Goal: Task Accomplishment & Management: Complete application form

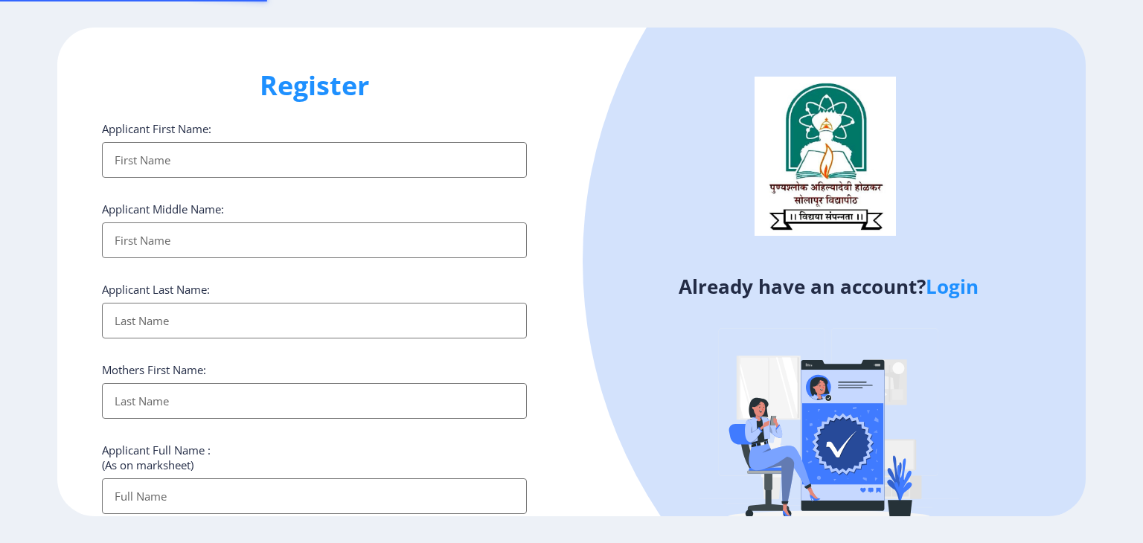
select select
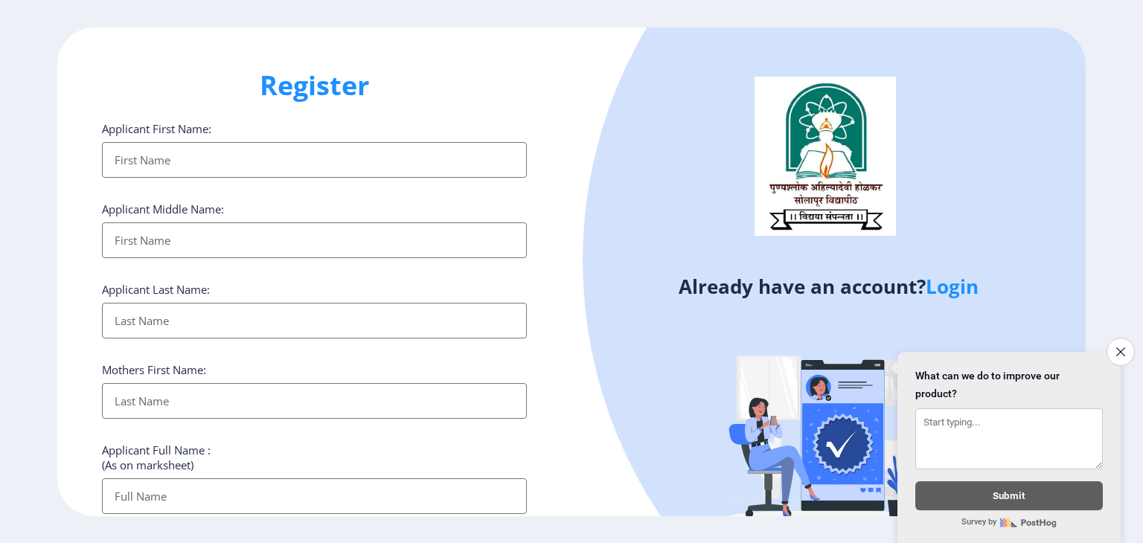
click at [202, 167] on input "Applicant First Name:" at bounding box center [314, 160] width 425 height 36
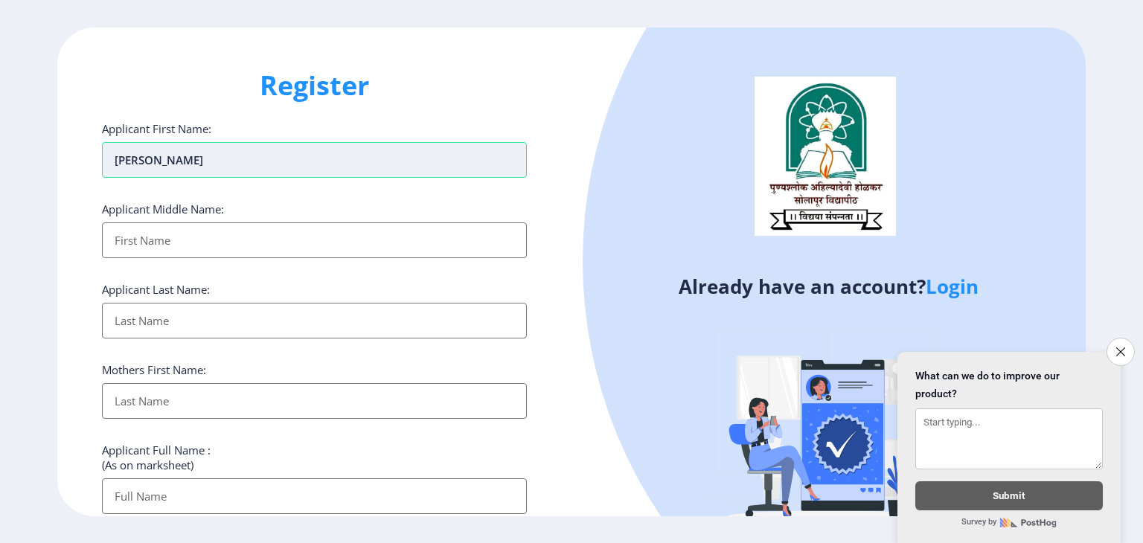
type input "Allauddin"
type input "Rashidsab"
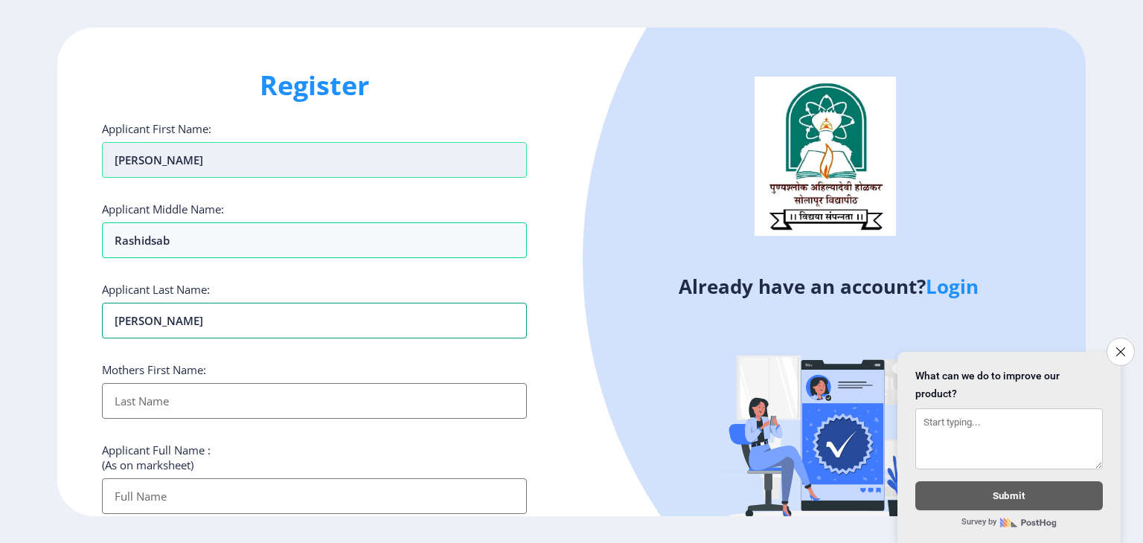
type input "Navadgi"
type input "sharifa"
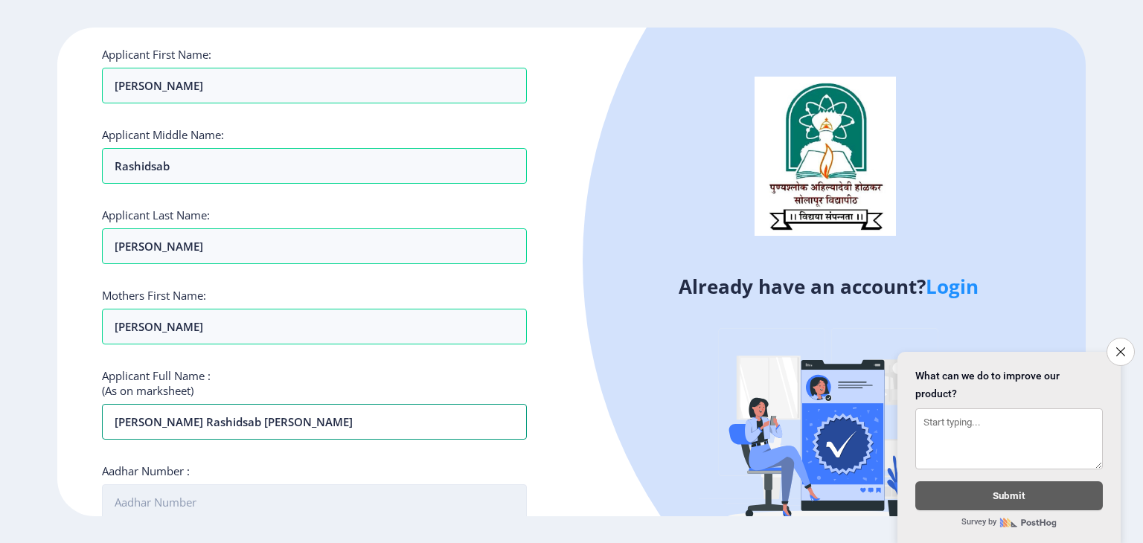
scroll to position [298, 0]
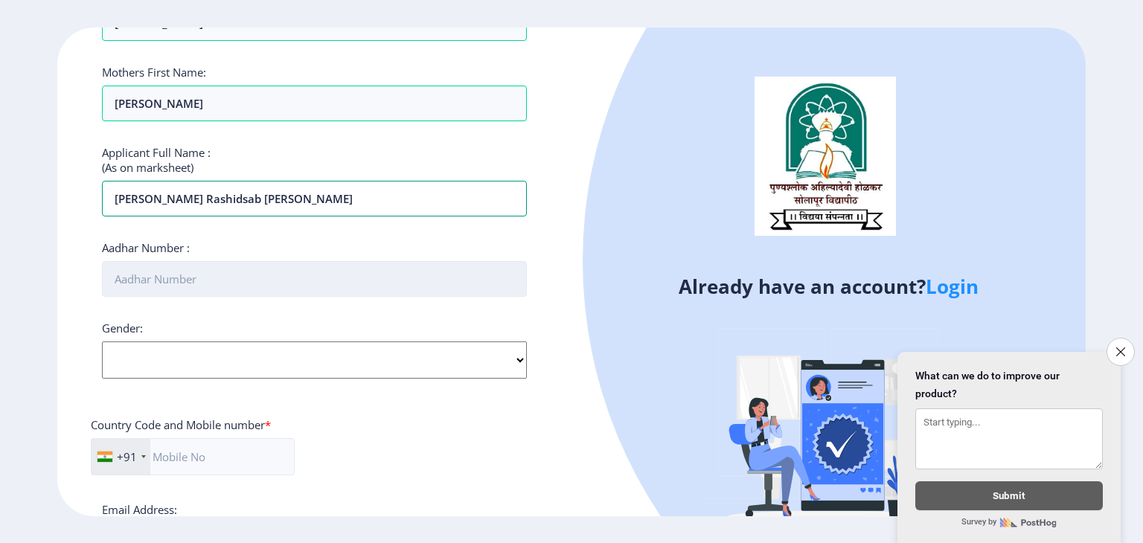
type input "allauddin rashidsab navadgi"
click at [174, 265] on input "Aadhar Number :" at bounding box center [314, 279] width 425 height 36
type input "354362665259"
click at [495, 367] on select "Select Gender Male Female Other" at bounding box center [314, 359] width 425 height 37
select select "Male"
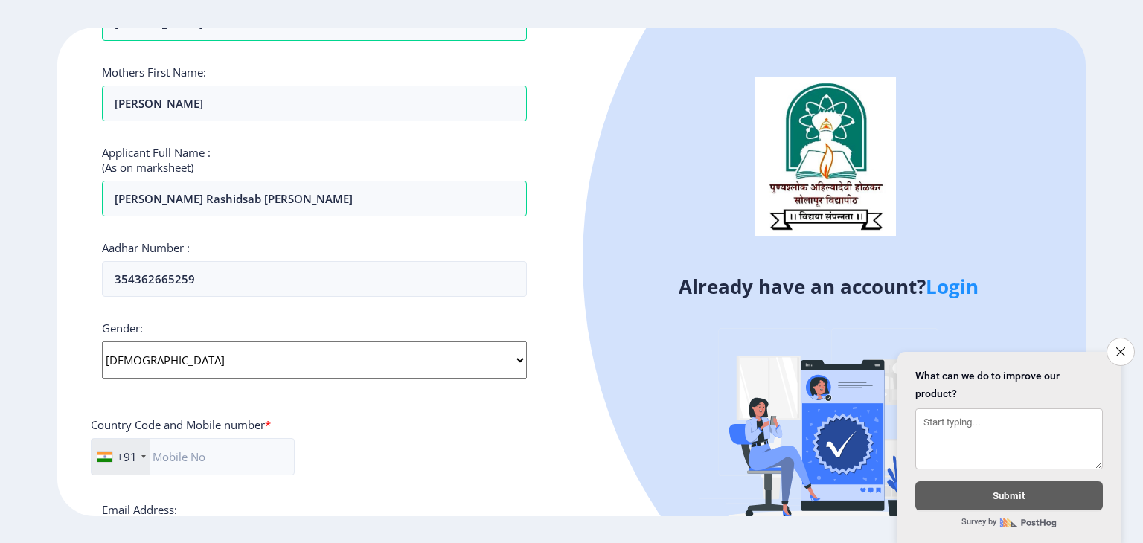
click at [102, 341] on select "Select Gender Male Female Other" at bounding box center [314, 359] width 425 height 37
click at [173, 466] on input "text" at bounding box center [193, 456] width 204 height 37
type input "9156003486"
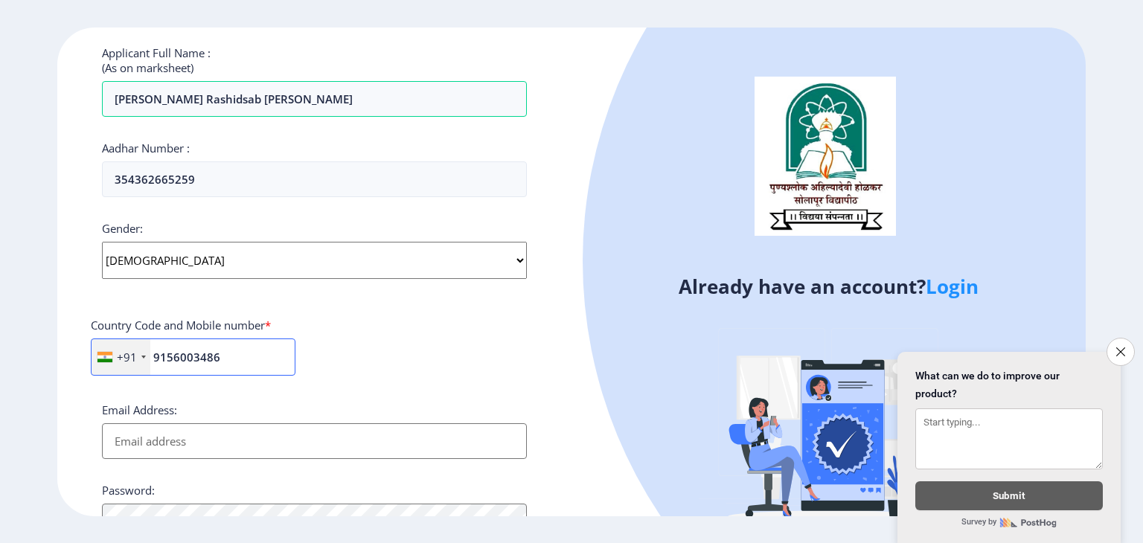
scroll to position [521, 0]
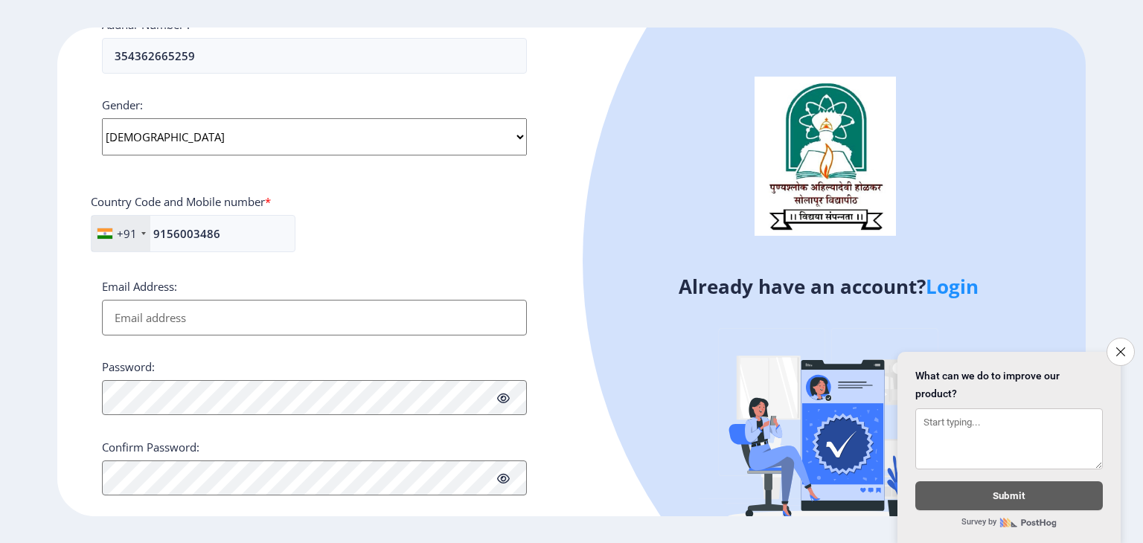
click at [189, 312] on input "Email Address:" at bounding box center [314, 318] width 425 height 36
paste input "[EMAIL_ADDRESS][DOMAIN_NAME]"
type input "[EMAIL_ADDRESS][DOMAIN_NAME]"
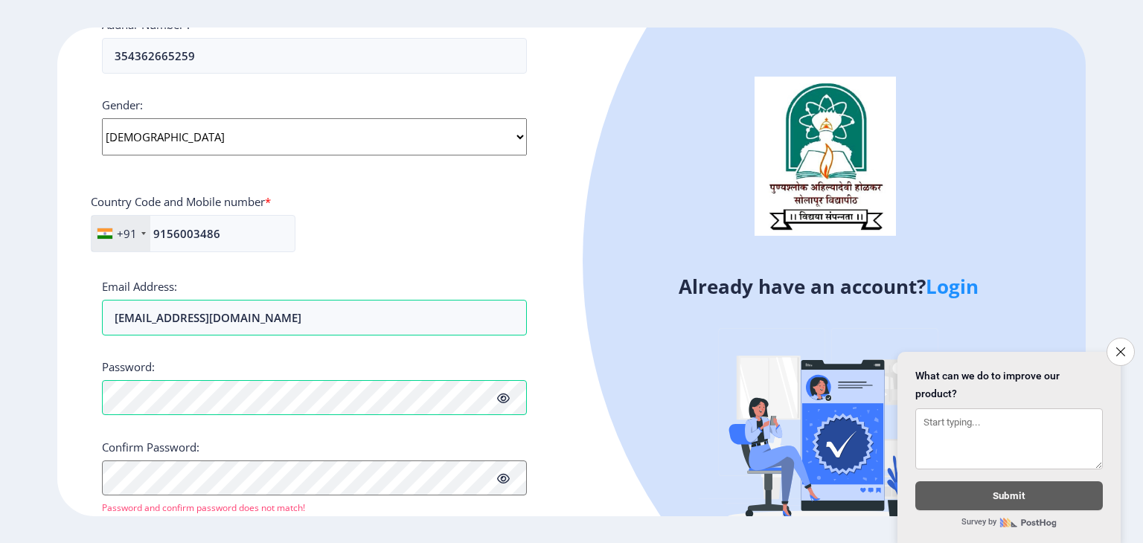
click at [504, 393] on icon at bounding box center [503, 398] width 13 height 11
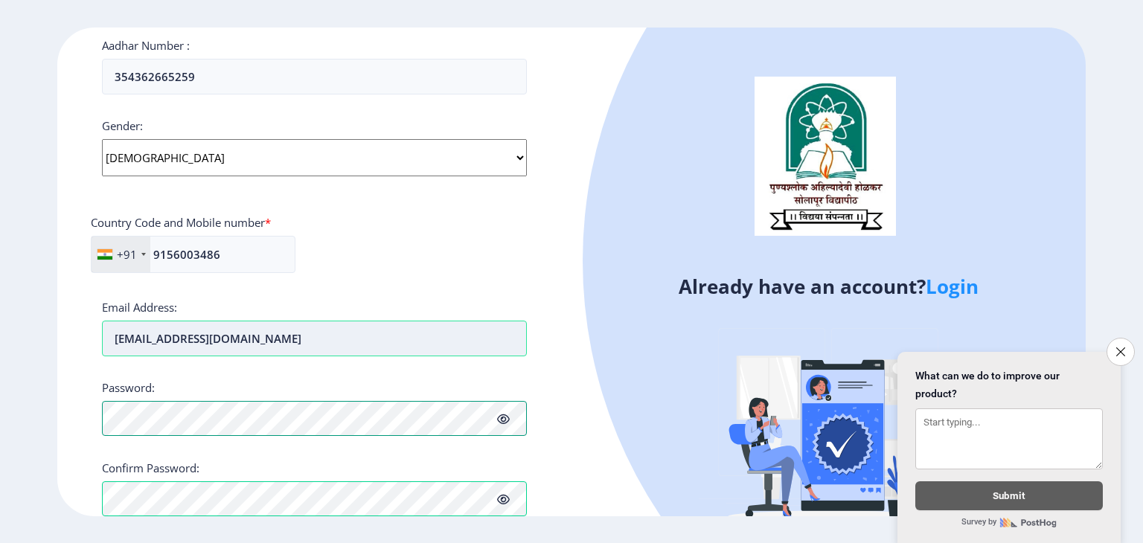
scroll to position [580, 0]
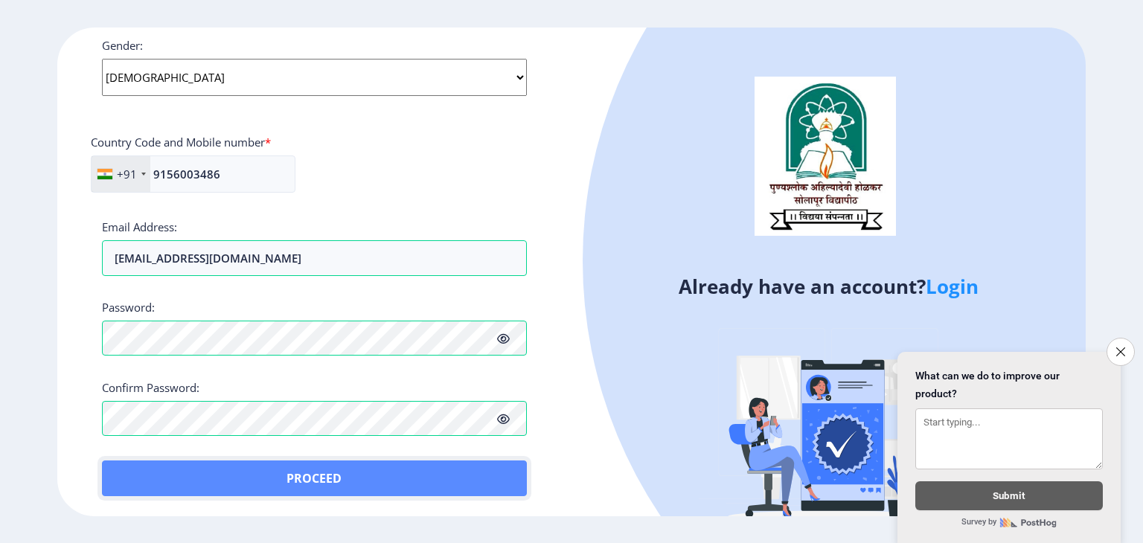
click at [362, 481] on button "Proceed" at bounding box center [314, 478] width 425 height 36
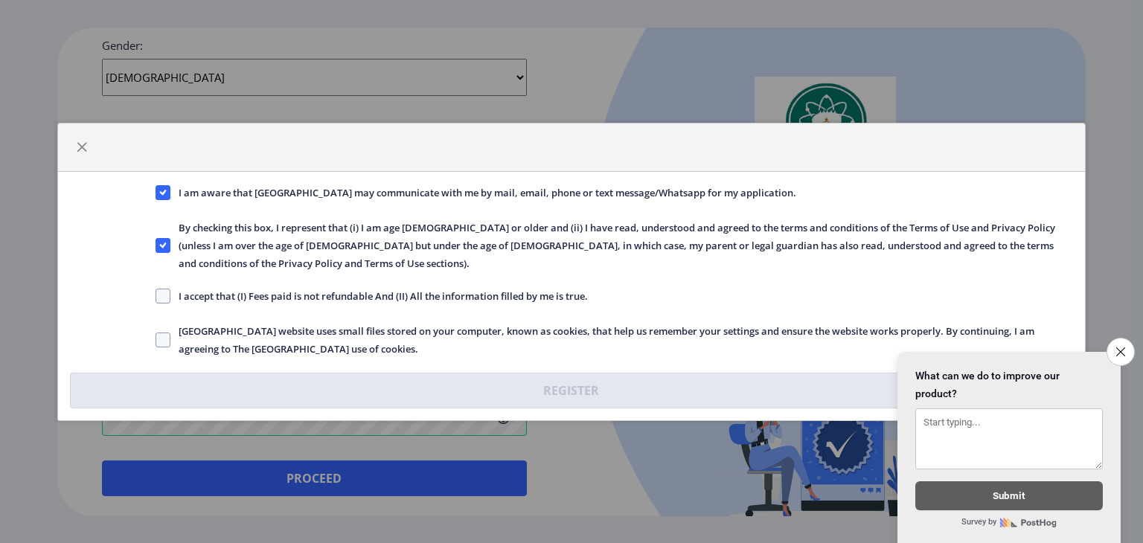
click at [174, 287] on span "I accept that (I) Fees paid is not refundable And (II) All the information fill…" at bounding box center [378, 296] width 417 height 18
click at [156, 295] on input "I accept that (I) Fees paid is not refundable And (II) All the information fill…" at bounding box center [155, 295] width 1 height 1
checkbox input "true"
click at [173, 332] on span "Solapur University website uses small files stored on your computer, known as c…" at bounding box center [621, 340] width 903 height 36
click at [156, 339] on input "Solapur University website uses small files stored on your computer, known as c…" at bounding box center [155, 339] width 1 height 1
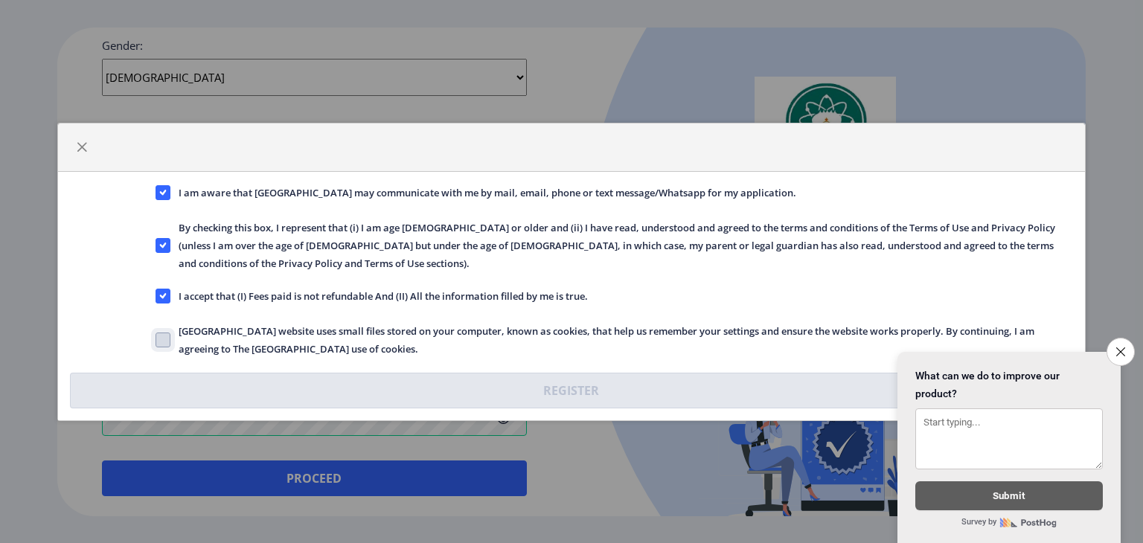
checkbox input "true"
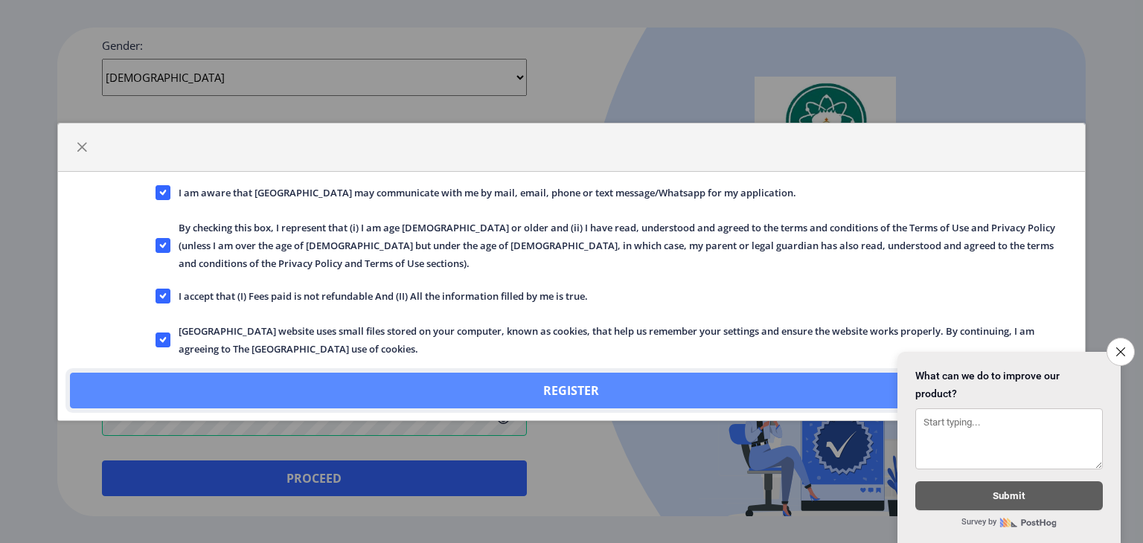
click at [574, 379] on button "Register" at bounding box center [571, 391] width 1003 height 36
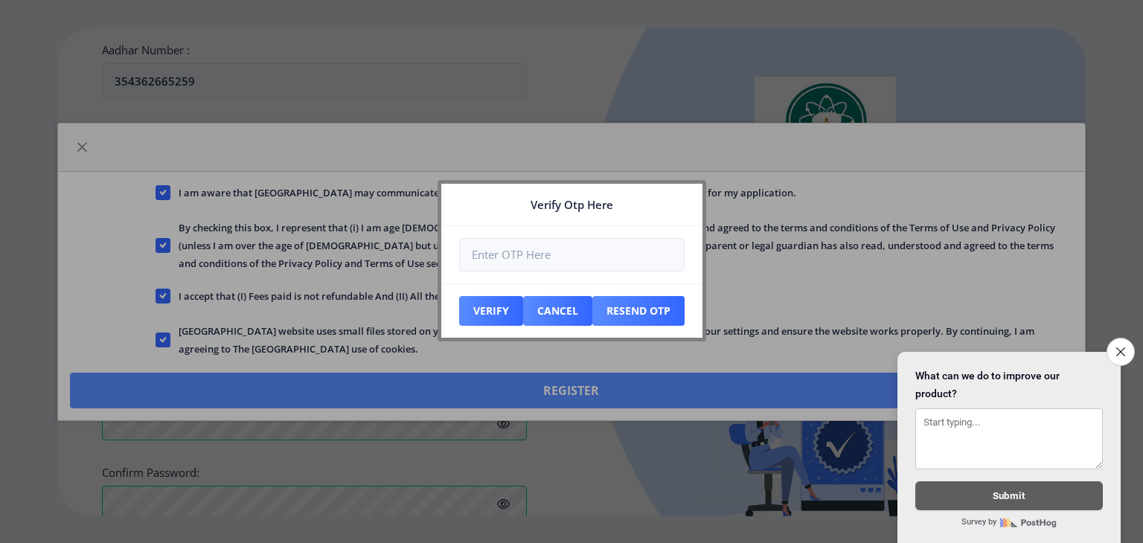
scroll to position [664, 0]
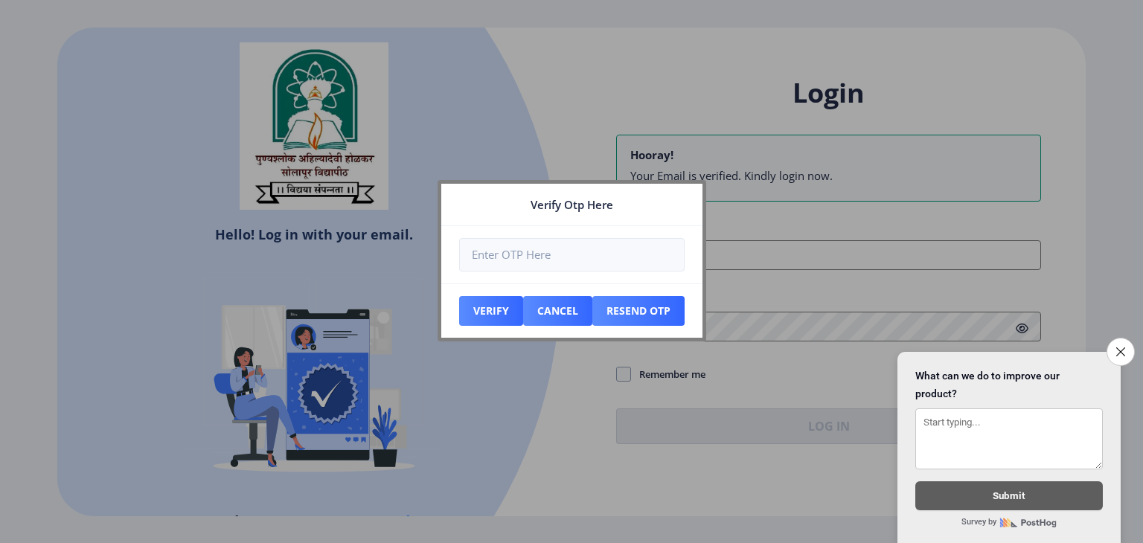
type input "[EMAIL_ADDRESS][DOMAIN_NAME]"
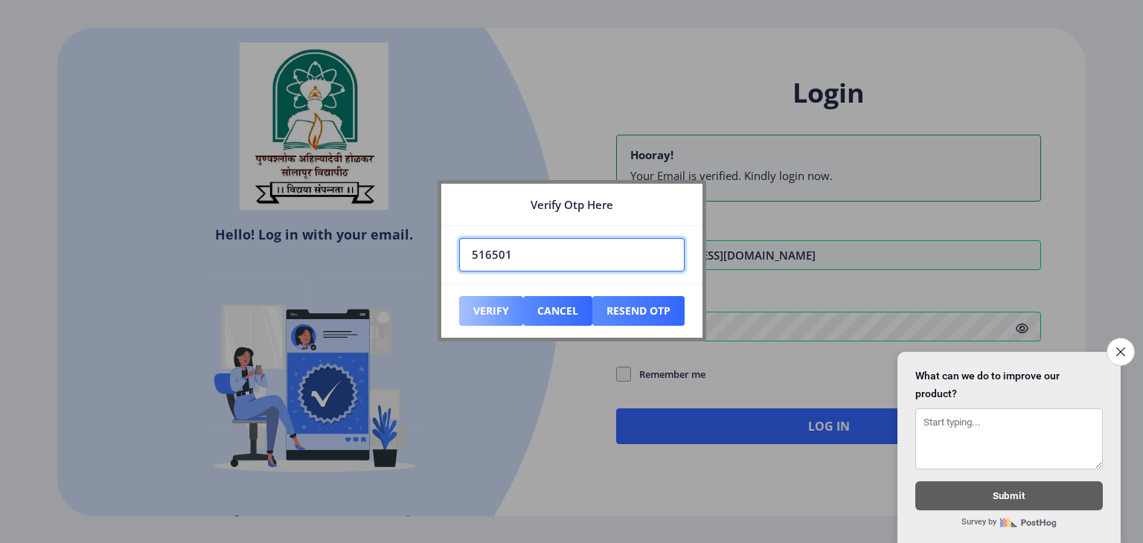
type input "516501"
click at [503, 315] on button "Verify" at bounding box center [491, 311] width 64 height 30
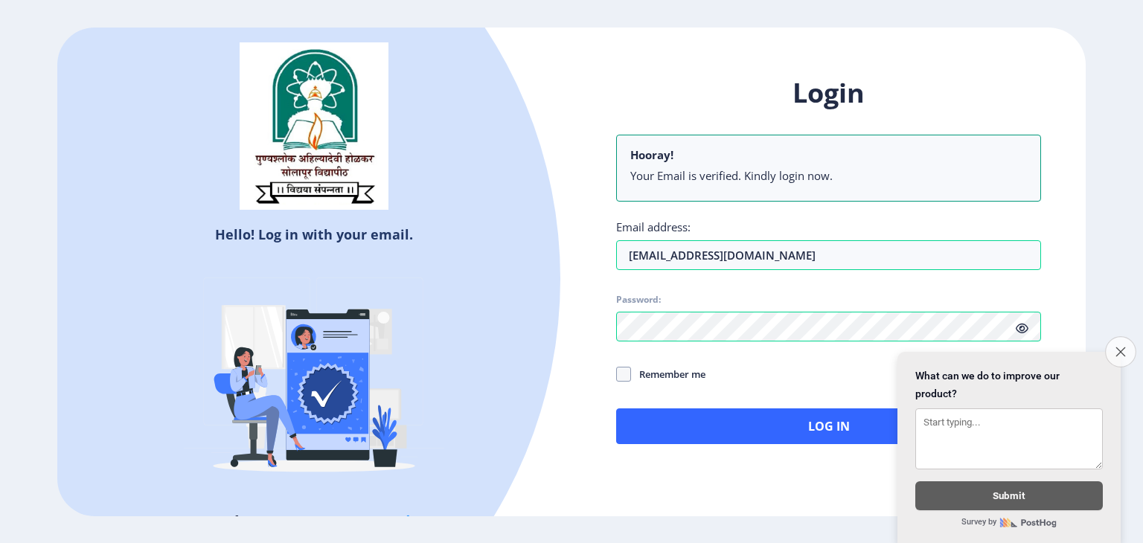
click at [1125, 347] on icon "Close survey" at bounding box center [1120, 352] width 10 height 10
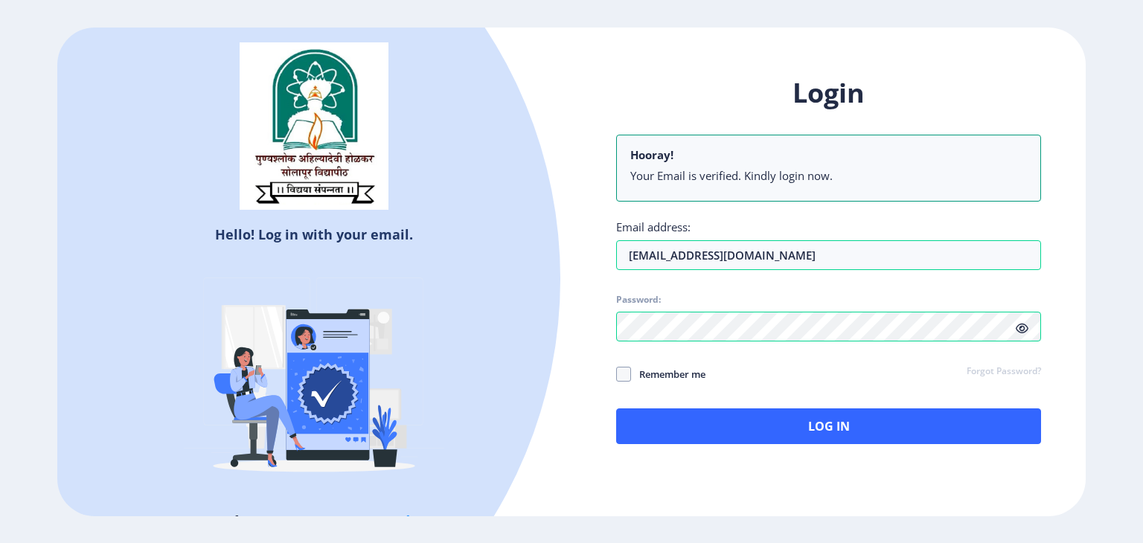
click at [1018, 326] on icon at bounding box center [1021, 328] width 13 height 11
click at [623, 375] on span at bounding box center [623, 374] width 15 height 15
click at [617, 374] on input "Remember me" at bounding box center [616, 373] width 1 height 1
checkbox input "true"
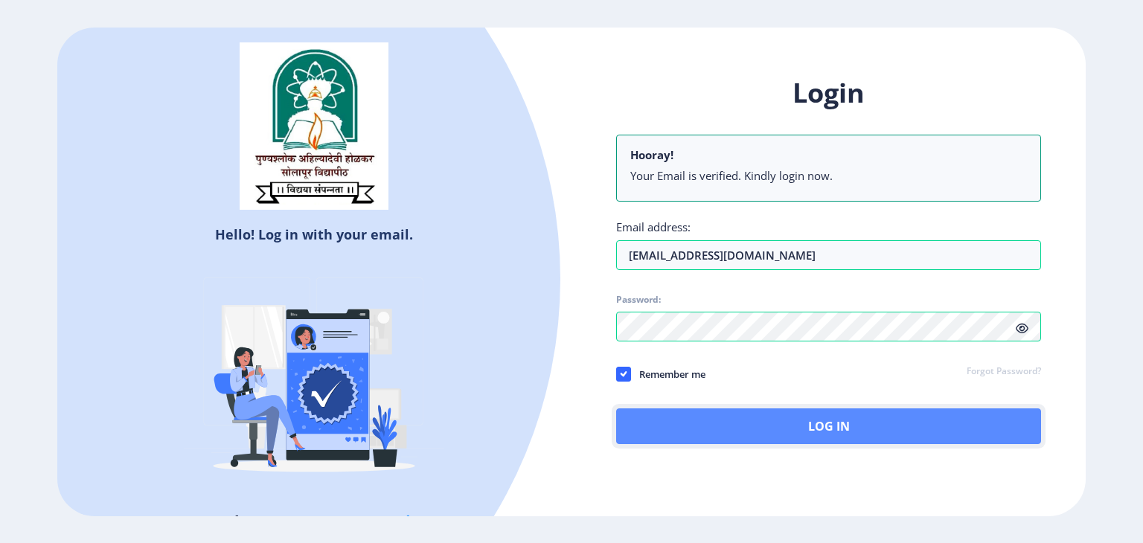
click at [961, 440] on button "Log In" at bounding box center [828, 426] width 425 height 36
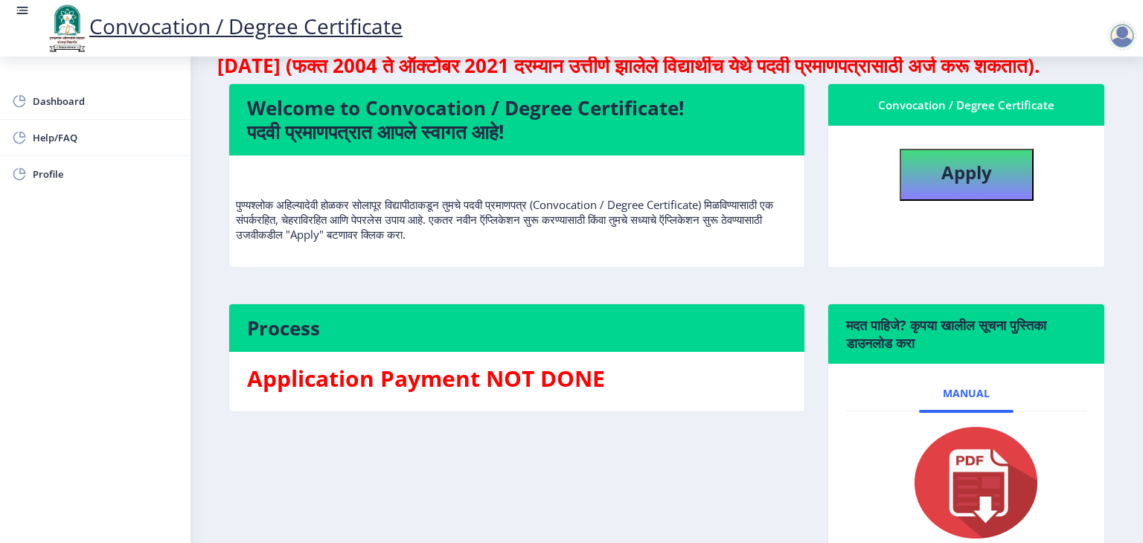
scroll to position [28, 0]
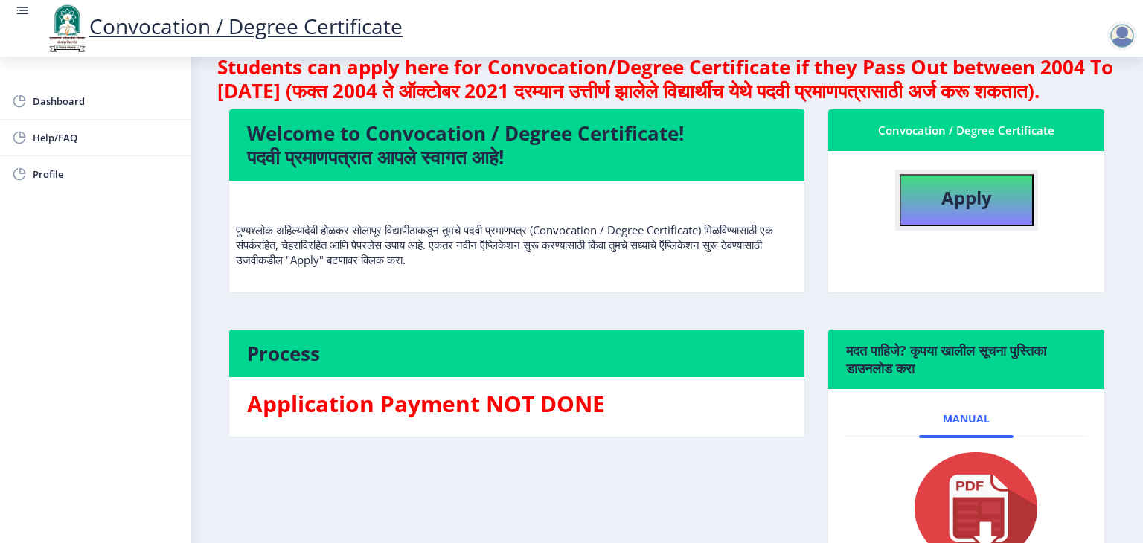
click at [978, 226] on button "Apply" at bounding box center [966, 200] width 134 height 52
select select
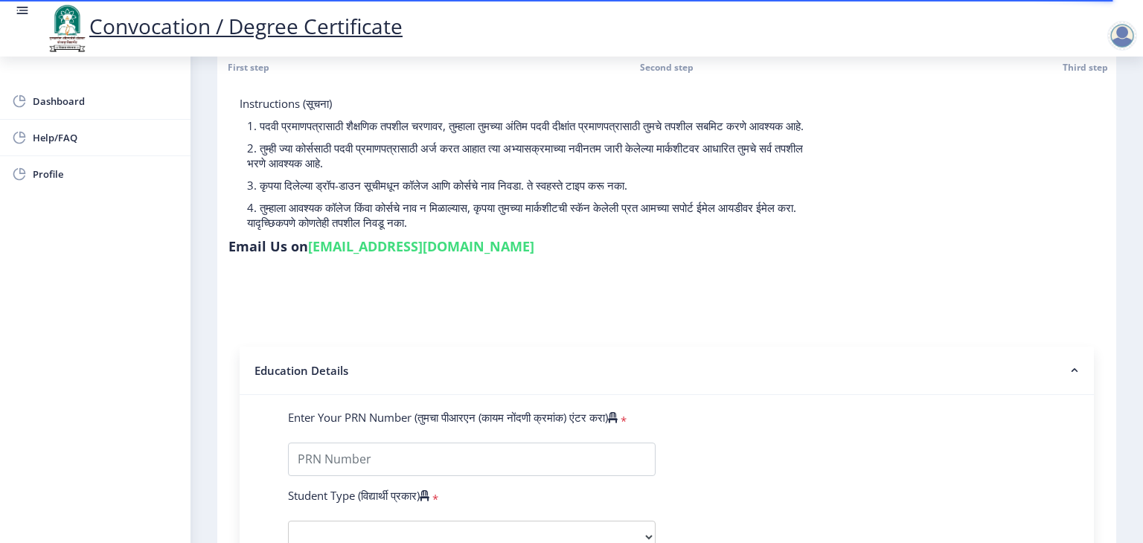
scroll to position [149, 0]
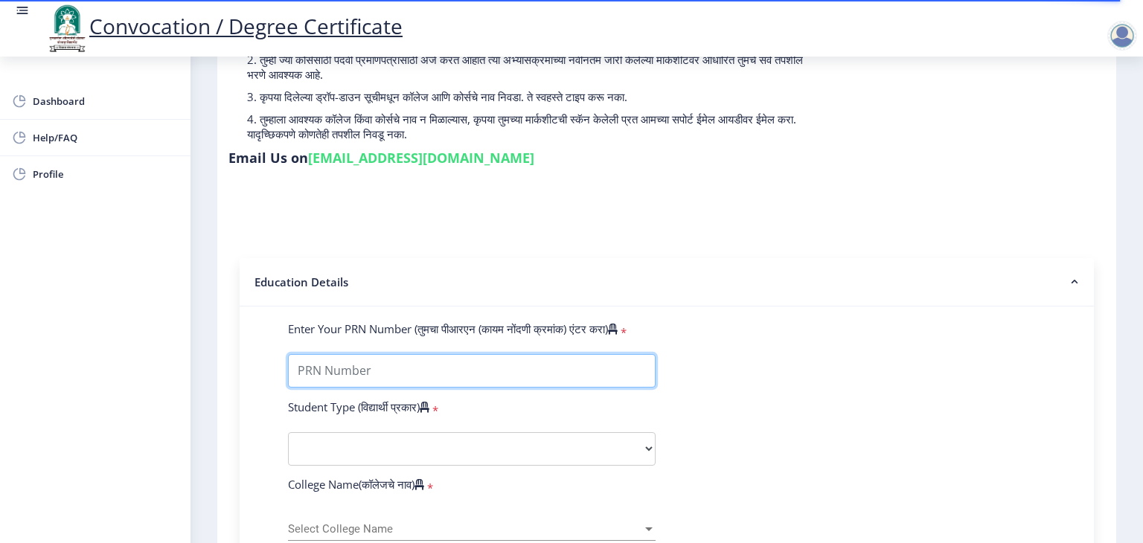
click at [396, 358] on input "Enter Your PRN Number (तुमचा पीआरएन (कायम नोंदणी क्रमांक) एंटर करा)" at bounding box center [471, 370] width 367 height 33
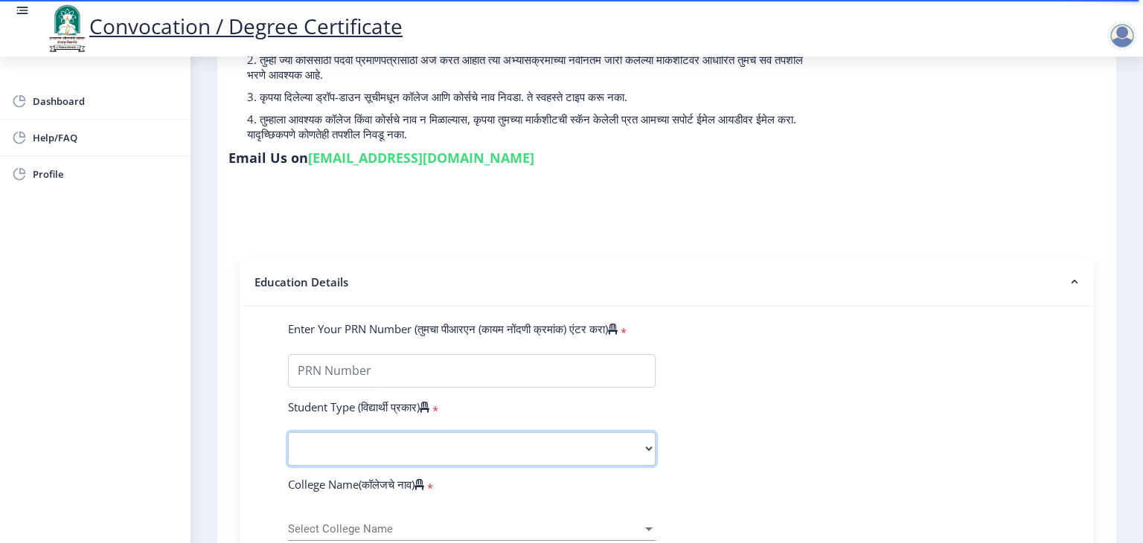
click at [425, 440] on select "Select Student Type Regular External" at bounding box center [471, 448] width 367 height 33
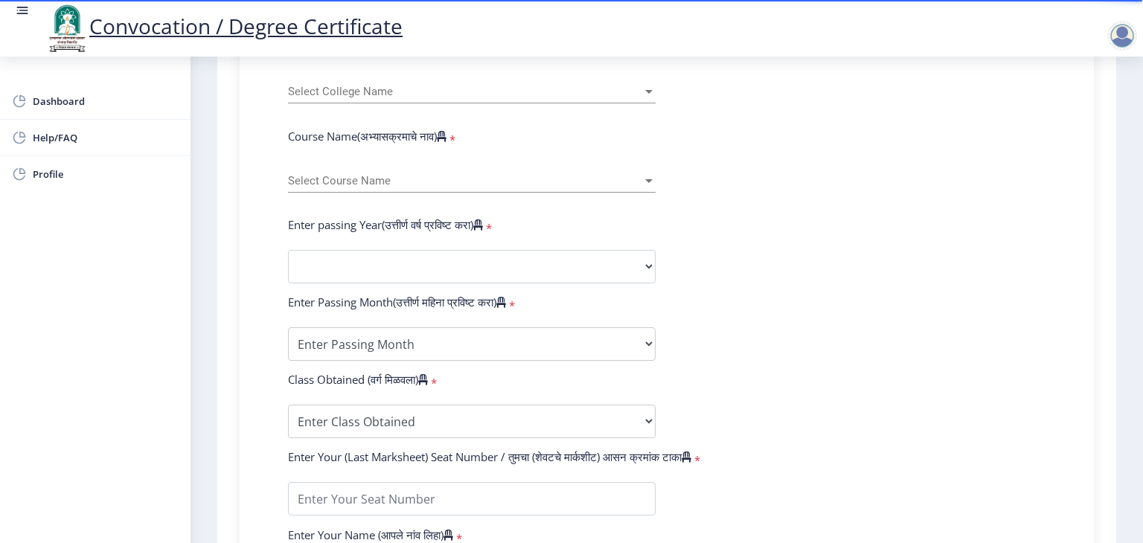
scroll to position [595, 0]
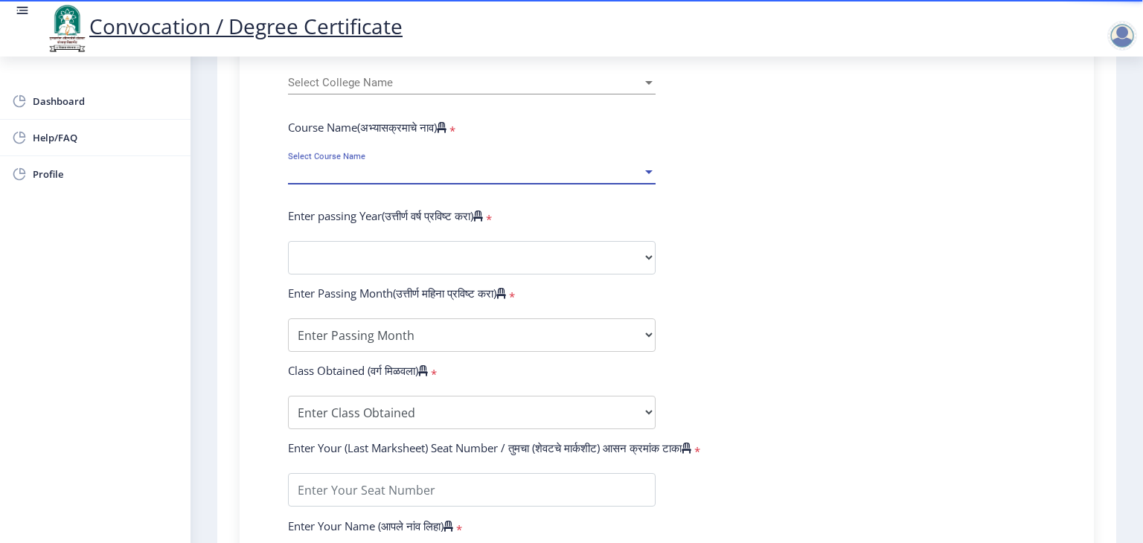
click at [635, 166] on span "Select Course Name" at bounding box center [465, 172] width 354 height 13
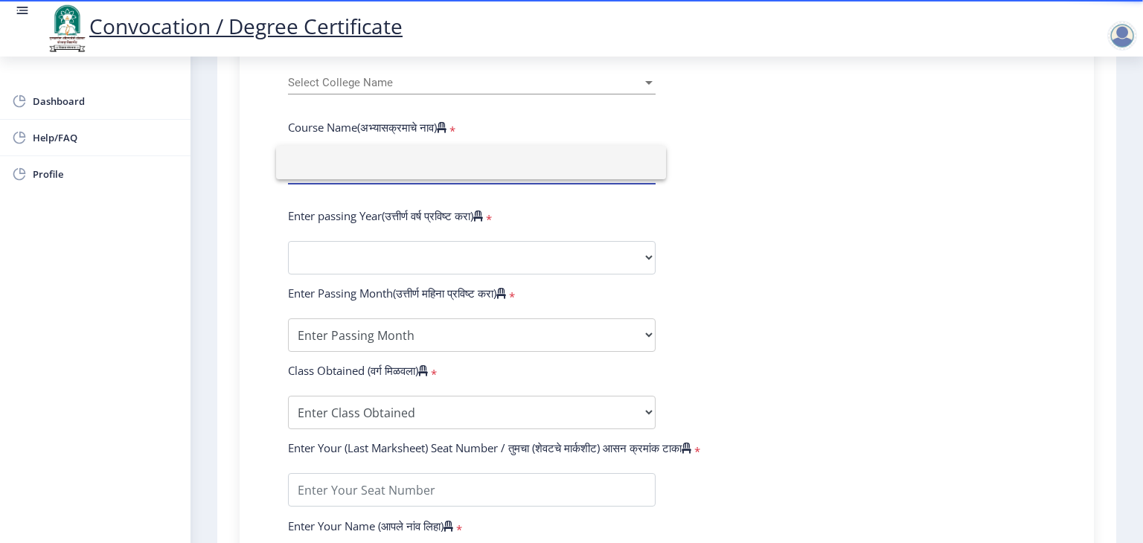
click at [813, 186] on div at bounding box center [571, 271] width 1143 height 543
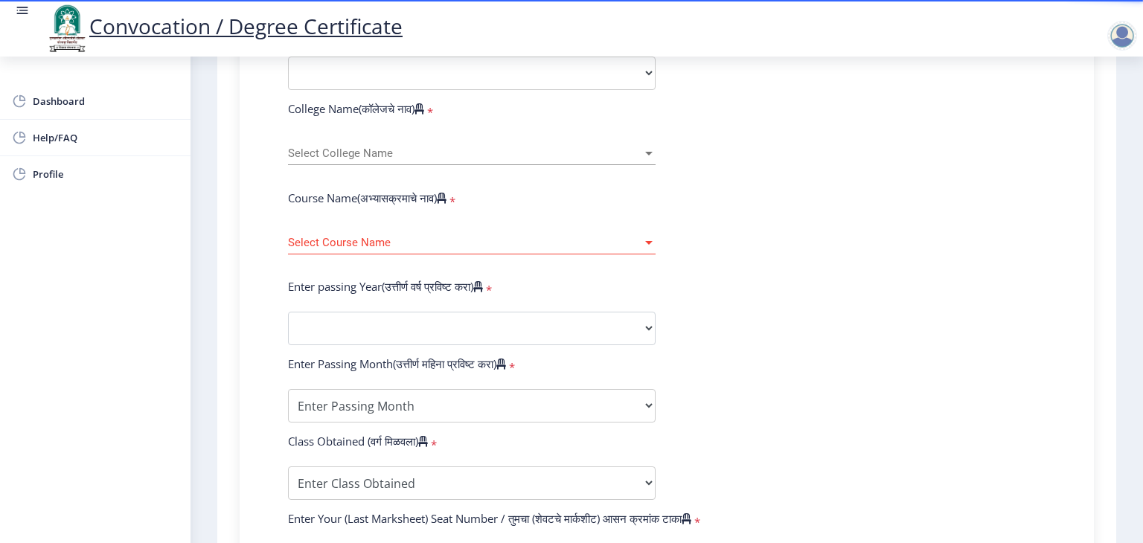
scroll to position [227, 0]
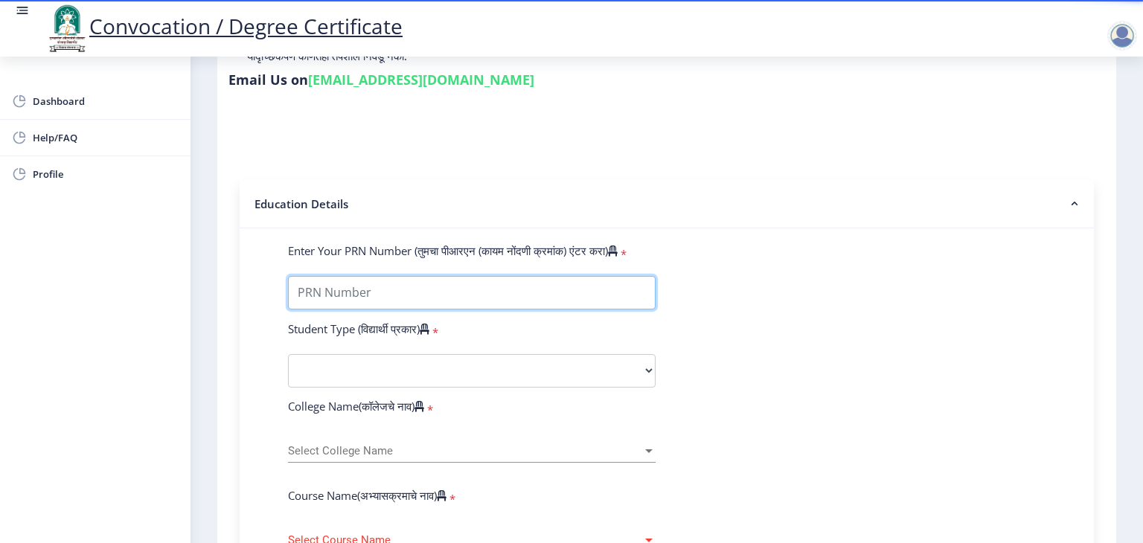
click at [457, 276] on input "Enter Your PRN Number (तुमचा पीआरएन (कायम नोंदणी क्रमांक) एंटर करा)" at bounding box center [471, 292] width 367 height 33
type input "2015032500027172"
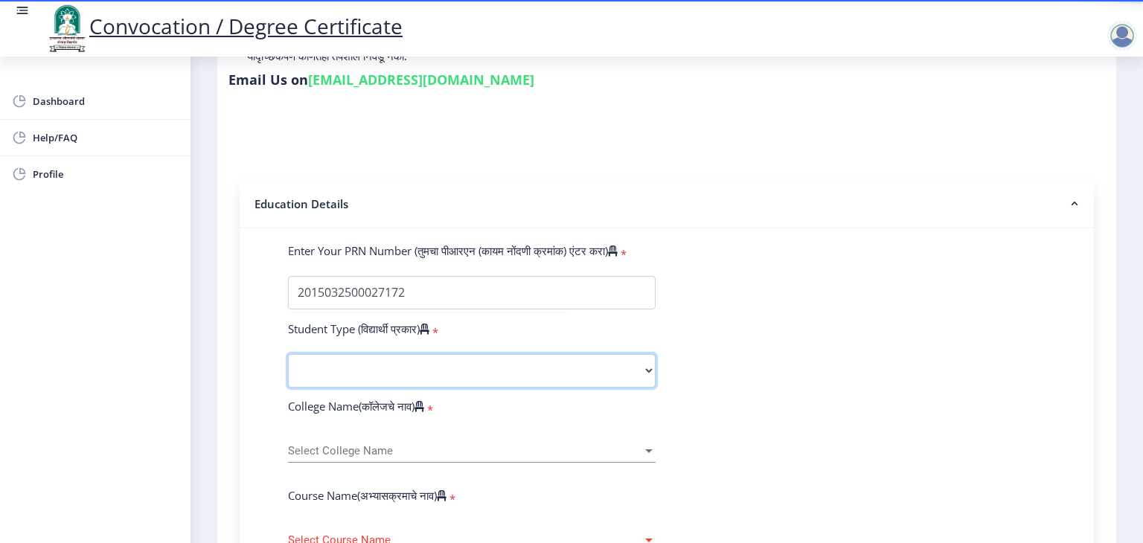
click at [518, 362] on select "Select Student Type Regular External" at bounding box center [471, 370] width 367 height 33
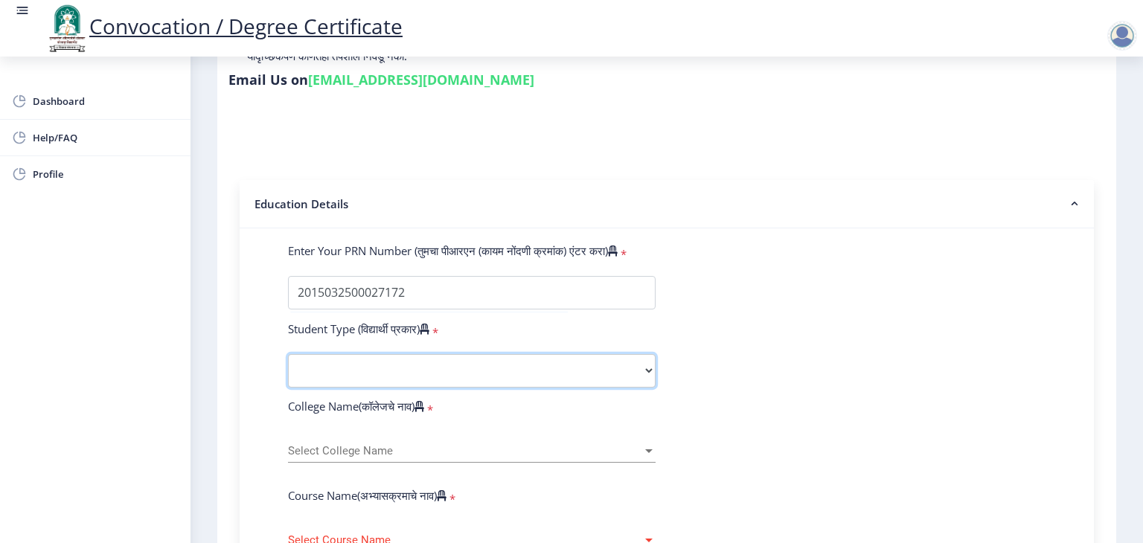
select select "Regular"
click at [288, 354] on select "Select Student Type Regular External" at bounding box center [471, 370] width 367 height 33
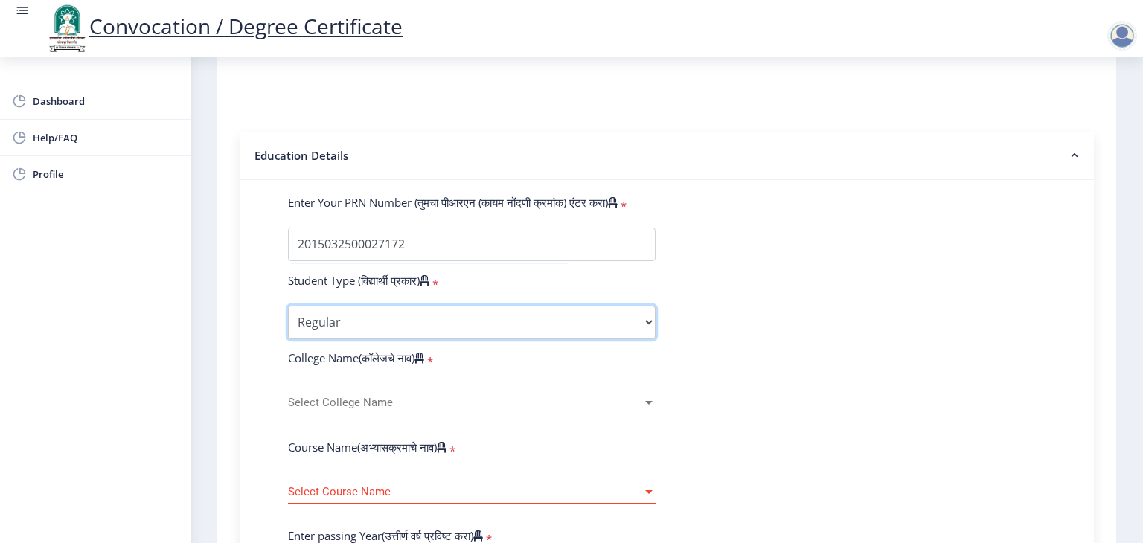
scroll to position [301, 0]
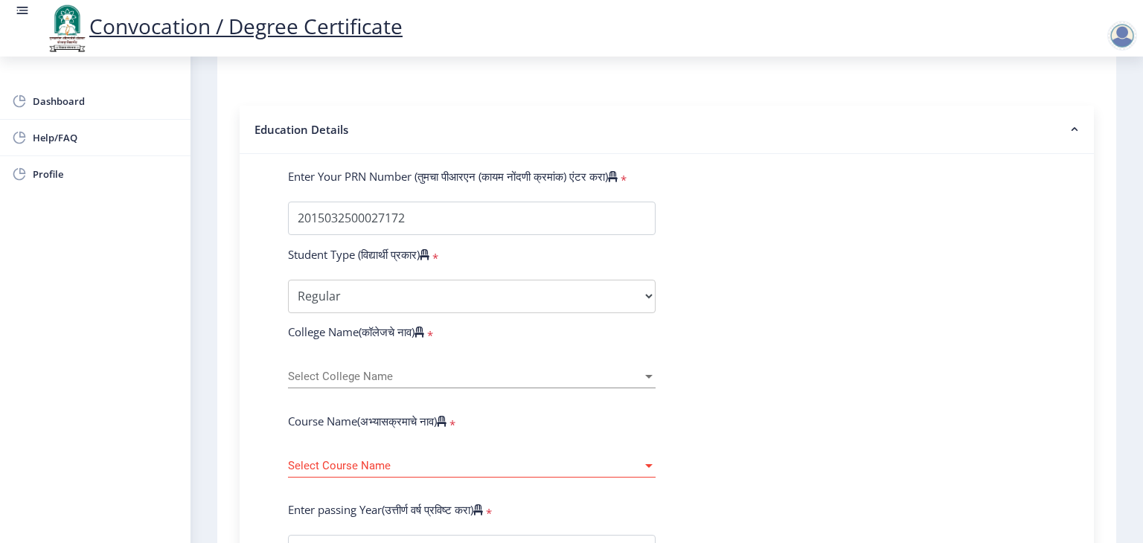
click at [431, 374] on div "Select College Name Select College Name" at bounding box center [471, 372] width 367 height 31
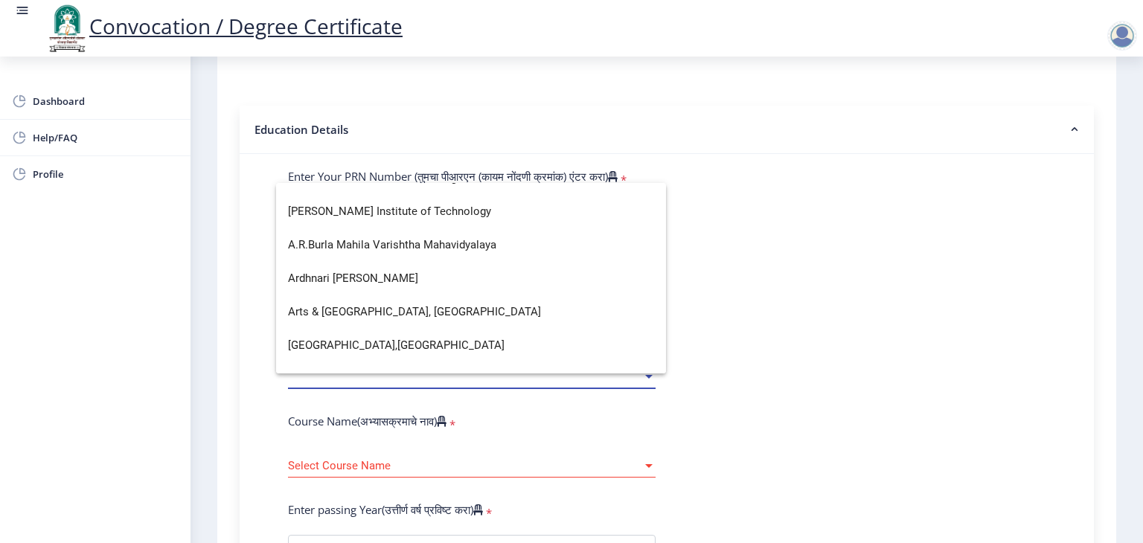
scroll to position [0, 0]
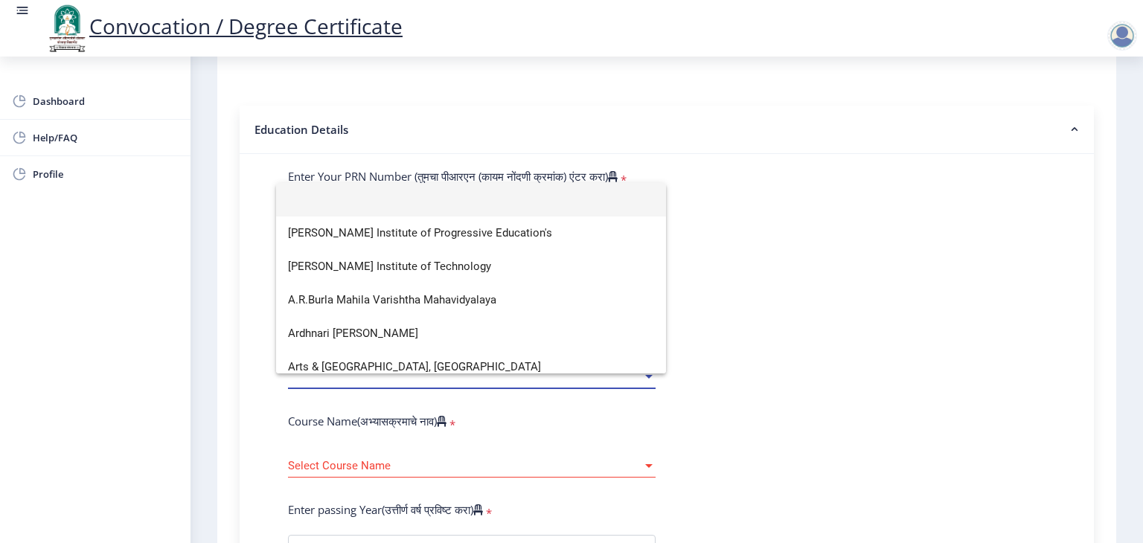
click at [343, 210] on input at bounding box center [471, 199] width 366 height 33
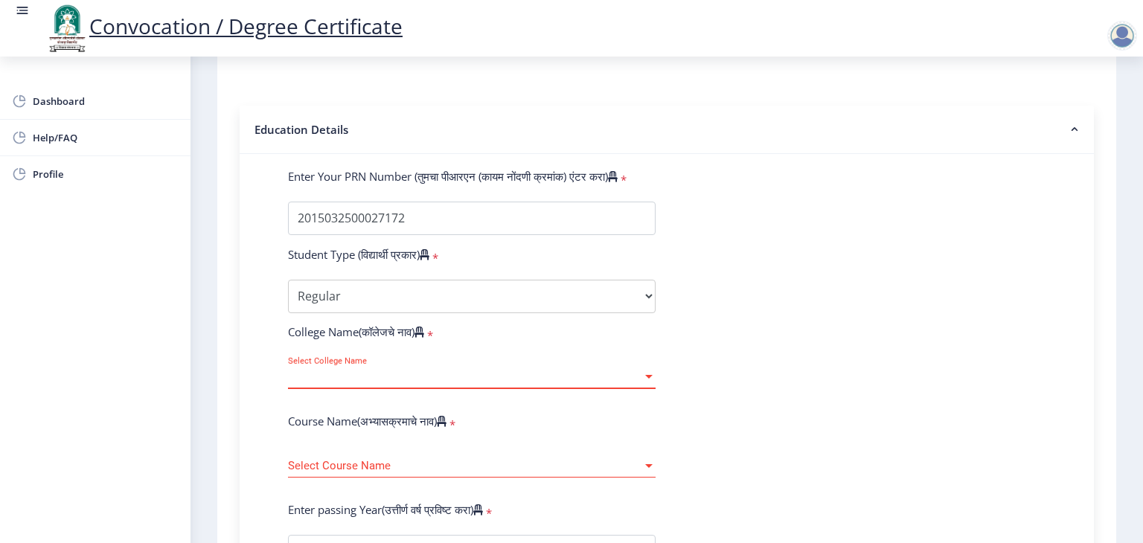
click at [370, 370] on span "Select College Name" at bounding box center [465, 376] width 354 height 13
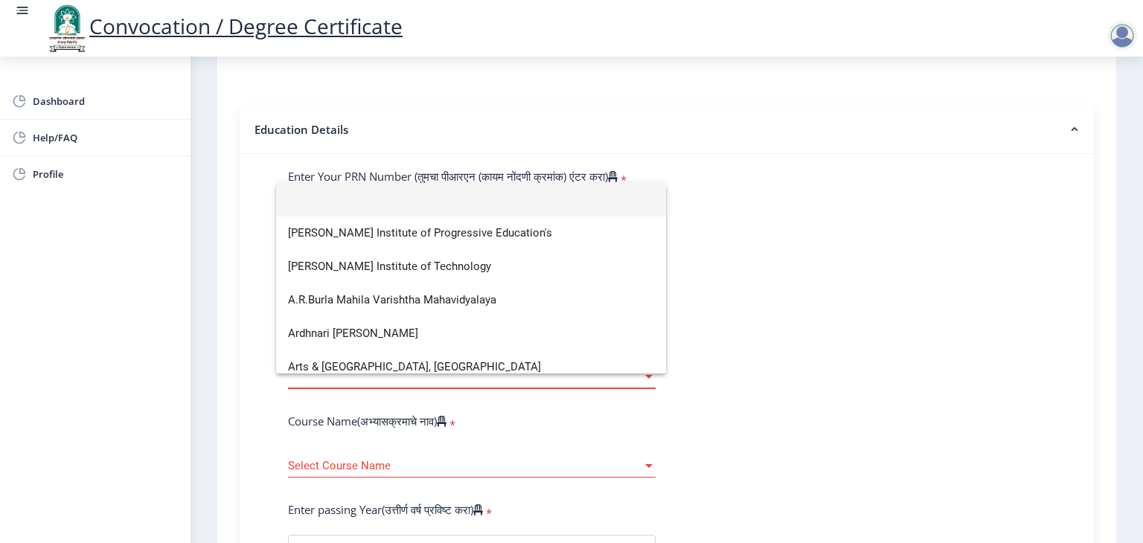
click at [366, 187] on input at bounding box center [471, 199] width 366 height 33
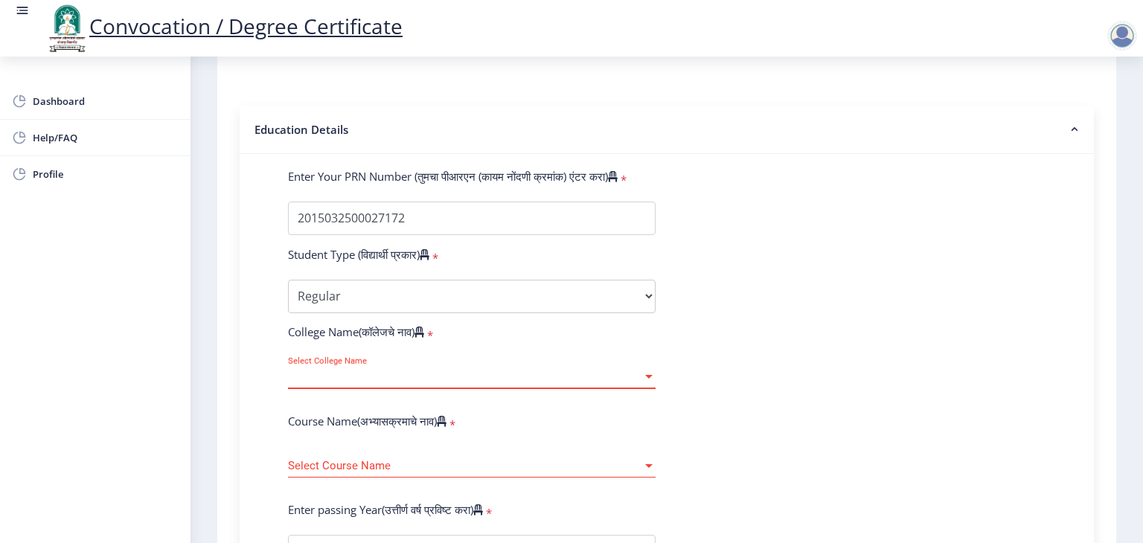
click at [405, 370] on span "Select College Name" at bounding box center [465, 376] width 354 height 13
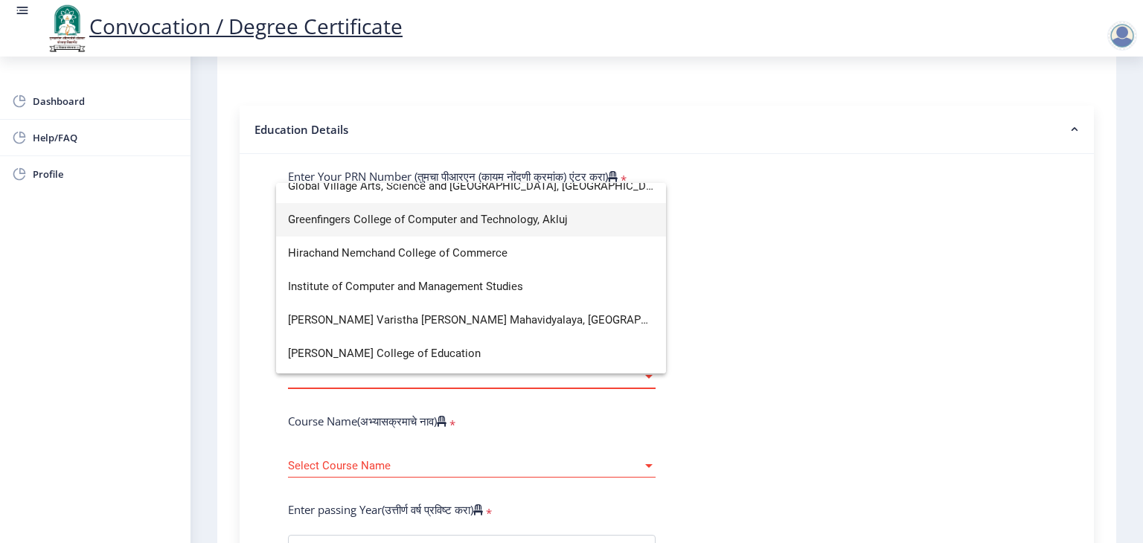
scroll to position [1487, 0]
click at [461, 247] on span "Hirachand Nemchand College of Commerce" at bounding box center [471, 252] width 366 height 33
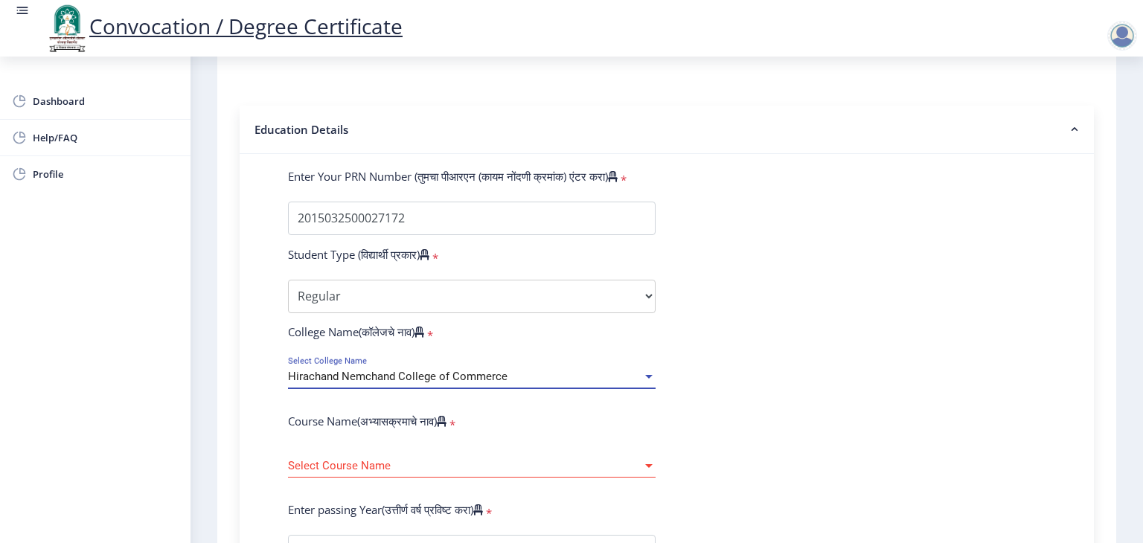
click at [363, 460] on span "Select Course Name" at bounding box center [465, 466] width 354 height 13
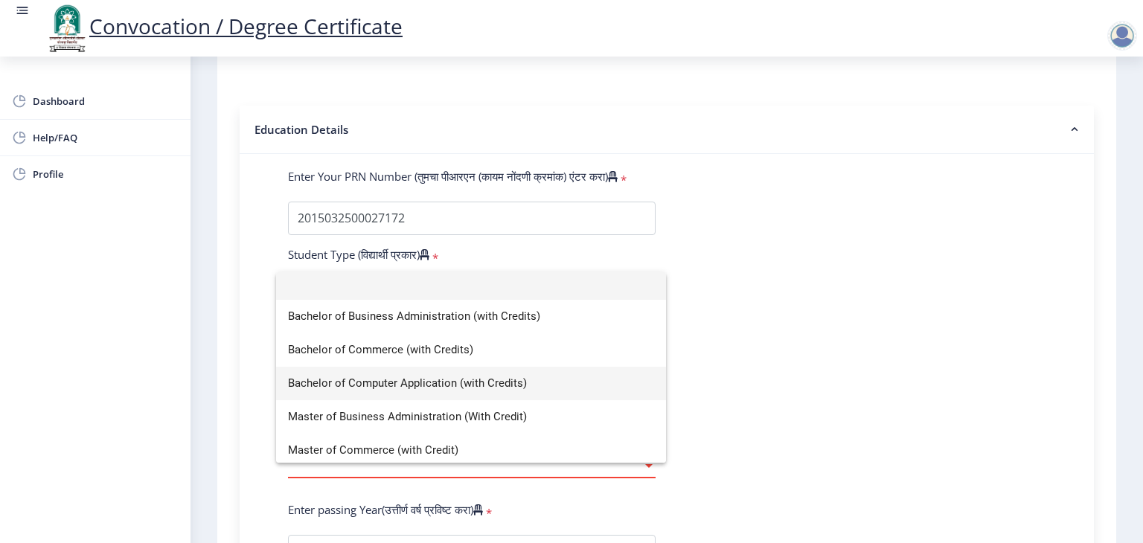
scroll to position [10, 0]
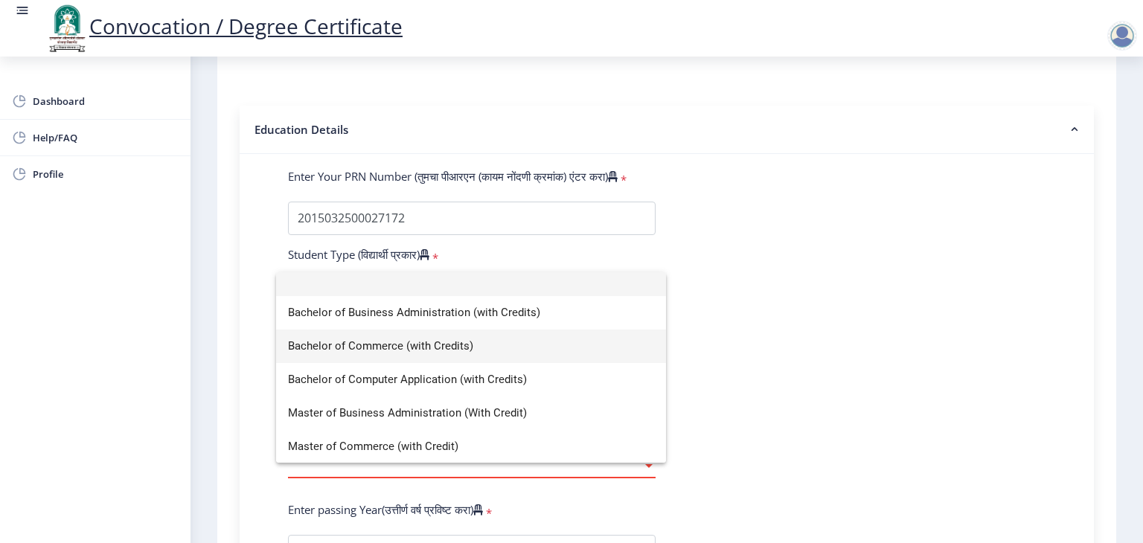
click at [351, 346] on span "Bachelor of Commerce (with Credits)" at bounding box center [471, 346] width 366 height 33
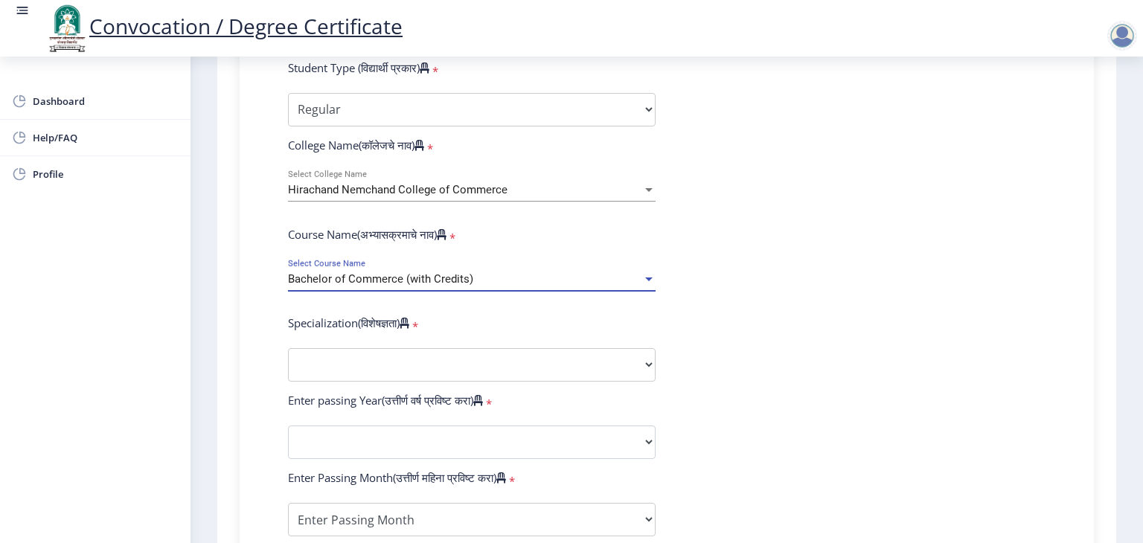
scroll to position [524, 0]
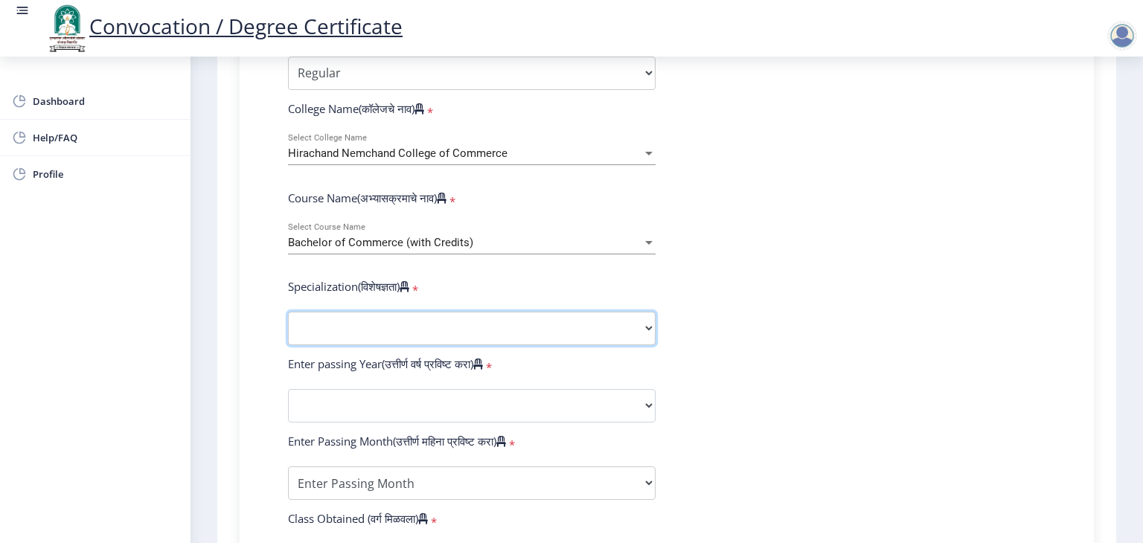
click at [394, 318] on select "Specialization Banking Advanced Accountancy Advanced Banking Advanced Cost Acco…" at bounding box center [471, 328] width 367 height 33
select select "Advanced Accountancy"
click at [288, 312] on select "Specialization Banking Advanced Accountancy Advanced Banking Advanced Cost Acco…" at bounding box center [471, 328] width 367 height 33
click at [482, 323] on select "Specialization Banking Advanced Accountancy Advanced Banking Advanced Cost Acco…" at bounding box center [471, 328] width 367 height 33
click at [481, 323] on select "Specialization Banking Advanced Accountancy Advanced Banking Advanced Cost Acco…" at bounding box center [471, 328] width 367 height 33
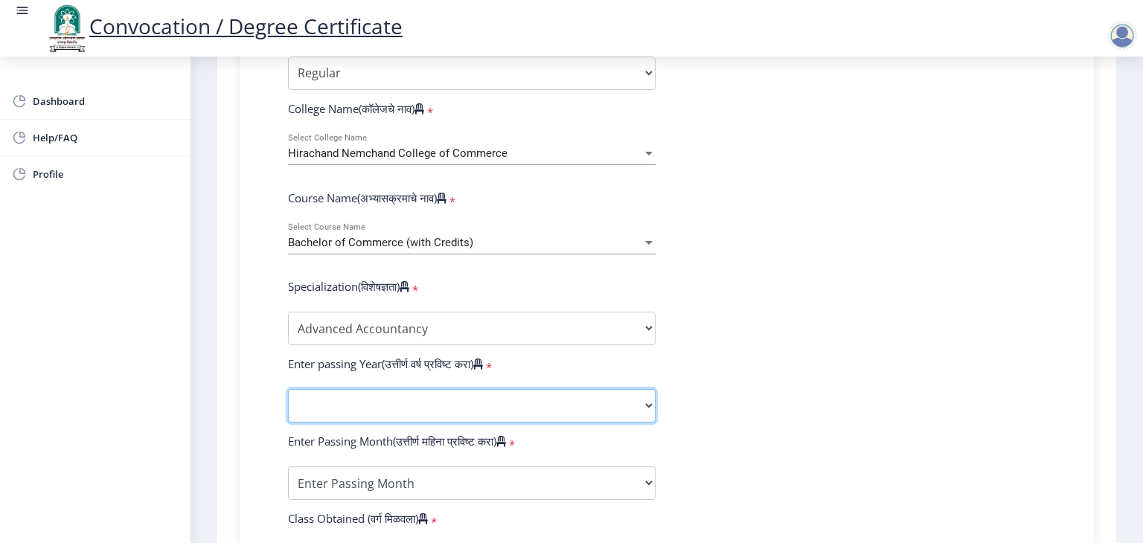
click at [436, 391] on select "2025 2024 2023 2022 2021 2020 2019 2018 2017 2016 2015 2014 2013 2012 2011 2010…" at bounding box center [471, 405] width 367 height 33
select select "2018"
click at [288, 389] on select "2025 2024 2023 2022 2021 2020 2019 2018 2017 2016 2015 2014 2013 2012 2011 2010…" at bounding box center [471, 405] width 367 height 33
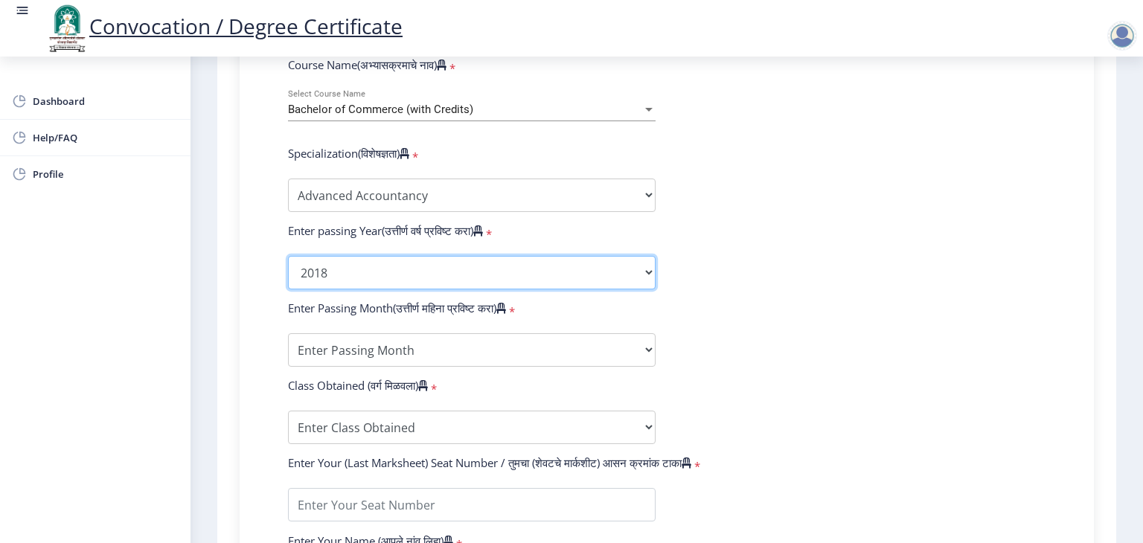
scroll to position [673, 0]
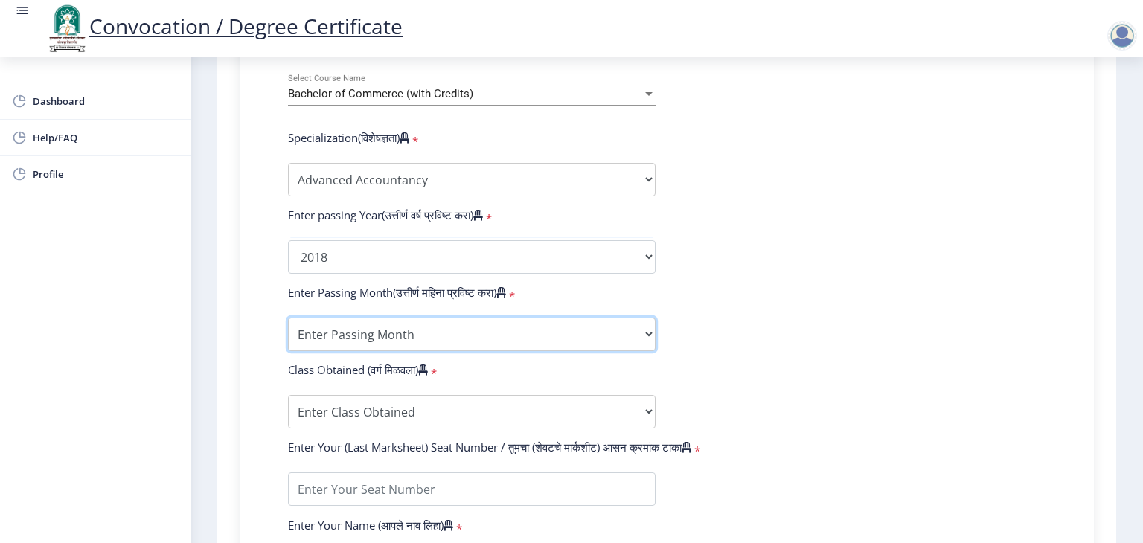
click at [405, 322] on select "Enter Passing Month March April May October November December" at bounding box center [471, 334] width 367 height 33
select select "March"
click at [288, 318] on select "Enter Passing Month March April May October November December" at bounding box center [471, 334] width 367 height 33
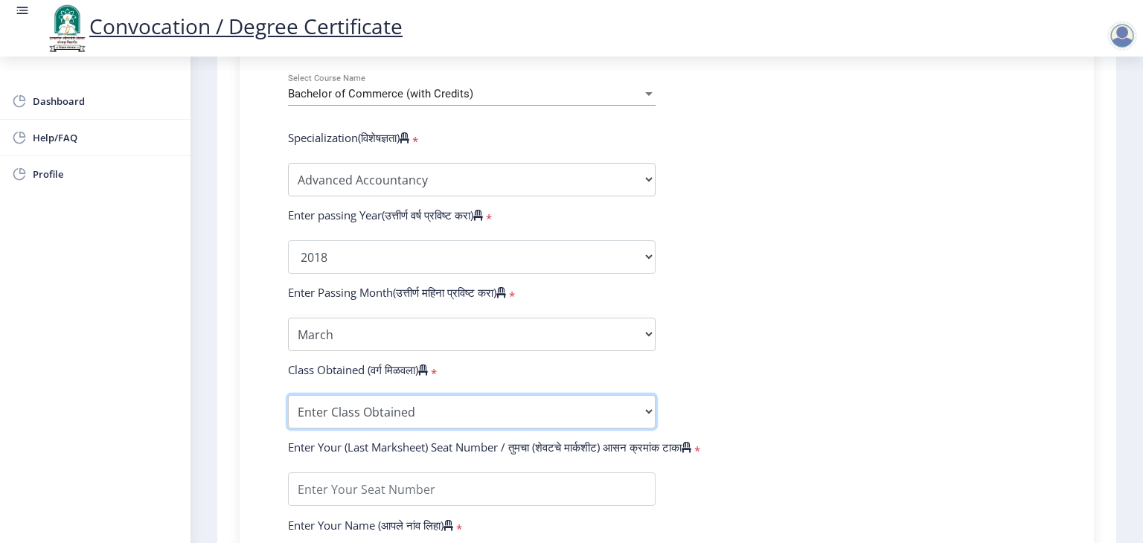
click at [397, 395] on select "Enter Class Obtained FIRST CLASS WITH DISTINCTION FIRST CLASS HIGHER SECOND CLA…" at bounding box center [471, 411] width 367 height 33
select select "Grade B"
click at [288, 395] on select "Enter Class Obtained FIRST CLASS WITH DISTINCTION FIRST CLASS HIGHER SECOND CLA…" at bounding box center [471, 411] width 367 height 33
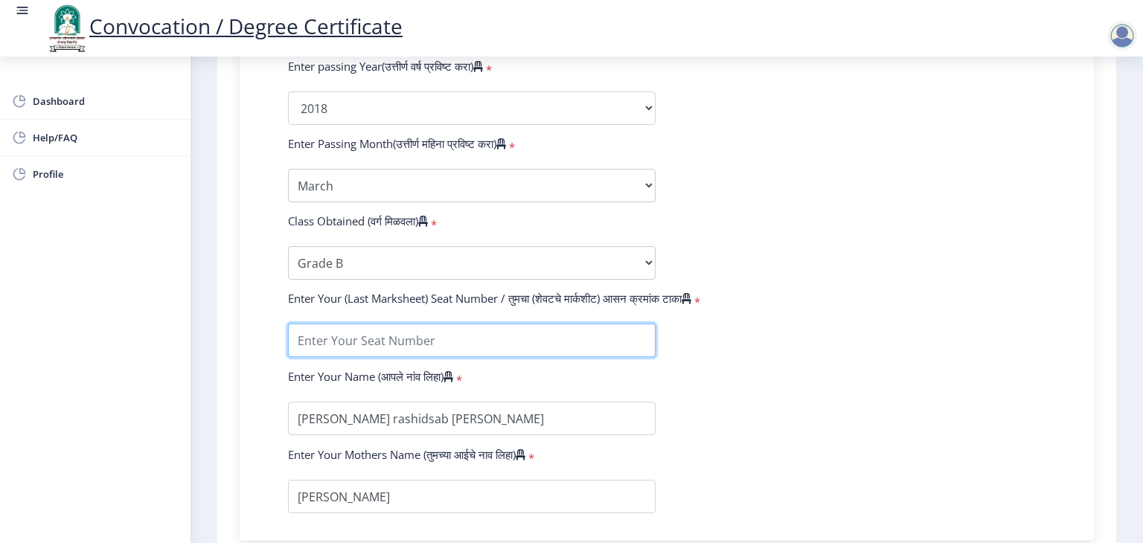
click at [423, 334] on input "textarea" at bounding box center [471, 340] width 367 height 33
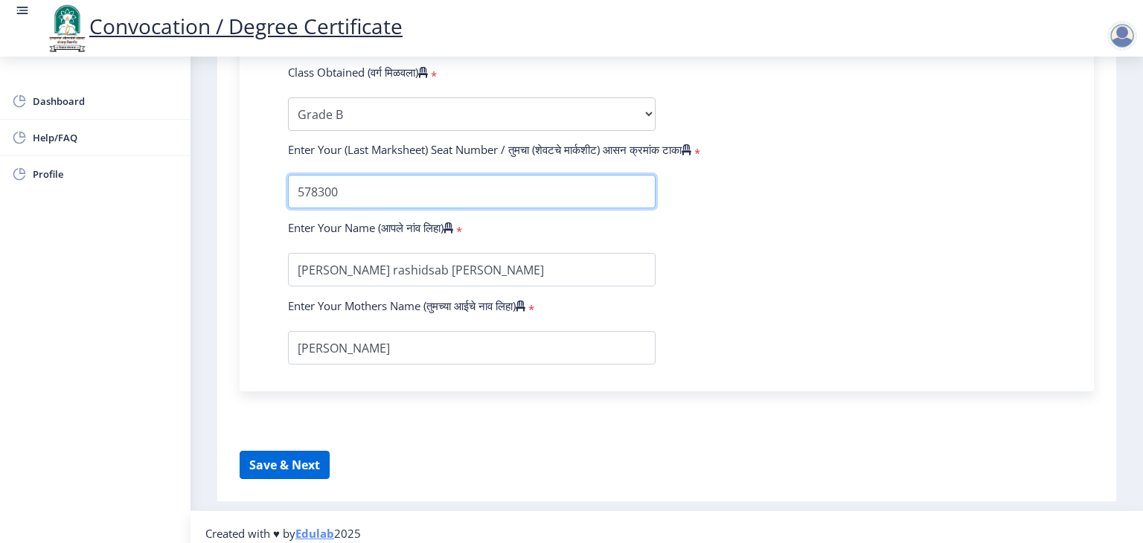
type input "578300"
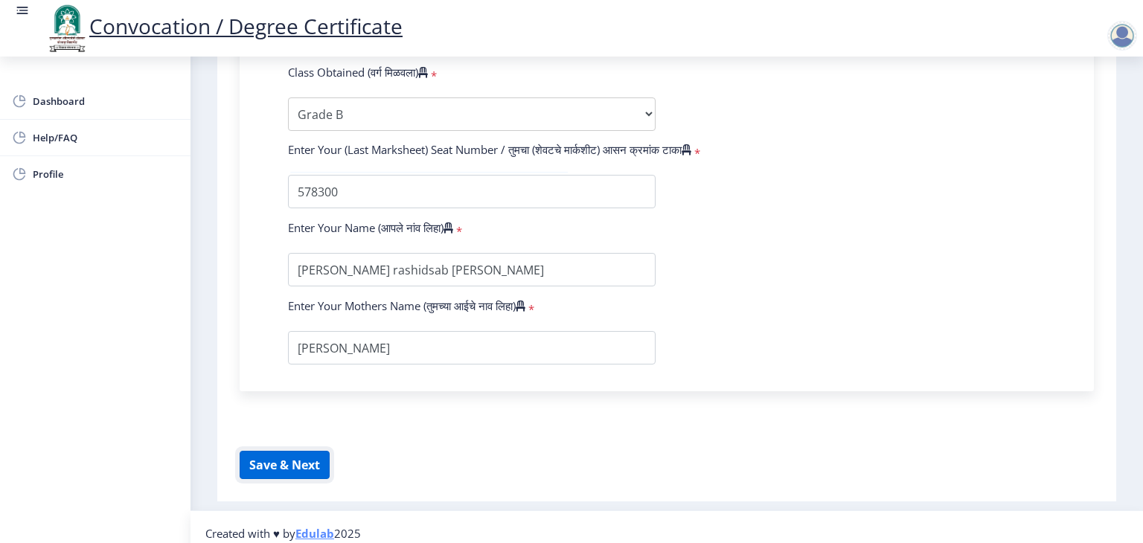
click at [282, 456] on button "Save & Next" at bounding box center [285, 465] width 90 height 28
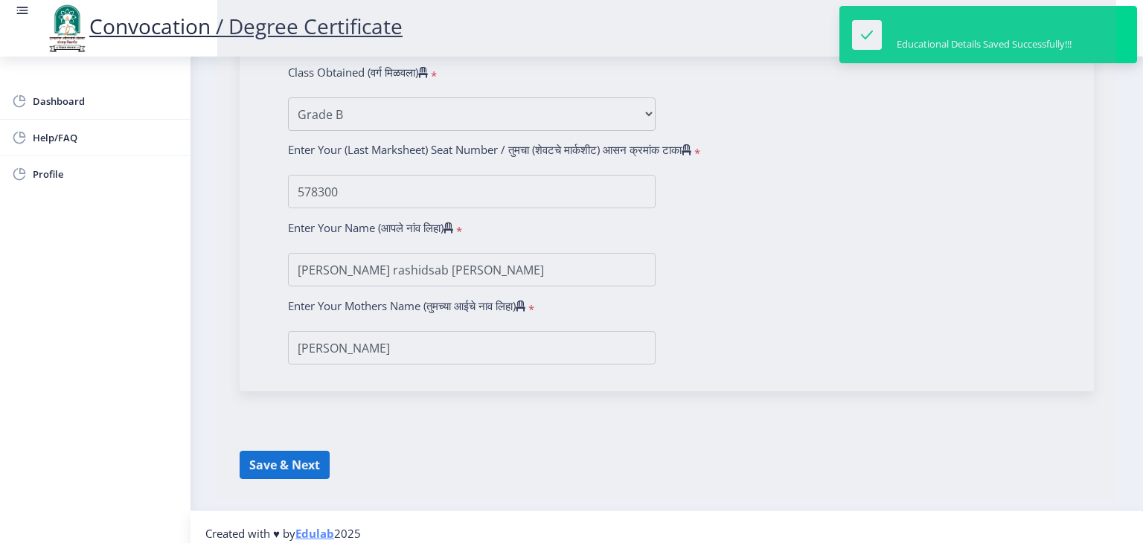
select select
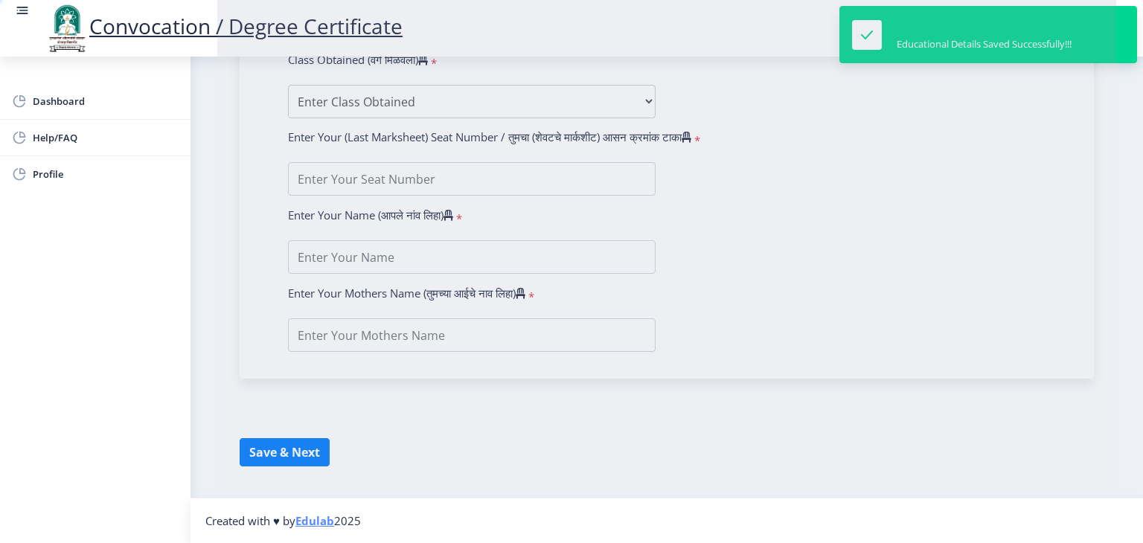
type input "allauddin rashidsab navadgi"
type input "sharifa"
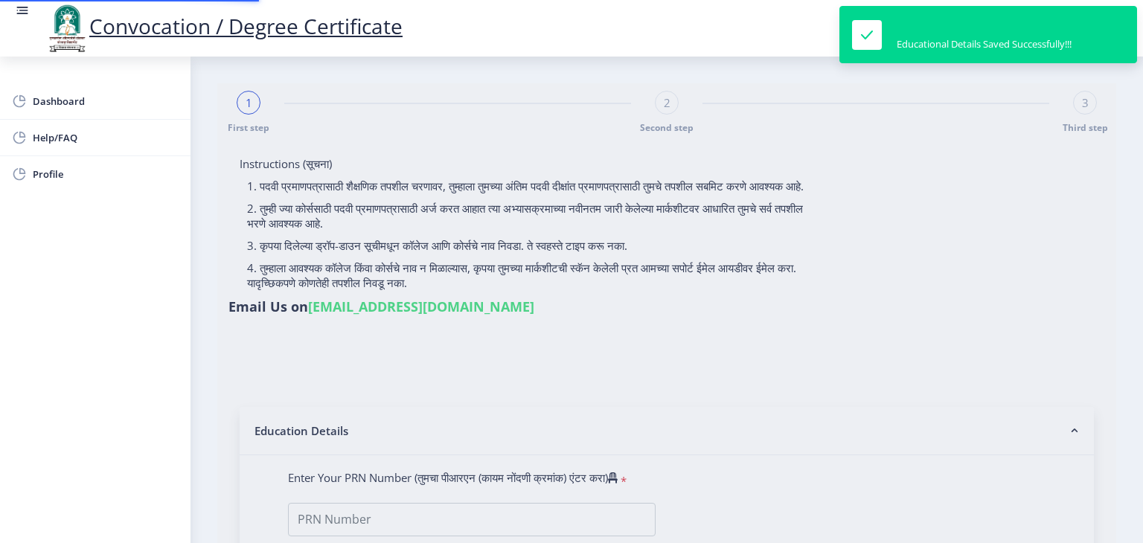
type input "2015032500027172"
select select "Regular"
select select "2018"
select select "March"
select select "Grade B"
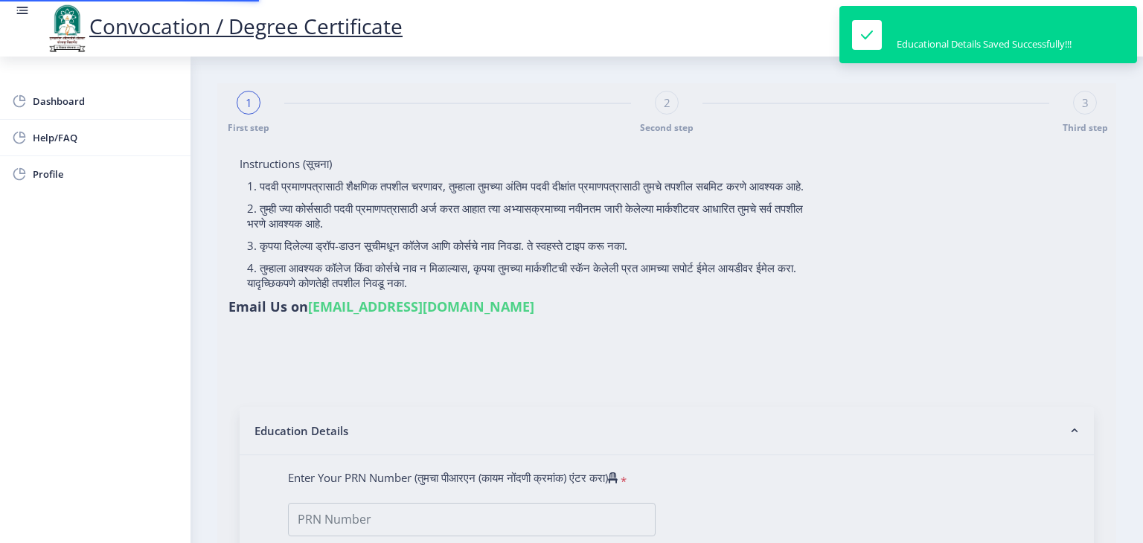
type input "578300"
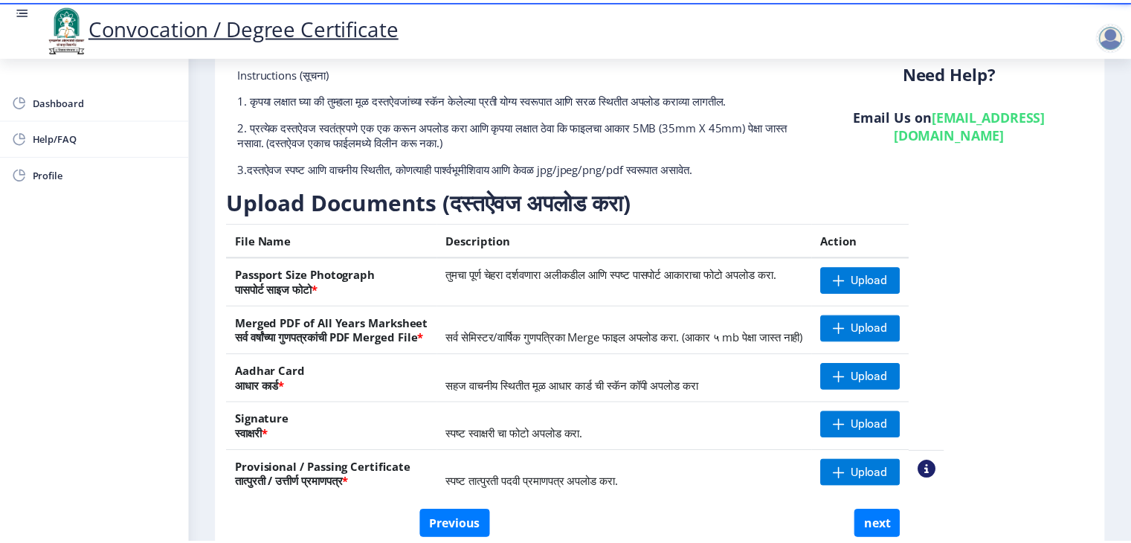
scroll to position [162, 0]
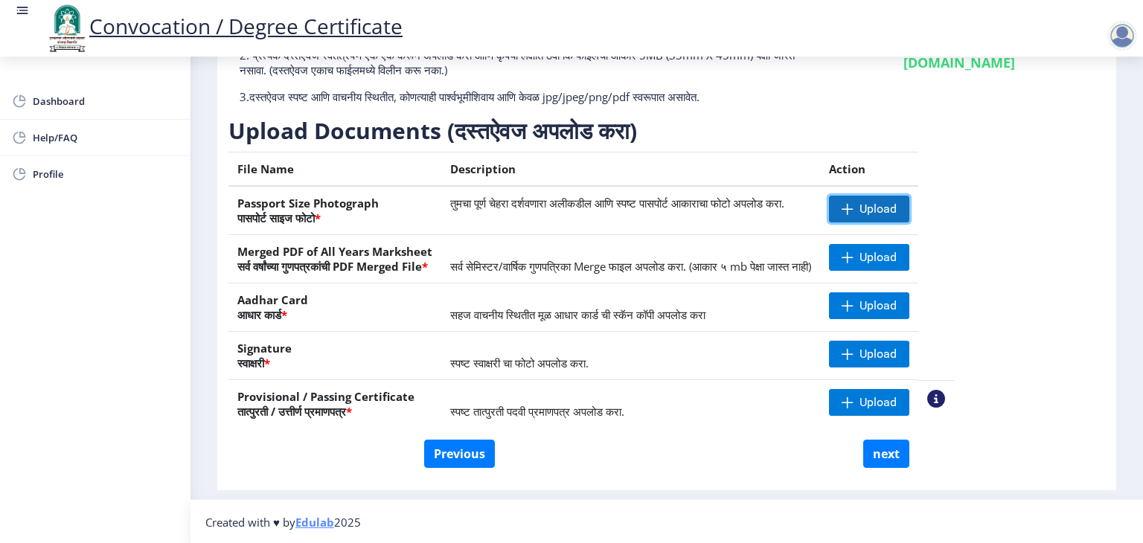
click at [896, 209] on span "Upload" at bounding box center [877, 209] width 37 height 15
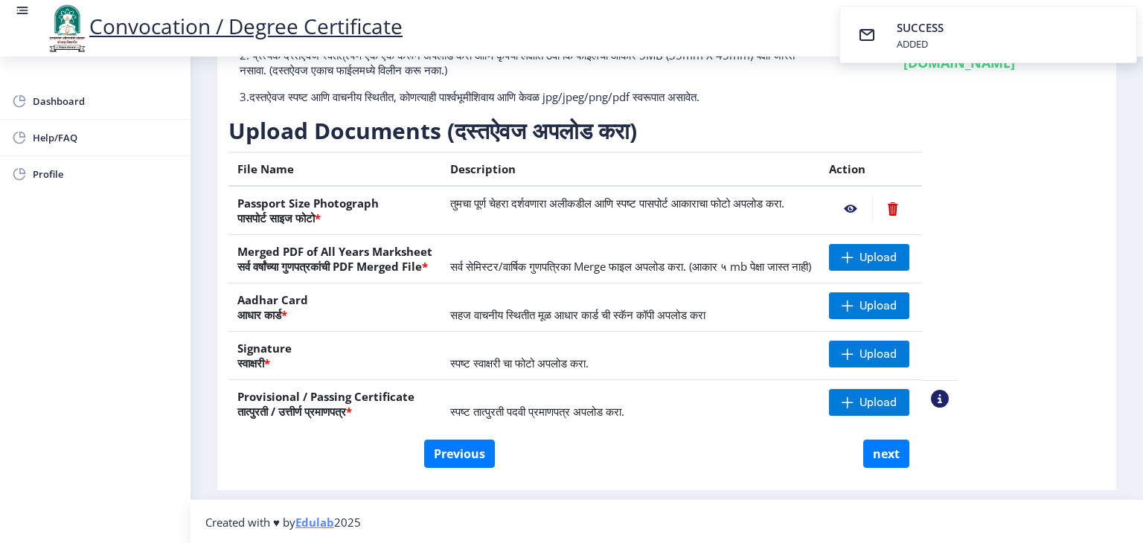
click at [872, 211] on nb-action at bounding box center [850, 209] width 43 height 27
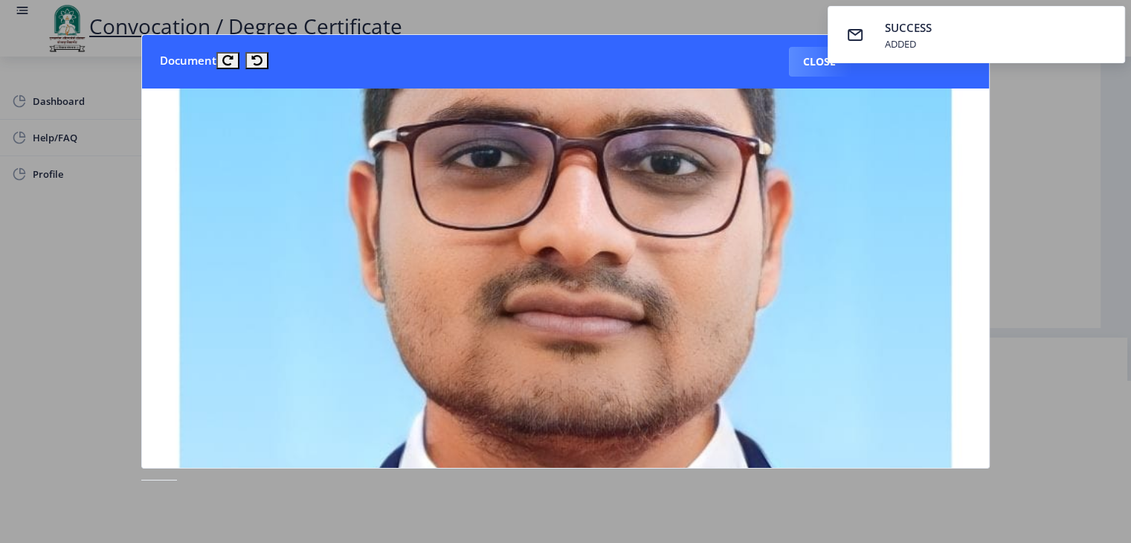
scroll to position [298, 0]
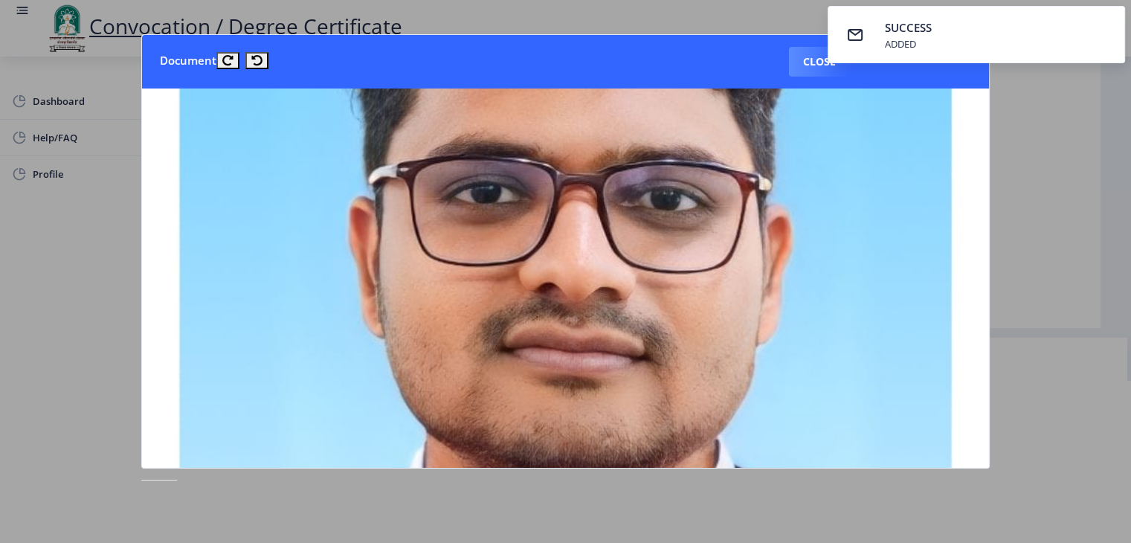
click at [1065, 142] on div at bounding box center [565, 271] width 1131 height 543
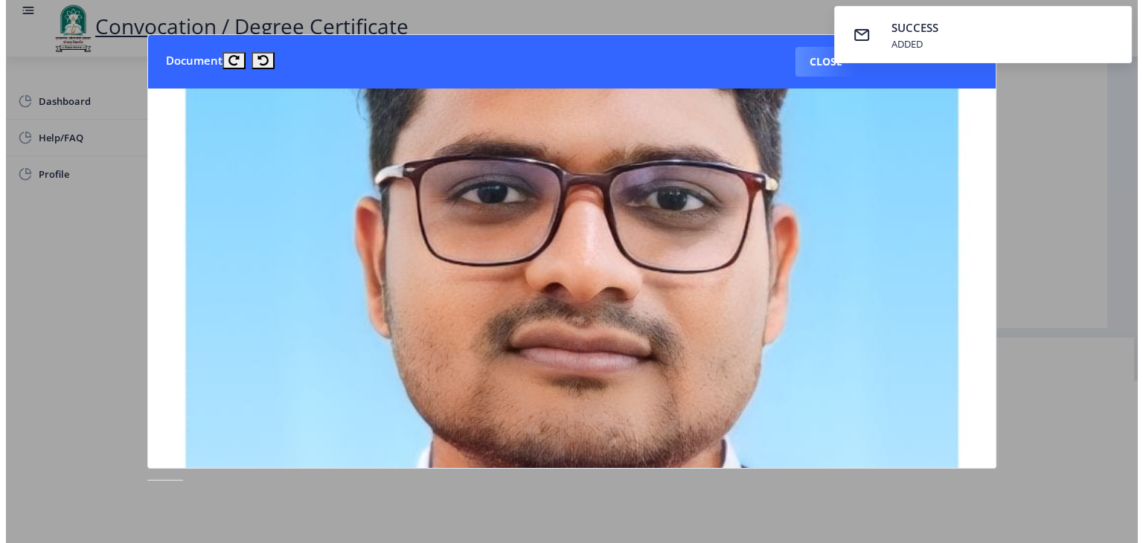
scroll to position [17, 0]
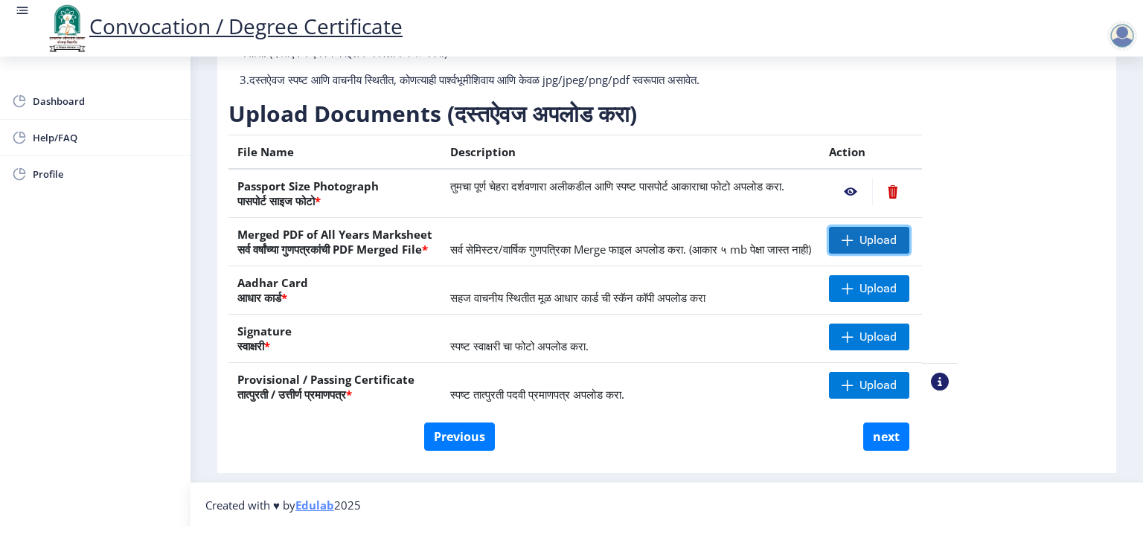
click at [896, 239] on span "Upload" at bounding box center [877, 240] width 37 height 15
click at [908, 238] on span "Upload" at bounding box center [869, 240] width 80 height 27
click at [896, 233] on span "Upload" at bounding box center [877, 240] width 37 height 15
click at [896, 240] on span "Upload" at bounding box center [877, 240] width 37 height 15
click at [896, 234] on span "Upload" at bounding box center [877, 240] width 37 height 15
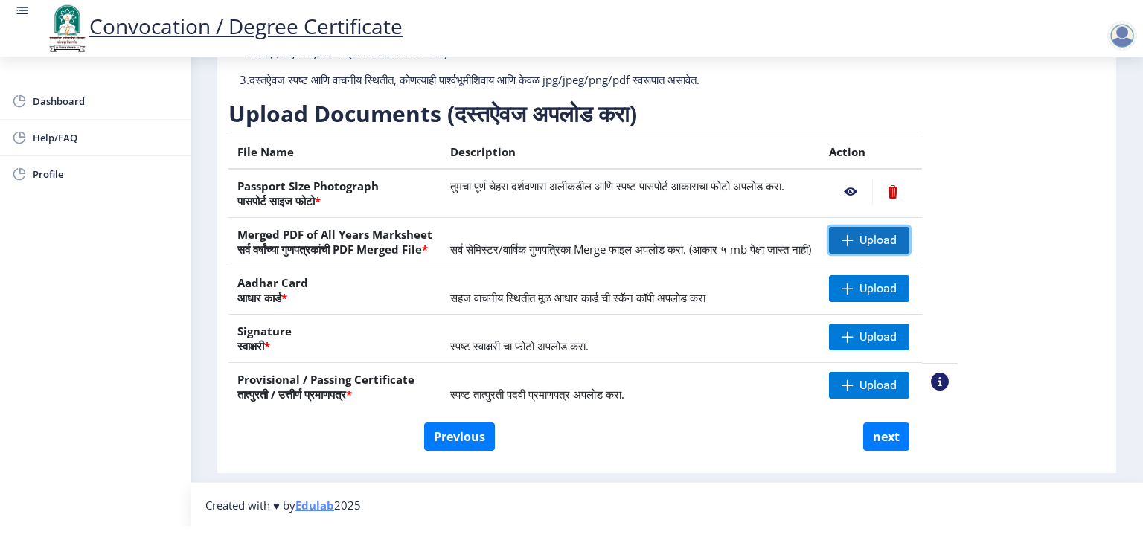
click at [896, 234] on span "Upload" at bounding box center [877, 240] width 37 height 15
click at [872, 241] on nb-action at bounding box center [850, 240] width 43 height 27
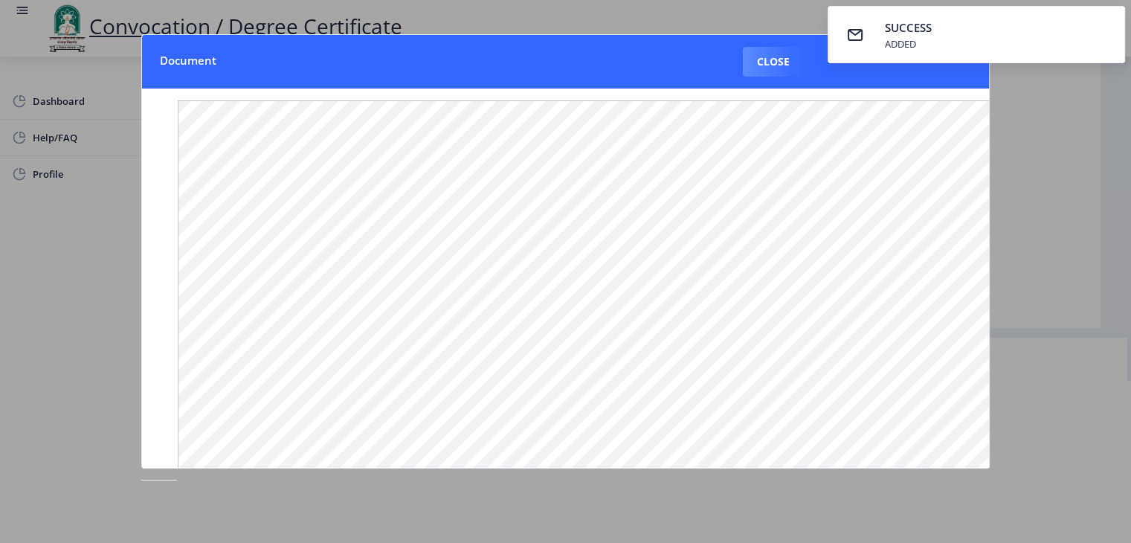
scroll to position [149, 0]
click at [1027, 167] on div at bounding box center [565, 271] width 1131 height 543
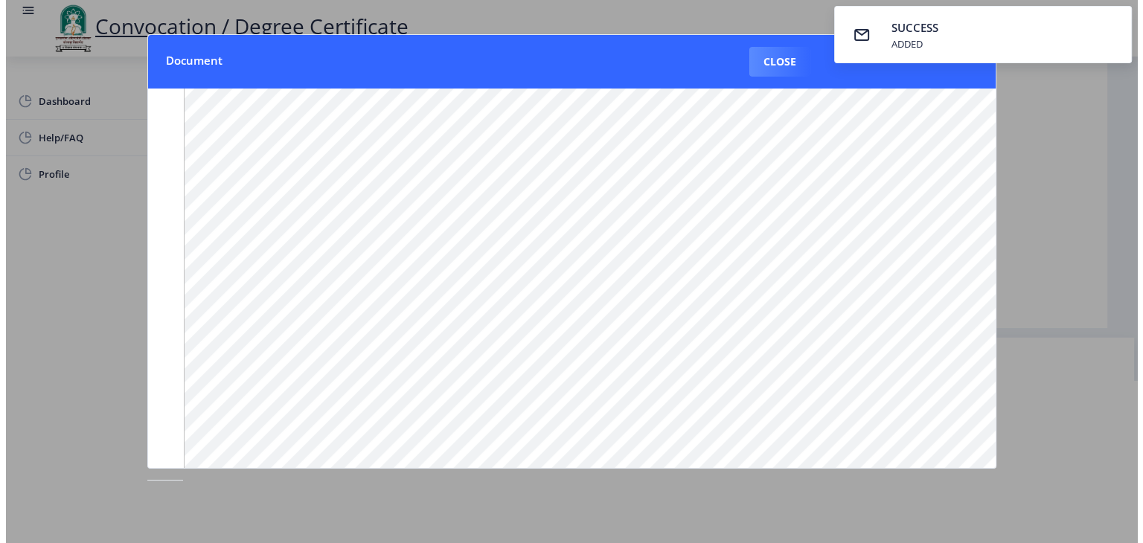
scroll to position [17, 0]
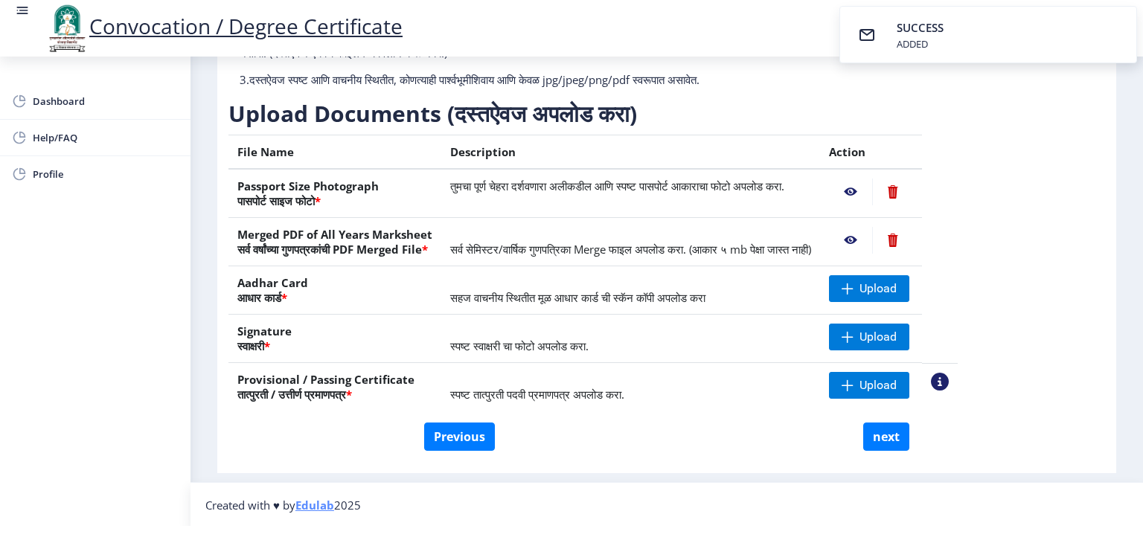
click at [913, 246] on nb-action at bounding box center [892, 240] width 41 height 27
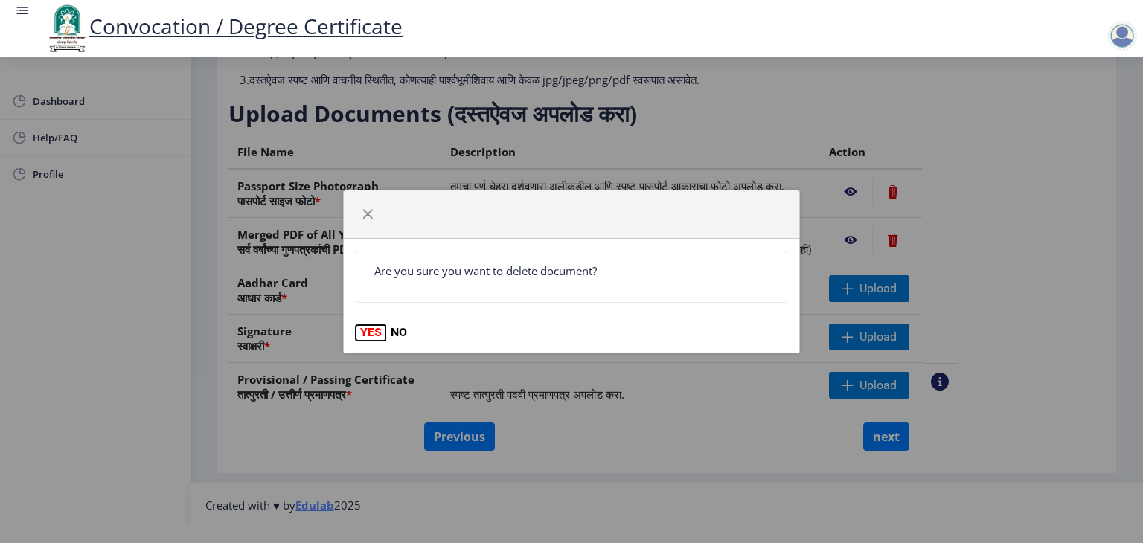
click at [375, 326] on button "YES" at bounding box center [371, 332] width 30 height 15
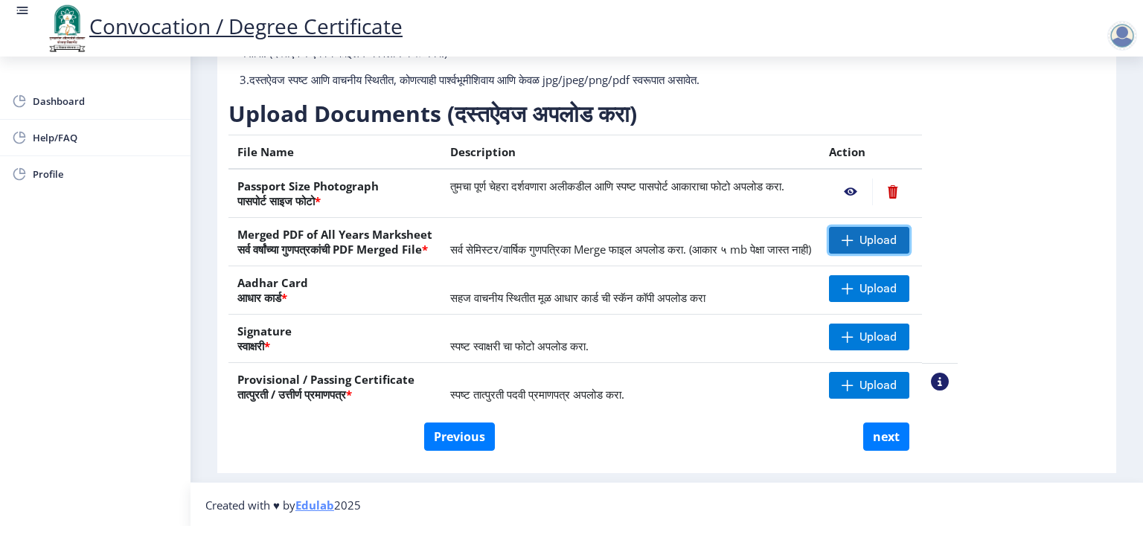
click at [896, 246] on span "Upload" at bounding box center [877, 240] width 37 height 15
click at [872, 239] on nb-action at bounding box center [850, 240] width 43 height 27
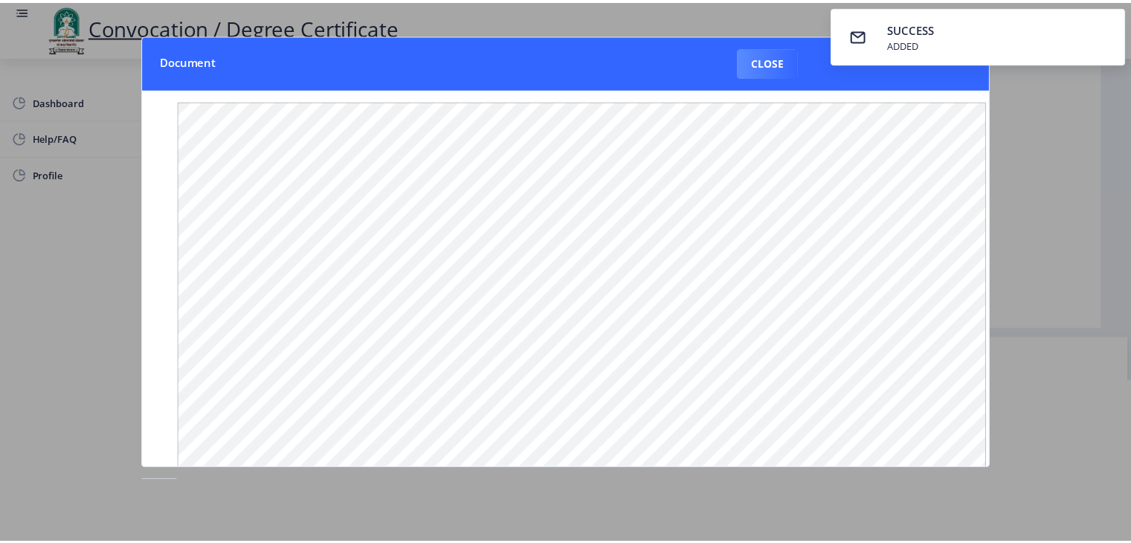
scroll to position [0, 0]
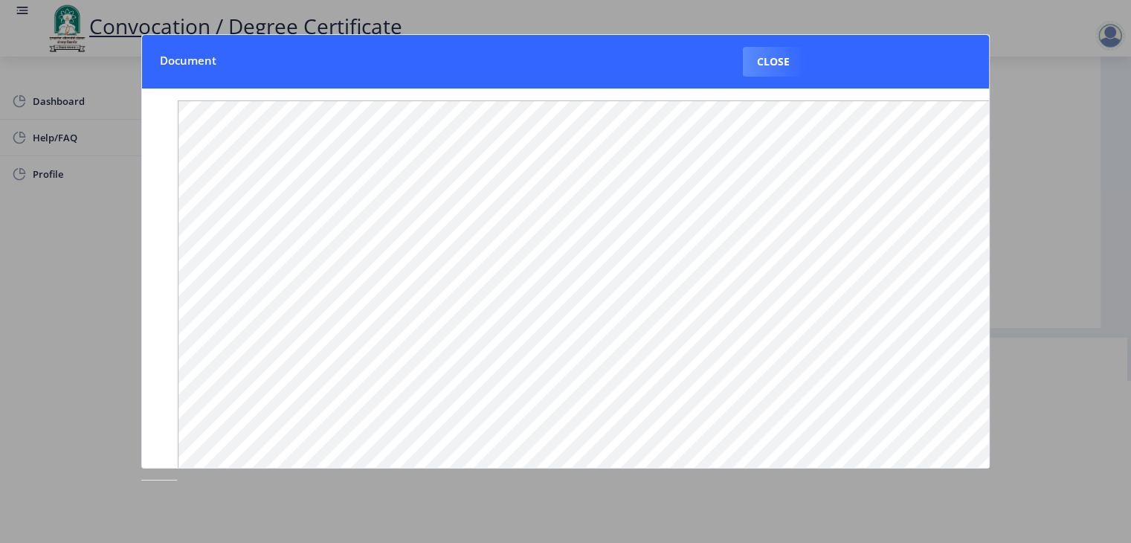
click at [1014, 147] on div at bounding box center [565, 271] width 1131 height 543
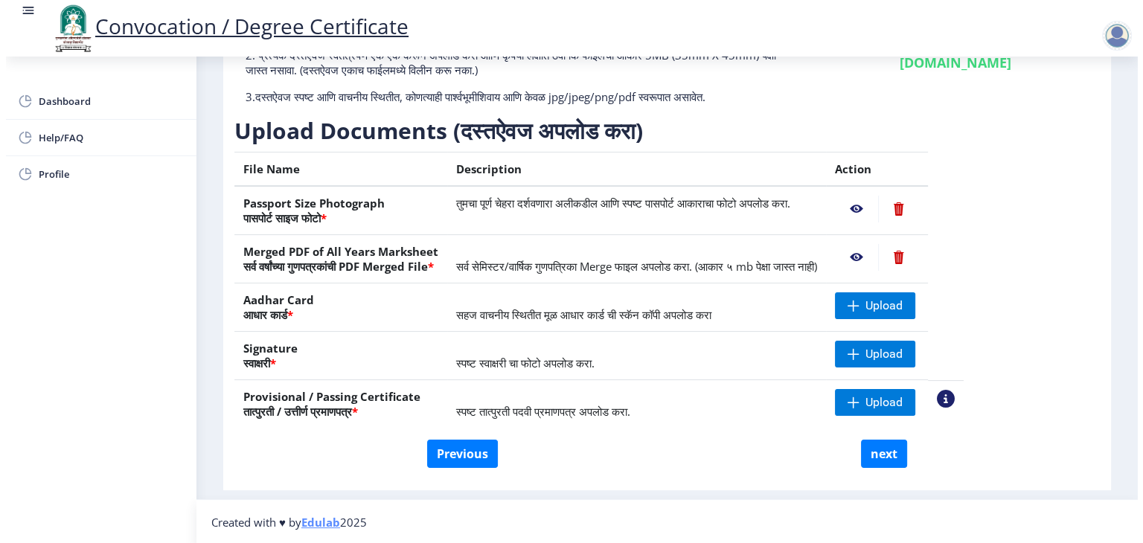
scroll to position [17, 0]
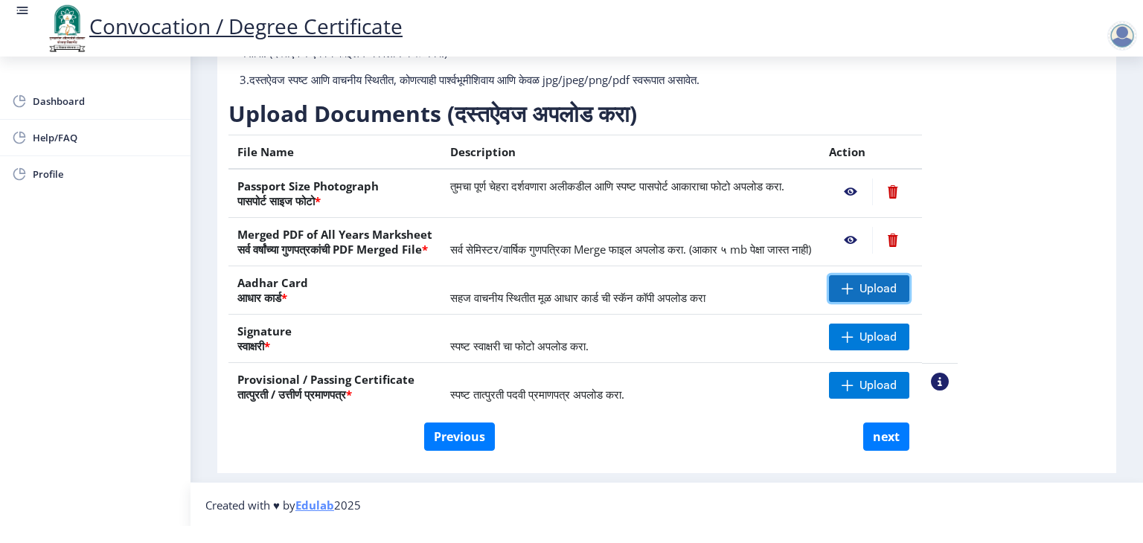
click at [905, 294] on span "Upload" at bounding box center [869, 288] width 80 height 27
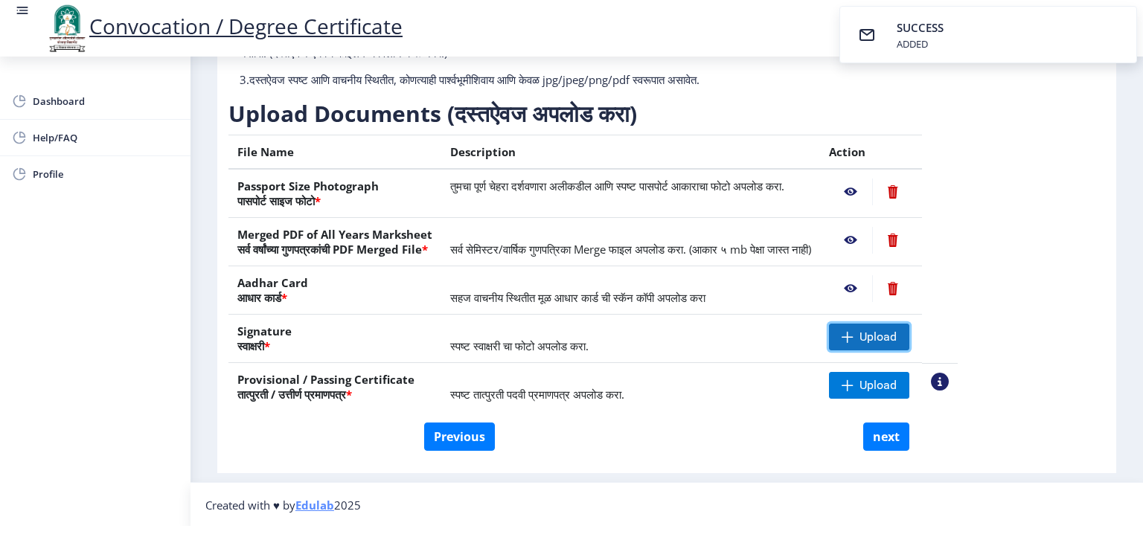
click at [909, 340] on span "Upload" at bounding box center [869, 337] width 80 height 27
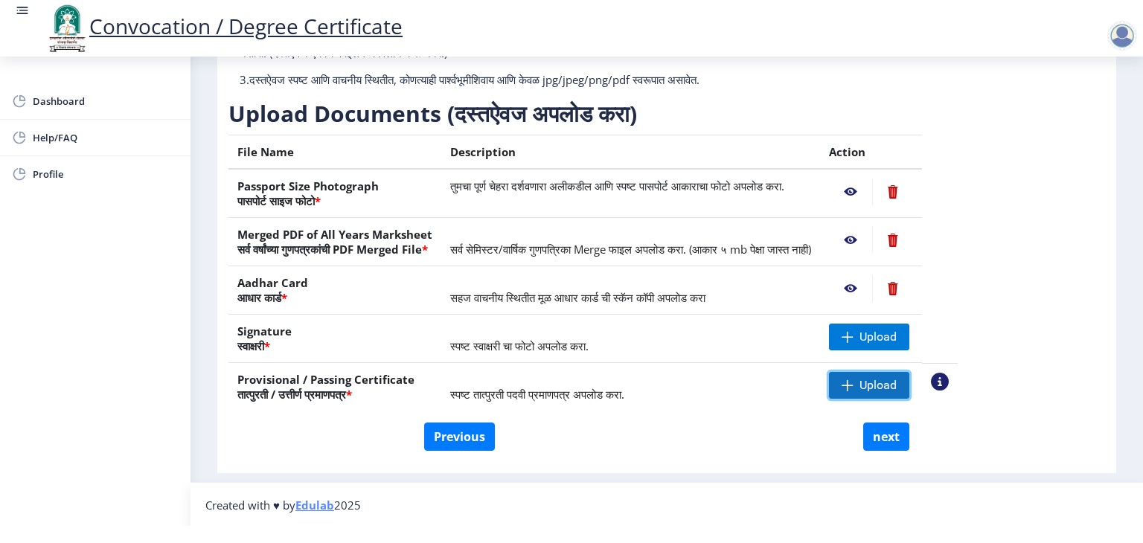
click at [853, 388] on span at bounding box center [847, 385] width 12 height 12
click at [893, 327] on span "Upload" at bounding box center [869, 337] width 80 height 27
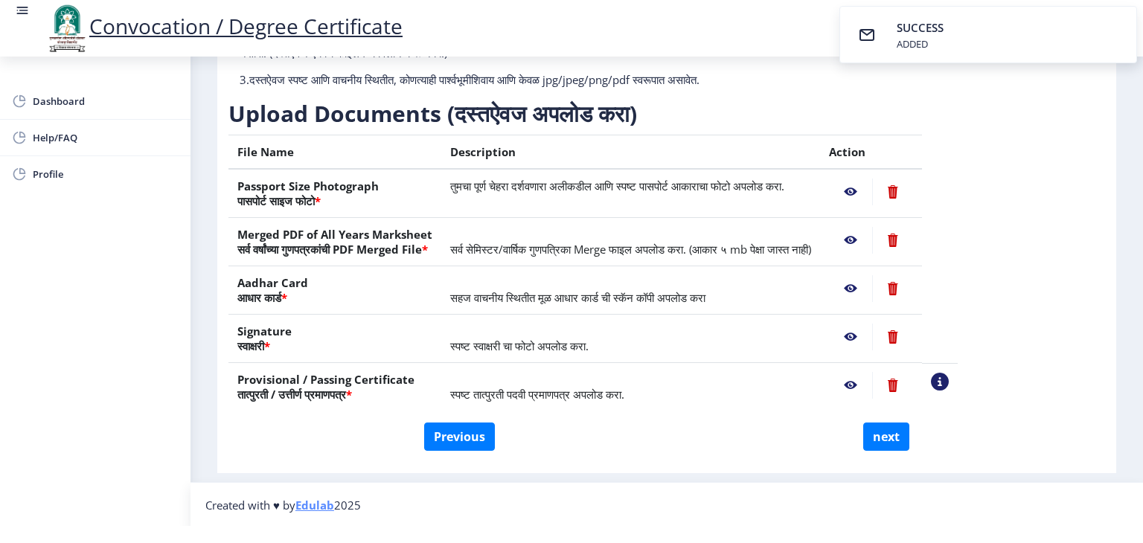
click at [872, 335] on nb-action at bounding box center [850, 337] width 43 height 27
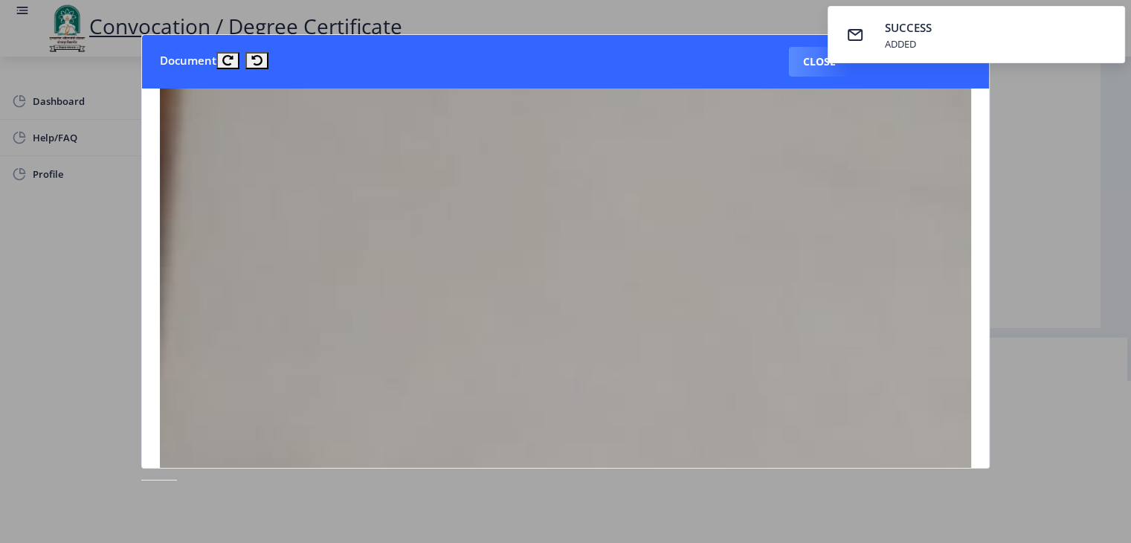
scroll to position [0, 0]
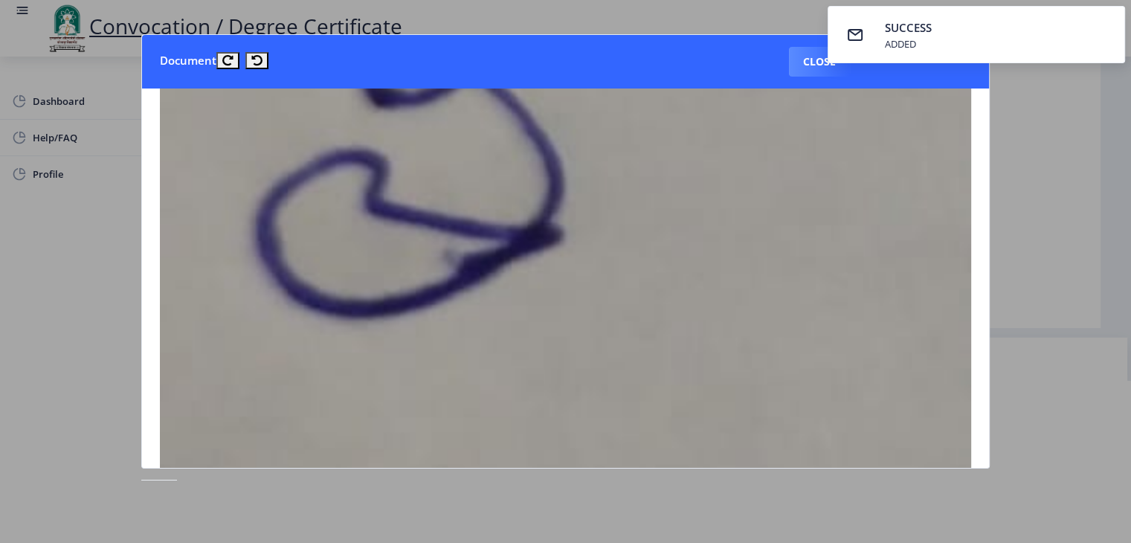
scroll to position [2380, 0]
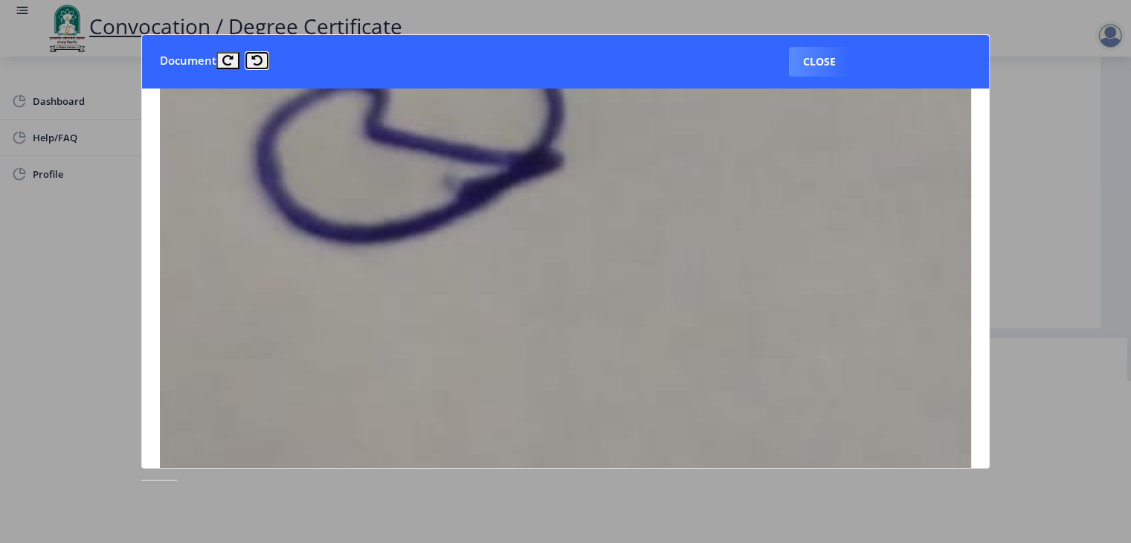
click at [258, 58] on icon at bounding box center [256, 60] width 11 height 11
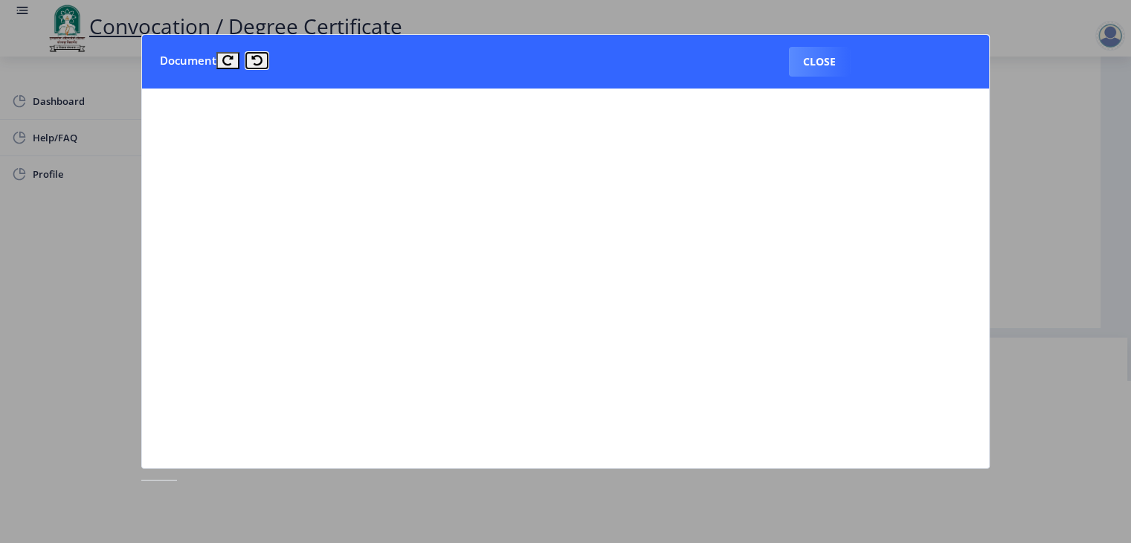
click at [257, 56] on icon at bounding box center [256, 60] width 11 height 11
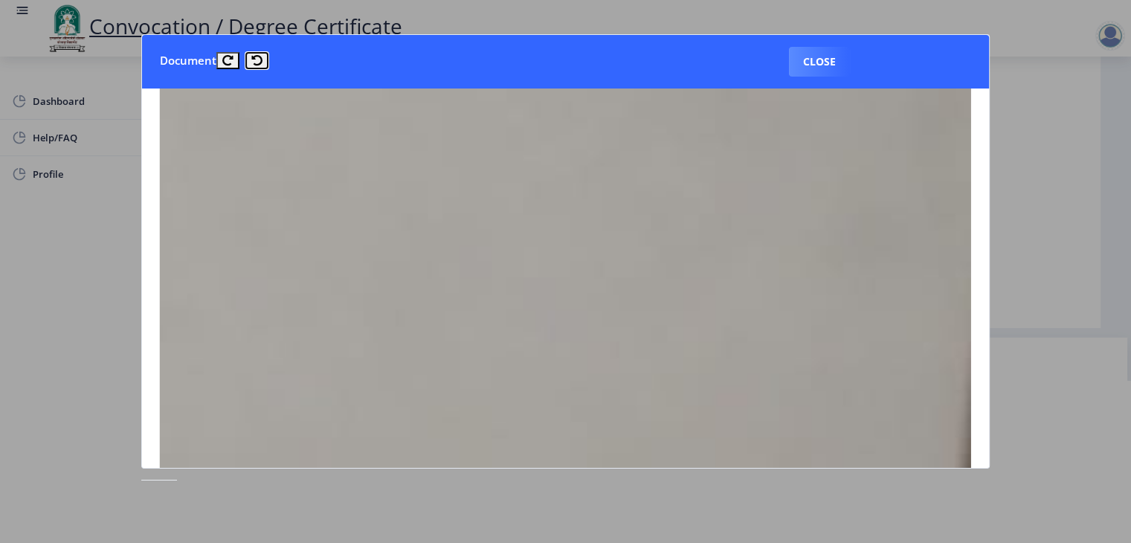
click at [257, 56] on icon at bounding box center [256, 60] width 11 height 11
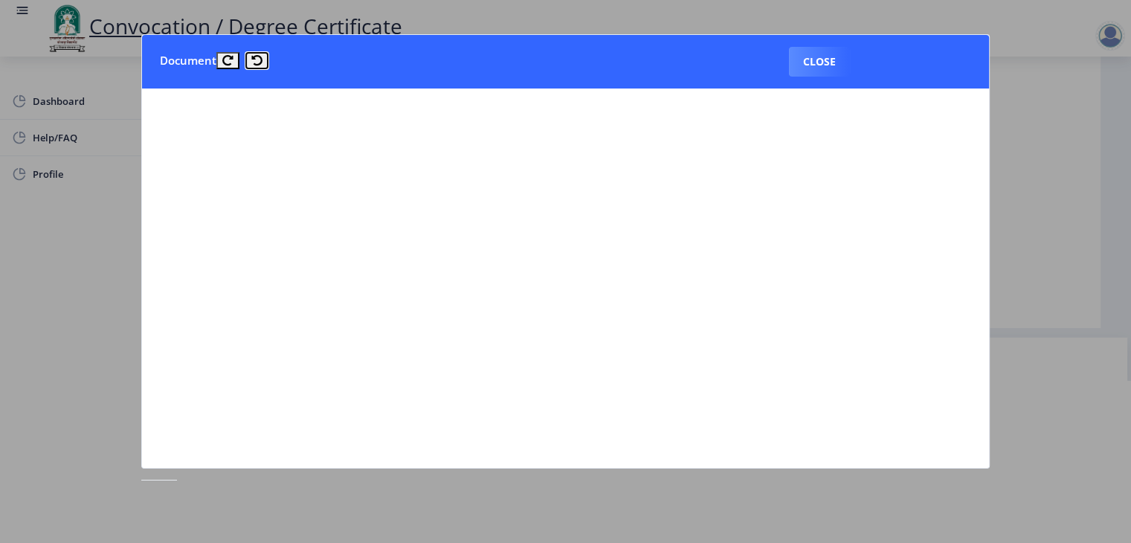
click at [256, 56] on icon at bounding box center [256, 60] width 11 height 11
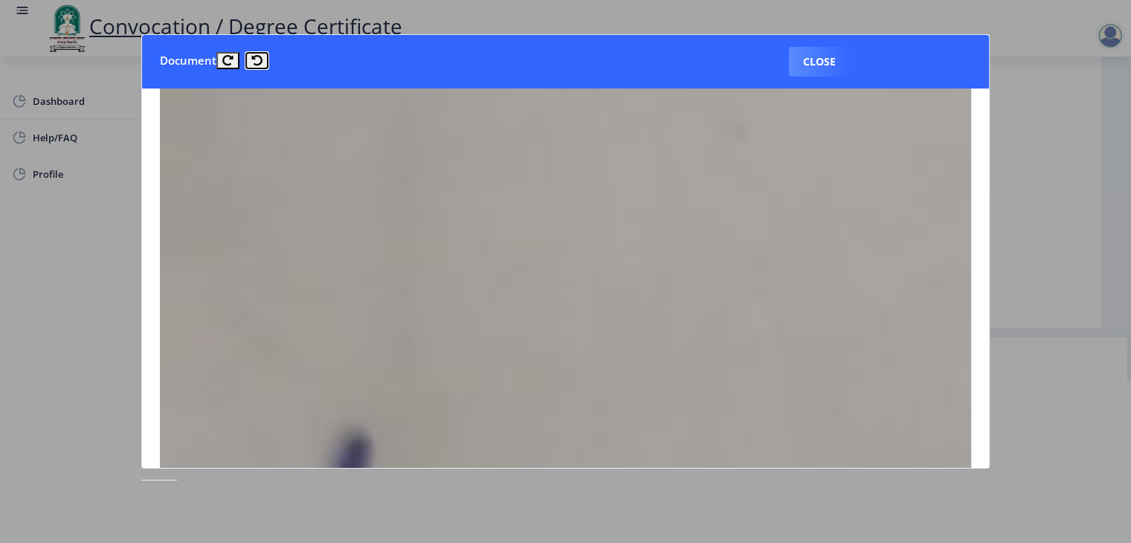
scroll to position [818, 0]
click at [1049, 152] on div at bounding box center [565, 271] width 1131 height 543
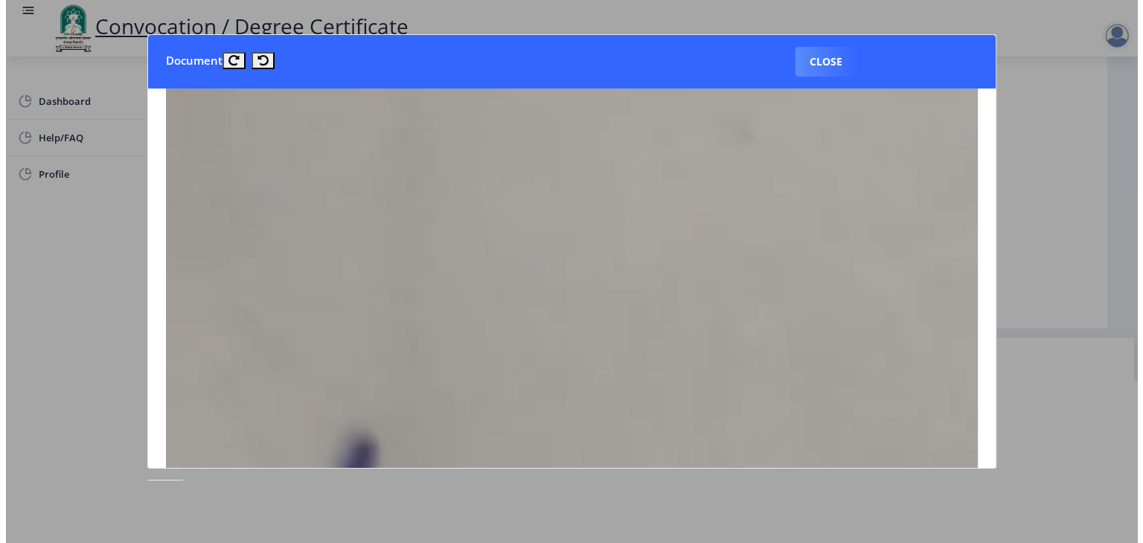
scroll to position [17, 0]
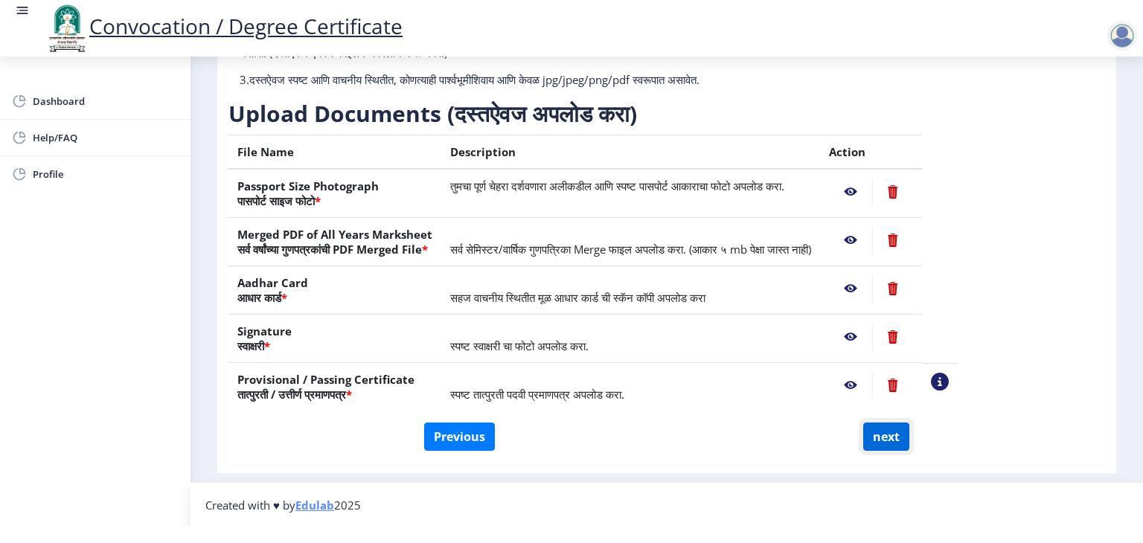
click at [884, 444] on button "next" at bounding box center [886, 437] width 46 height 28
select select
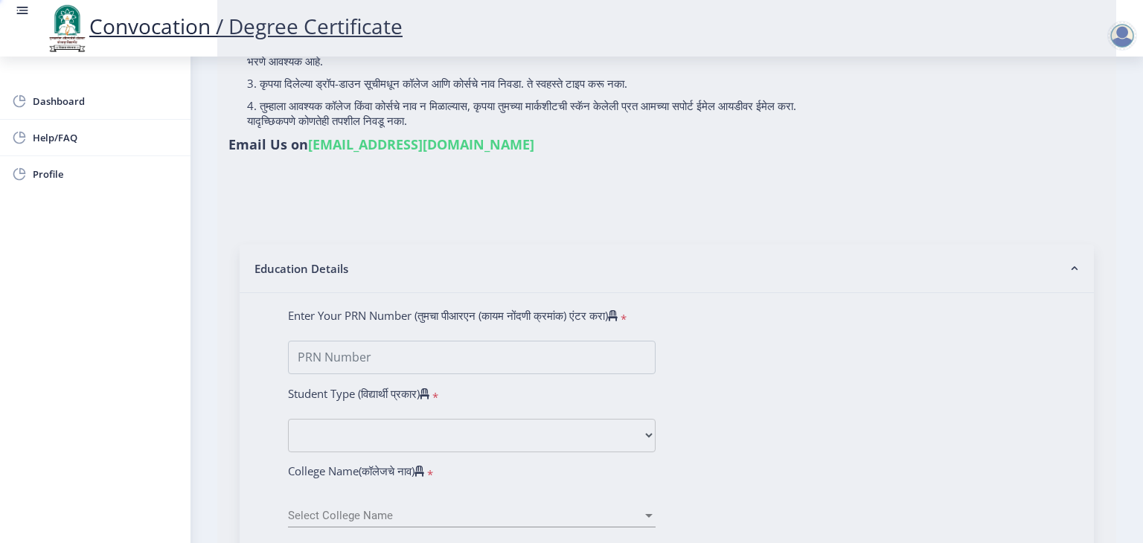
scroll to position [0, 0]
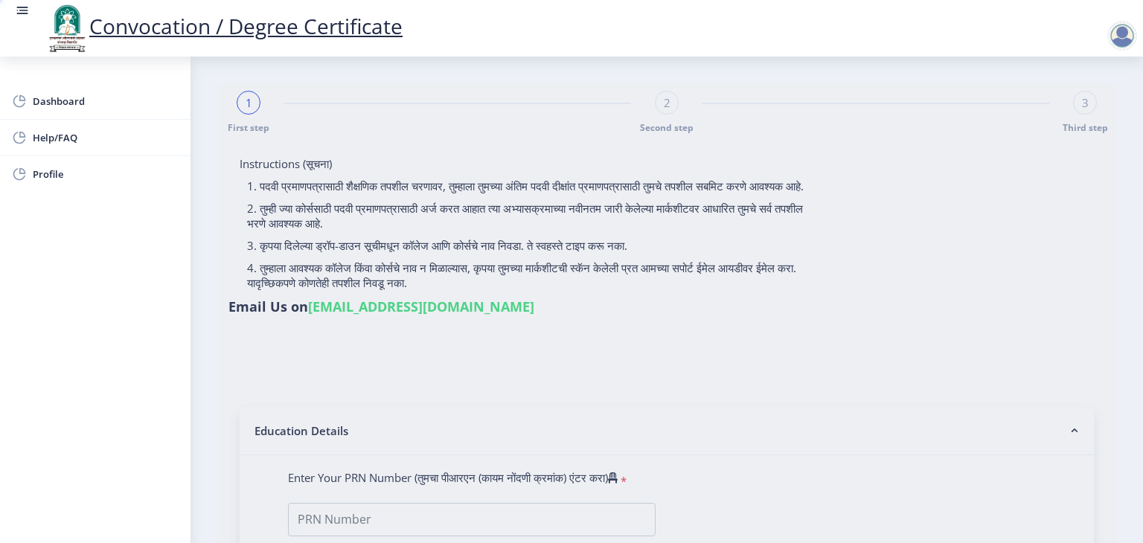
type input "allauddin rashidsab navadgi"
type input "sharifa"
select select
type input "allauddin rashidsab navadgi"
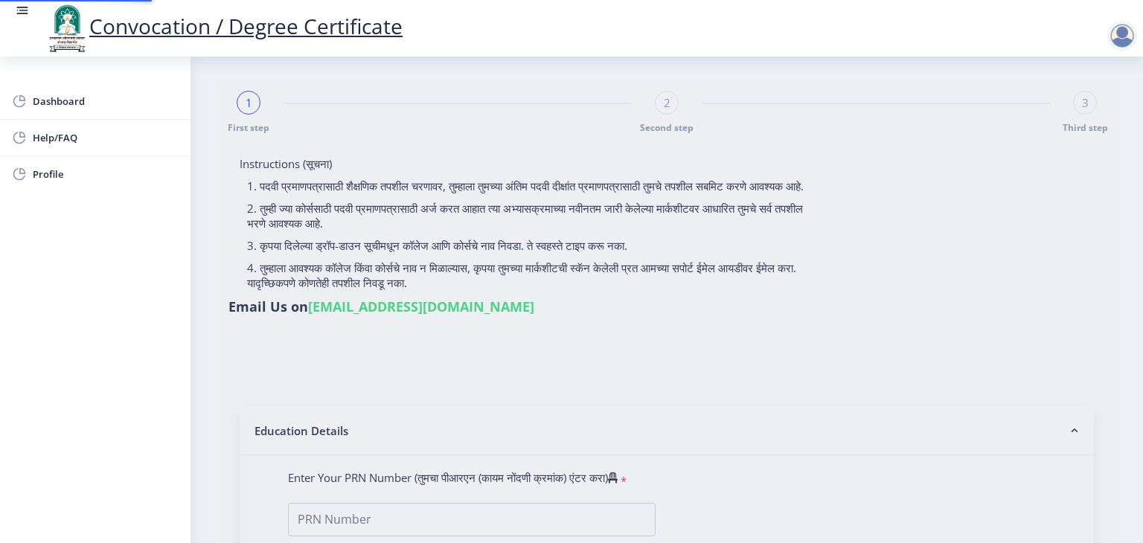
type input "sharifa"
select select
type input "2015032500027172"
select select "Regular"
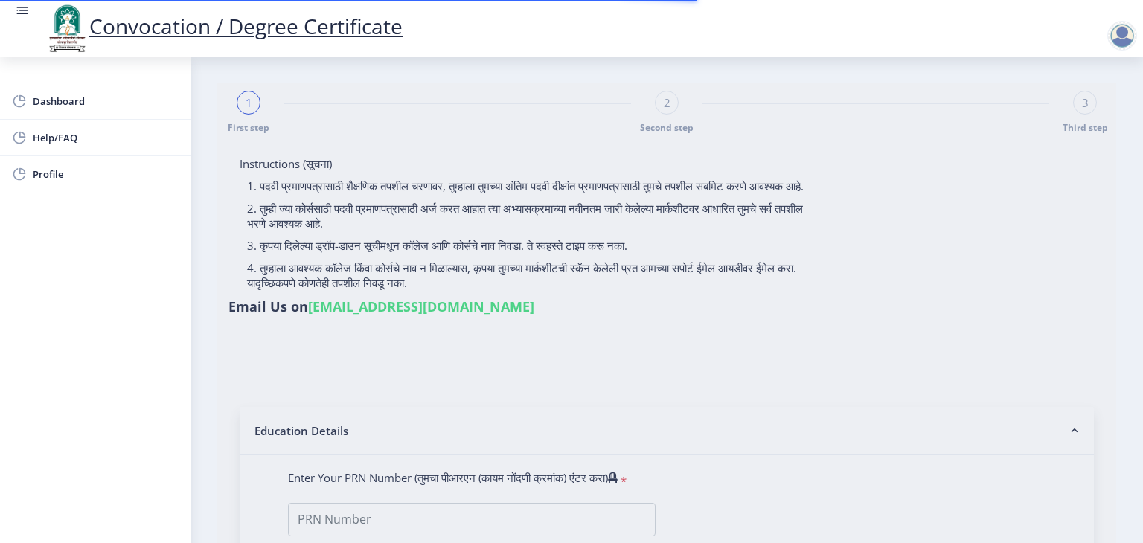
select select "2018"
select select "March"
select select "Grade B"
type input "578300"
select select "Advanced Accountancy"
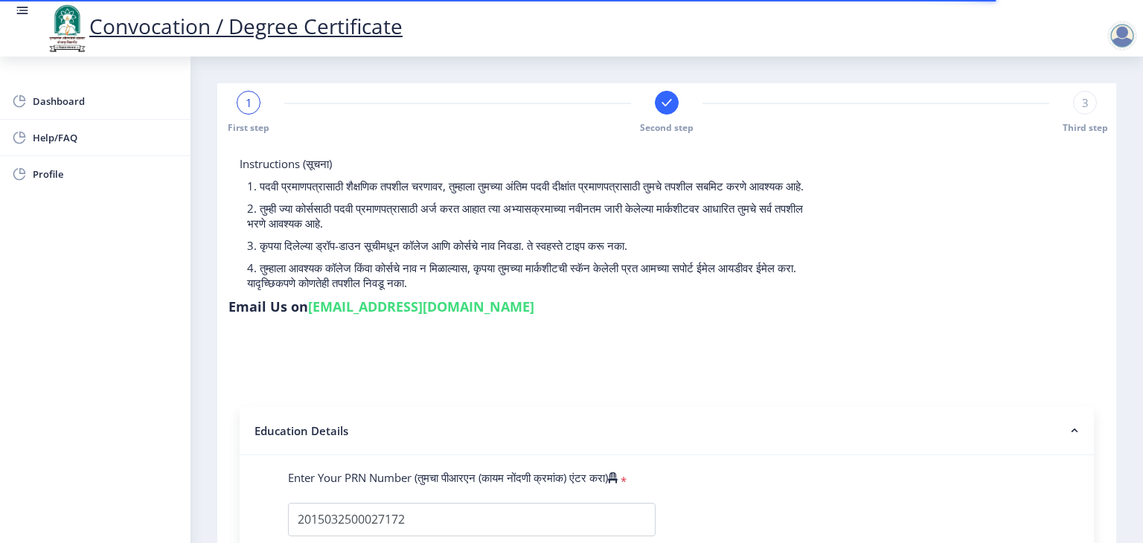
select select
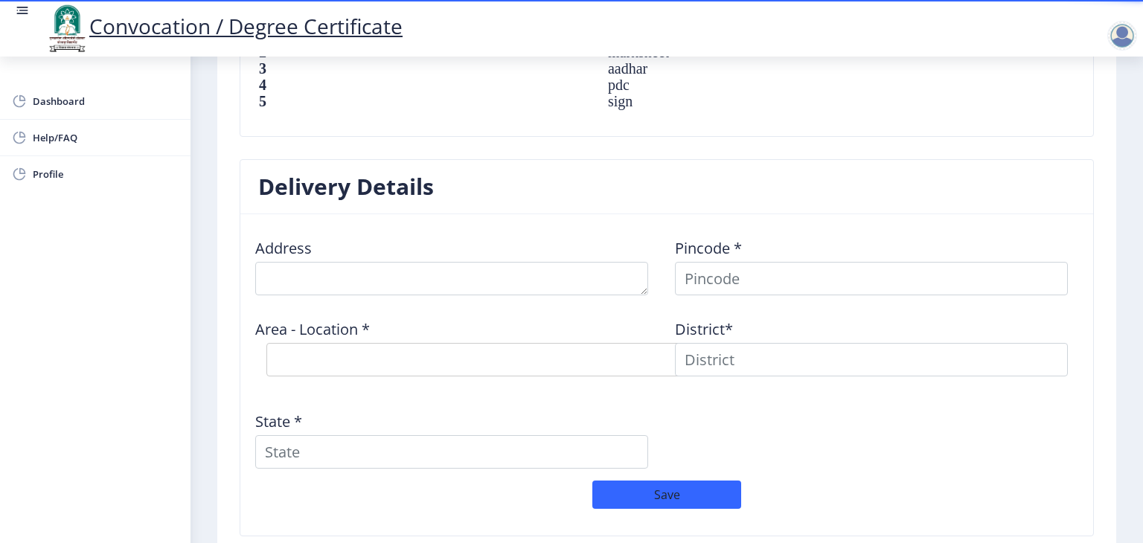
scroll to position [1116, 0]
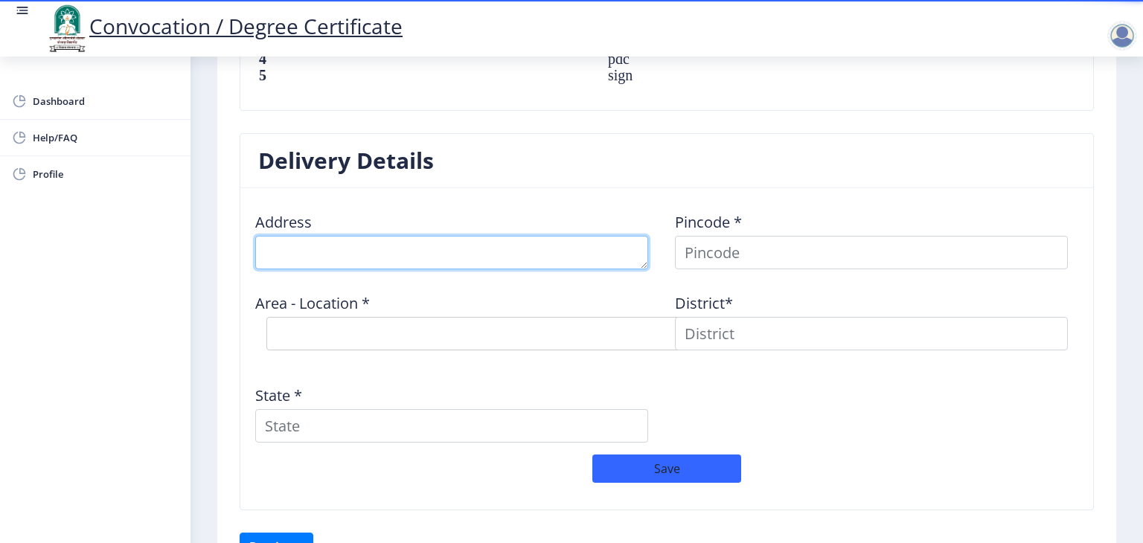
click at [347, 257] on textarea at bounding box center [451, 252] width 393 height 33
type textarea "Shivaganga Nagar Shelgi 21, Shivganga Nagar Shelgi"
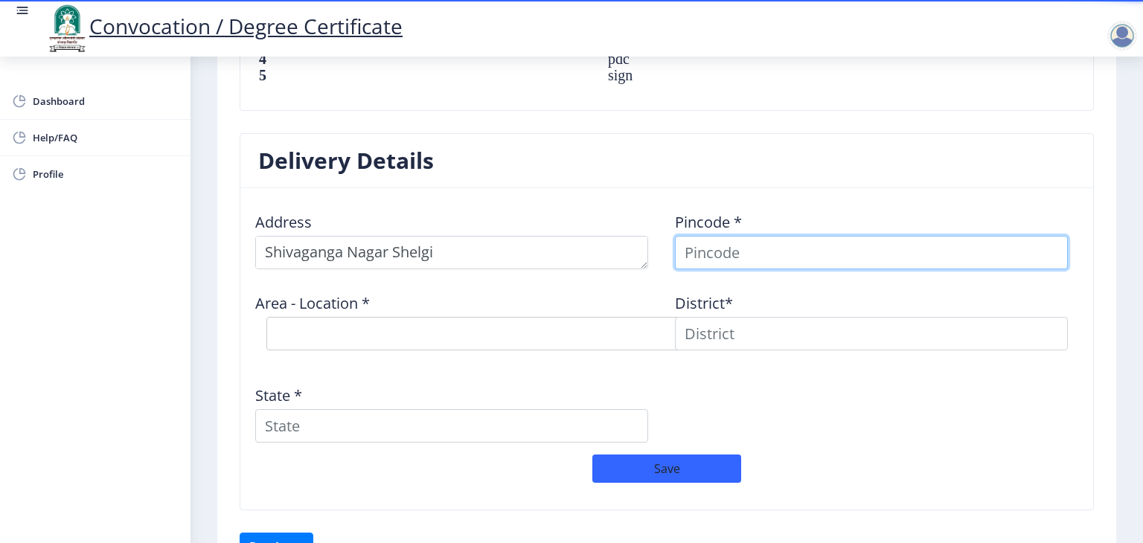
type input "Babulal"
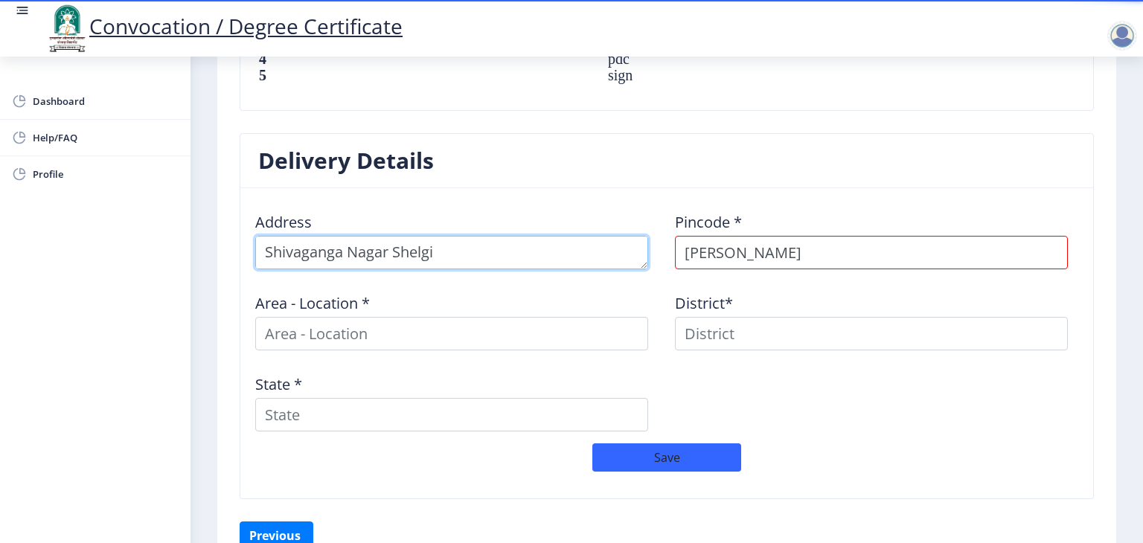
click at [482, 237] on textarea at bounding box center [451, 252] width 393 height 33
click at [483, 238] on textarea at bounding box center [451, 252] width 393 height 33
click at [483, 240] on textarea at bounding box center [451, 252] width 393 height 33
click at [530, 249] on textarea at bounding box center [451, 252] width 393 height 33
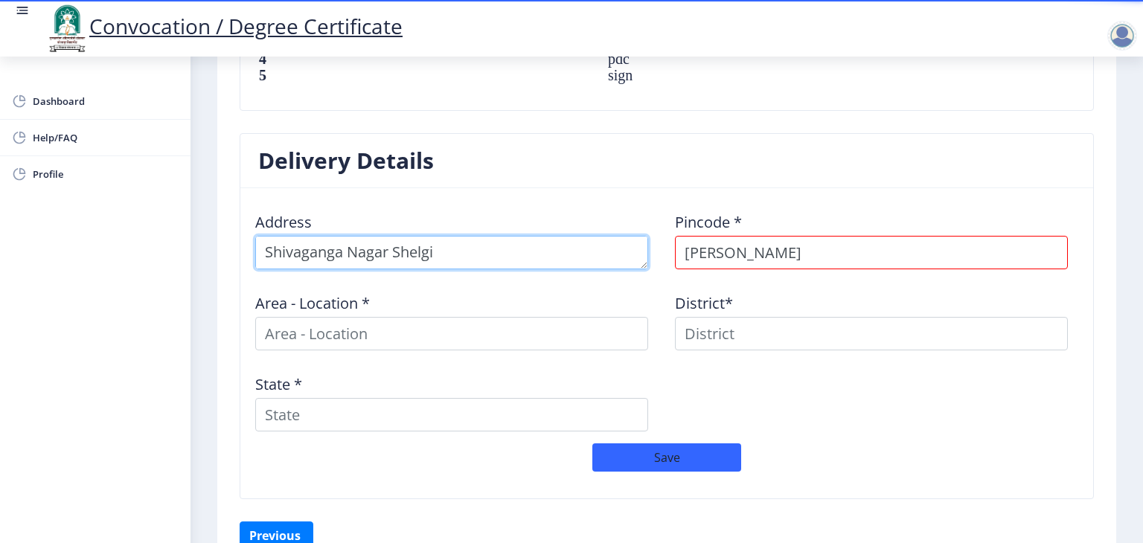
click at [530, 251] on textarea at bounding box center [451, 252] width 393 height 33
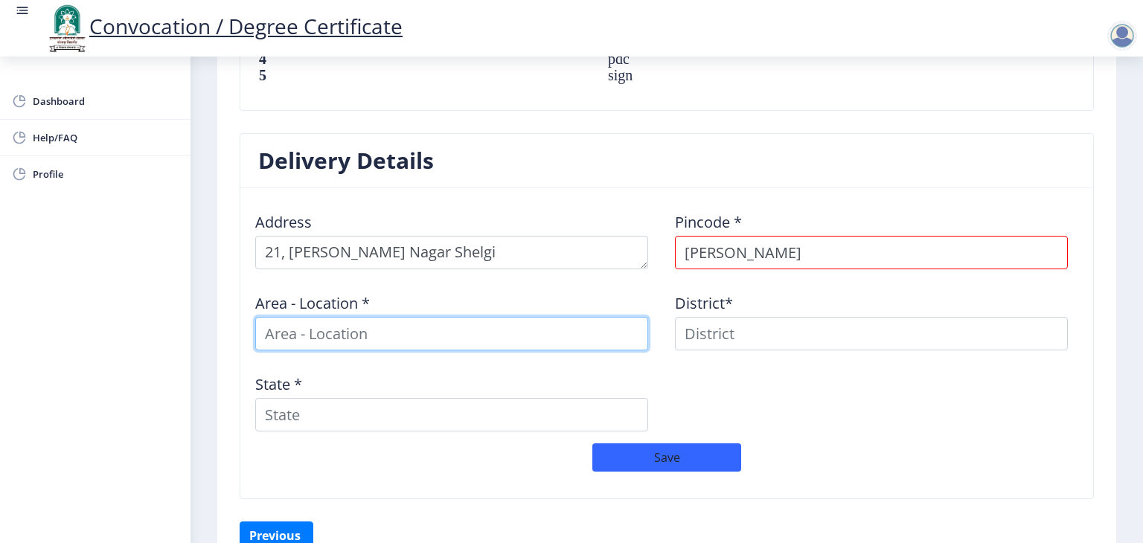
drag, startPoint x: 325, startPoint y: 251, endPoint x: 411, endPoint y: 315, distance: 107.3
click at [411, 317] on input at bounding box center [451, 333] width 393 height 33
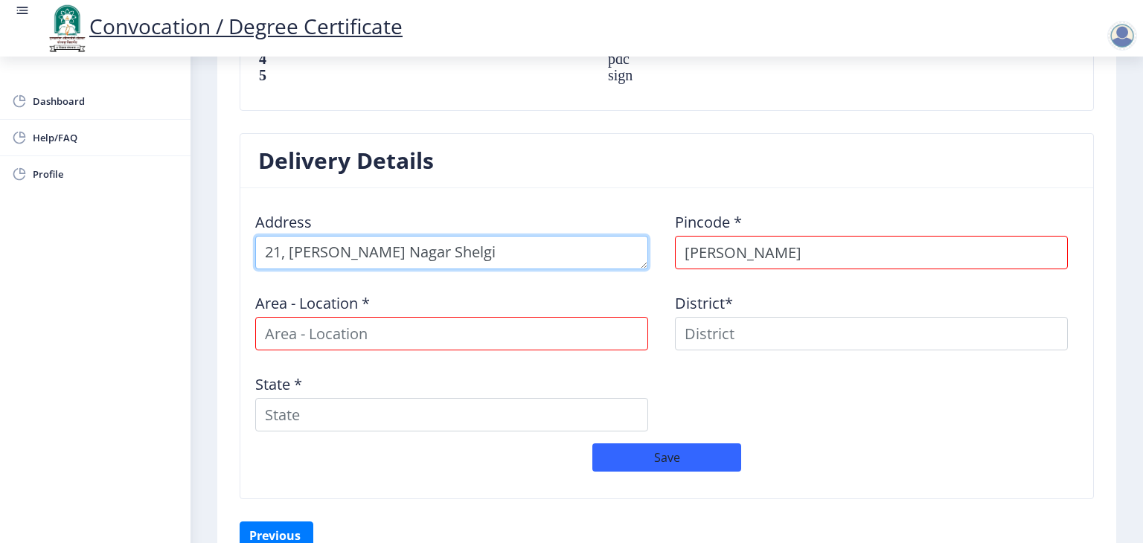
click at [476, 246] on textarea at bounding box center [451, 252] width 393 height 33
click at [478, 247] on textarea at bounding box center [451, 252] width 393 height 33
click at [478, 248] on textarea at bounding box center [451, 252] width 393 height 33
type textarea "21, Shivganga Nagar"
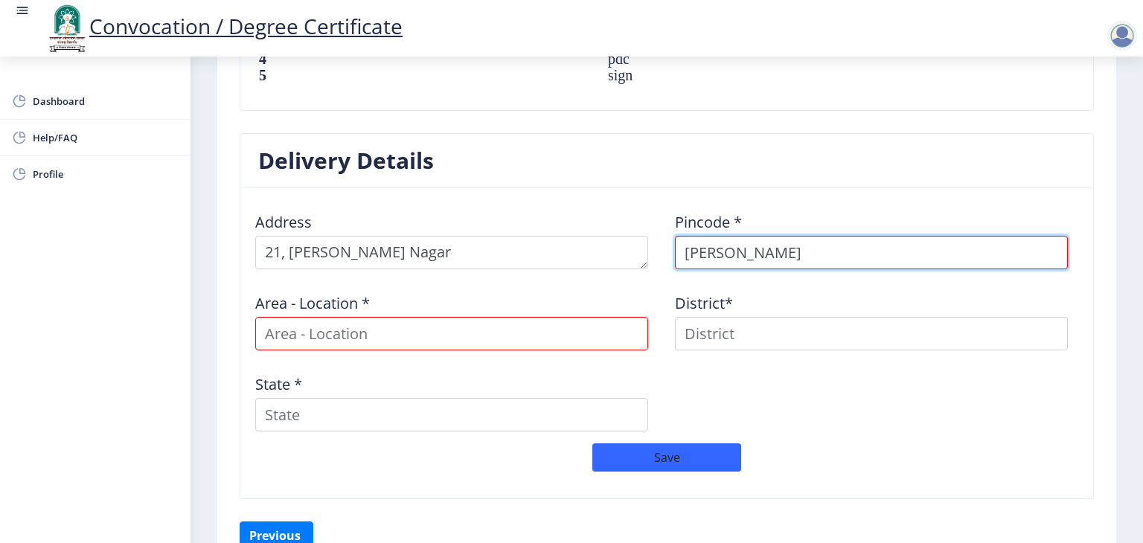
click at [803, 246] on input "Babulal" at bounding box center [871, 252] width 393 height 33
click at [804, 246] on input "Babulal" at bounding box center [871, 252] width 393 height 33
click at [804, 246] on input at bounding box center [871, 252] width 393 height 33
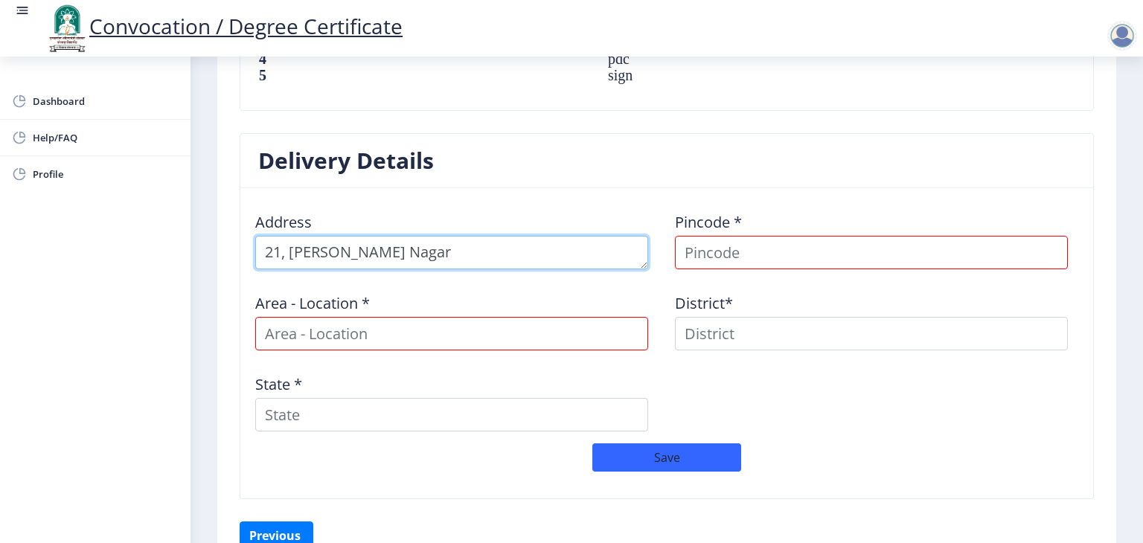
click at [337, 248] on textarea at bounding box center [451, 252] width 393 height 33
click at [338, 249] on textarea at bounding box center [451, 252] width 393 height 33
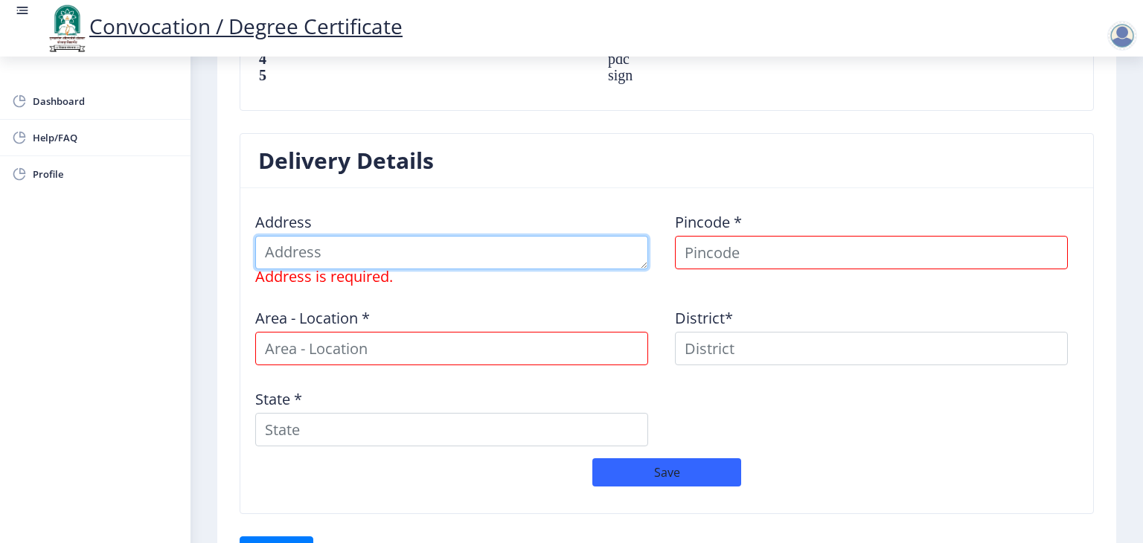
click at [359, 256] on textarea at bounding box center [451, 252] width 393 height 33
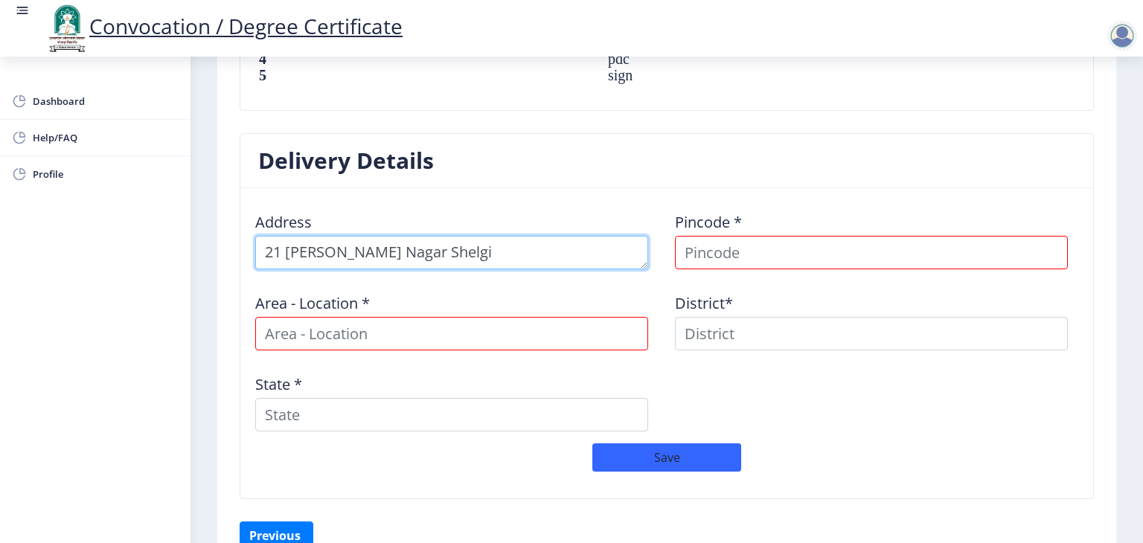
type textarea "21 Shivganga Nagar Shelgi"
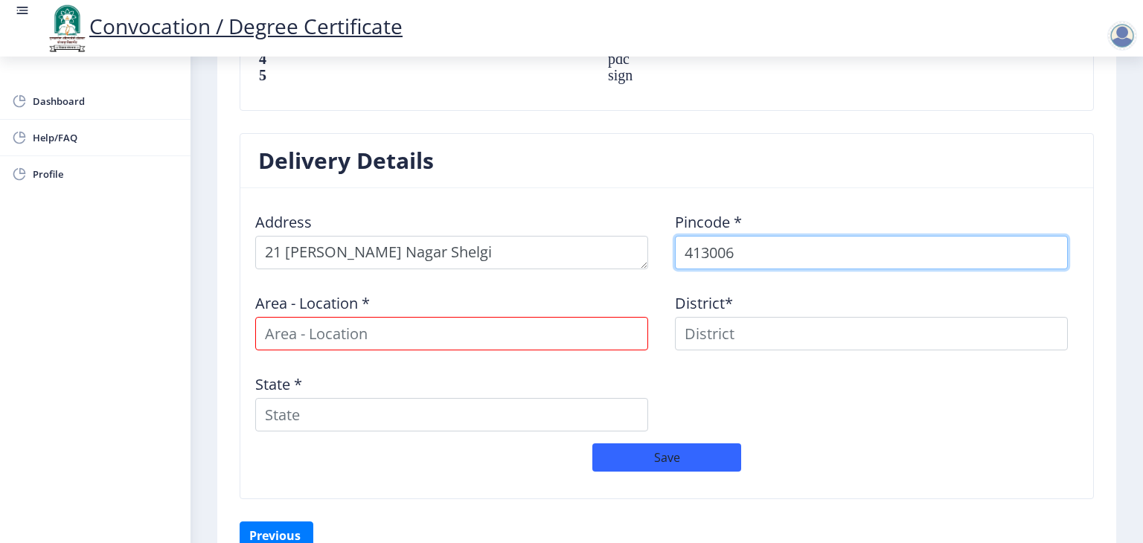
type input "413006"
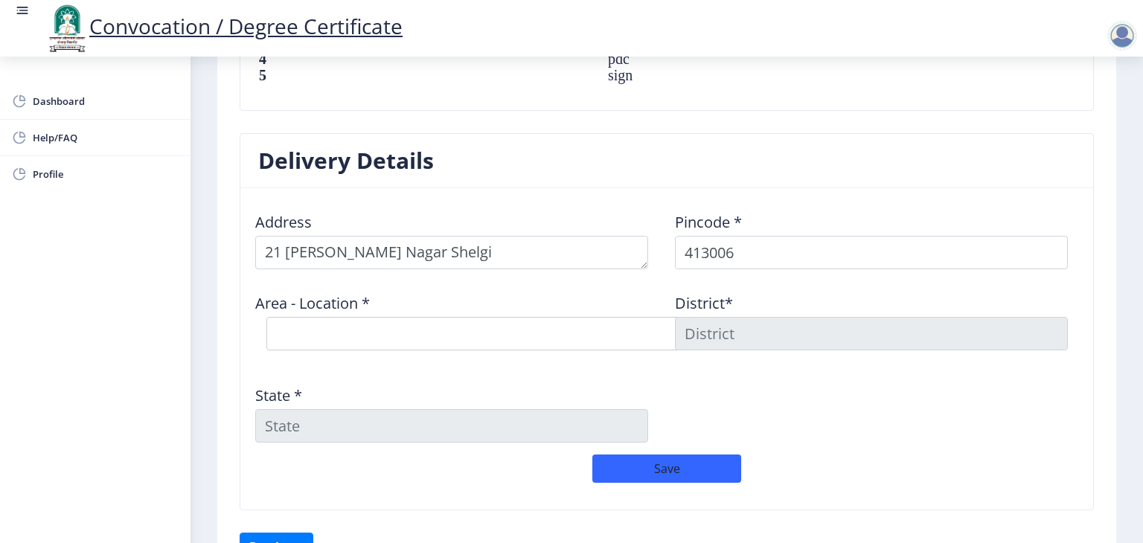
click at [323, 324] on select "Select Area Location Ashok Chowk S.O Kardehalli B.O Kumbhari B.O Midc Solapur S…" at bounding box center [489, 333] width 446 height 33
select select "4: Object"
click at [266, 317] on select "Select Area Location Ashok Chowk S.O Kardehalli B.O Kumbhari B.O Midc Solapur S…" at bounding box center [489, 333] width 446 height 33
type input "SOLAPUR"
type input "Maharashtra"
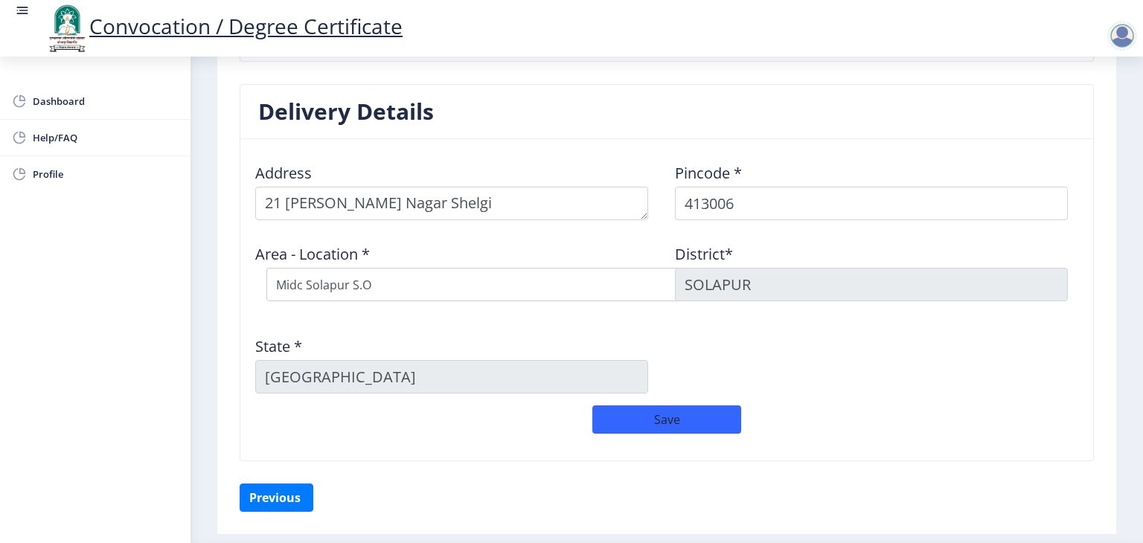
scroll to position [1190, 0]
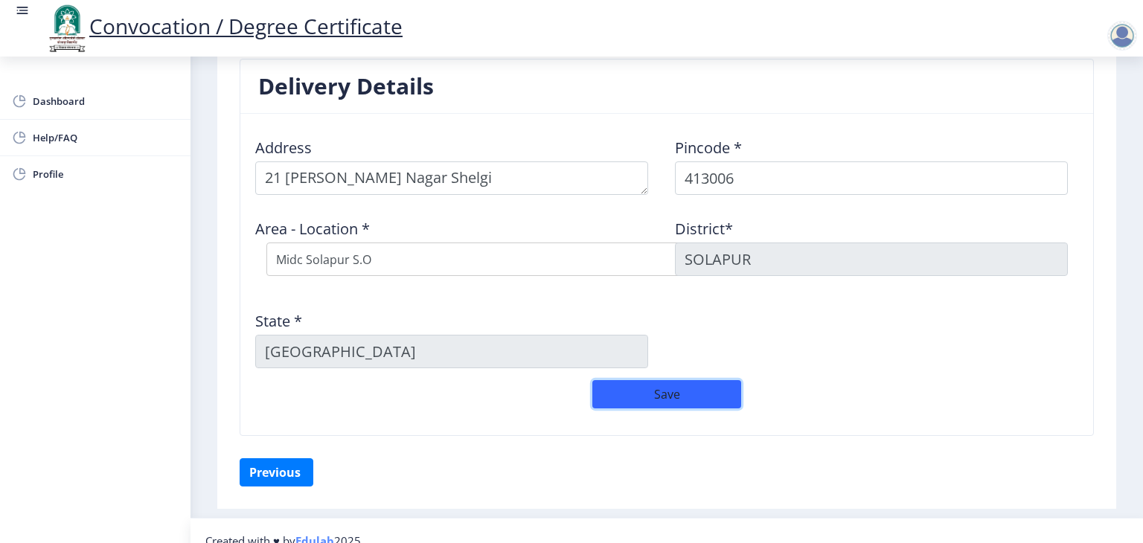
click at [659, 389] on button "Save" at bounding box center [666, 394] width 149 height 28
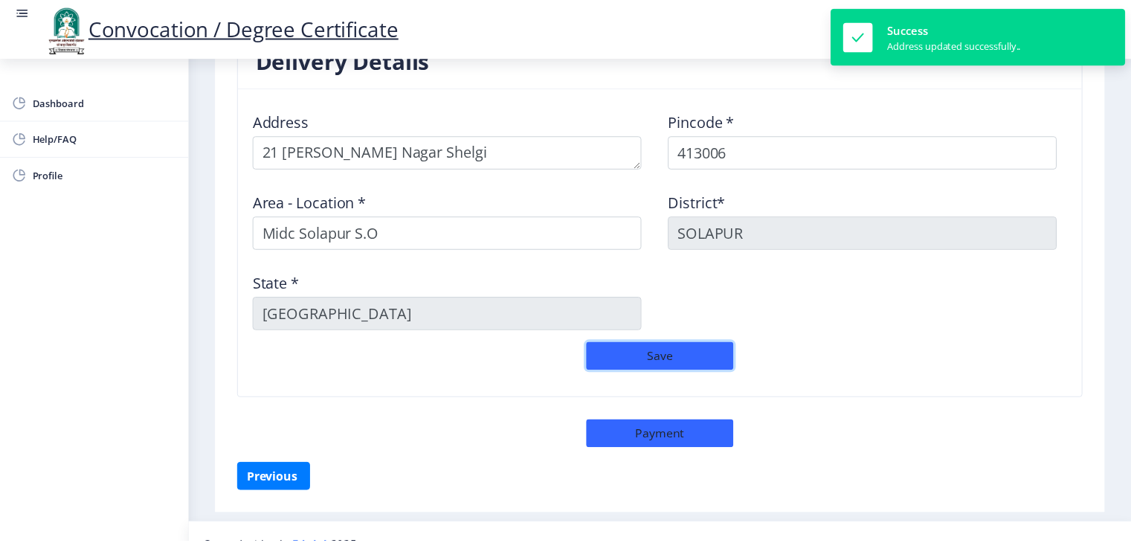
scroll to position [1238, 0]
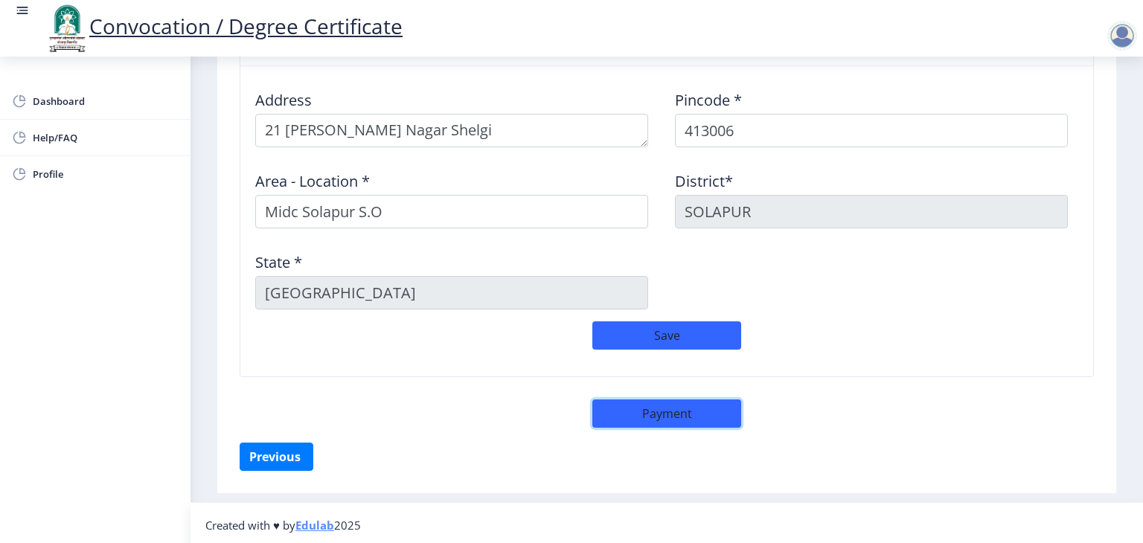
click at [690, 412] on button "Payment" at bounding box center [666, 413] width 149 height 28
select select "sealed"
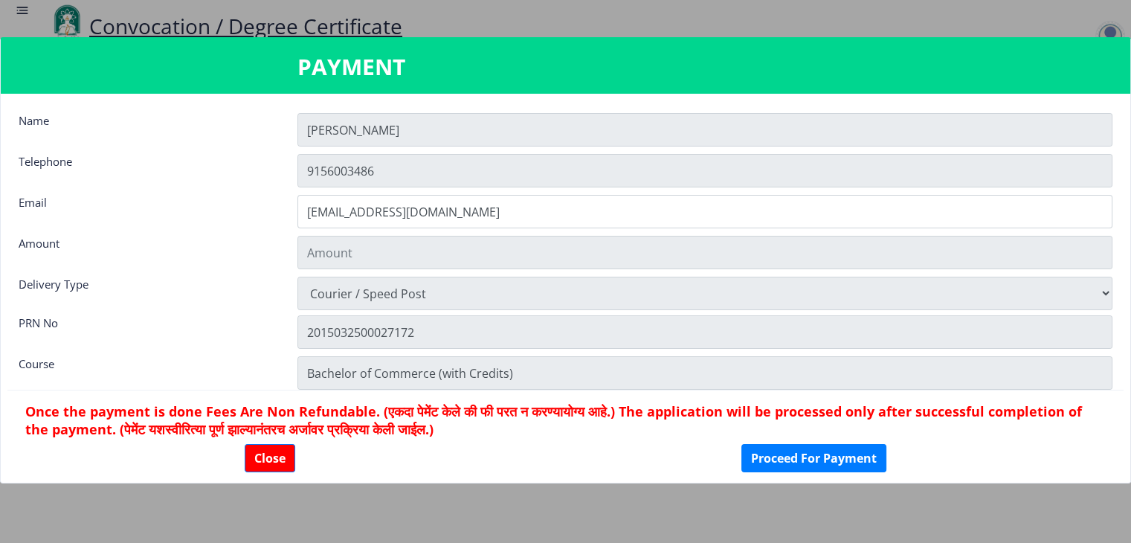
type input "1885"
click at [455, 129] on input "Allauddin" at bounding box center [705, 129] width 815 height 33
click at [401, 129] on input "Allauddin" at bounding box center [705, 129] width 815 height 33
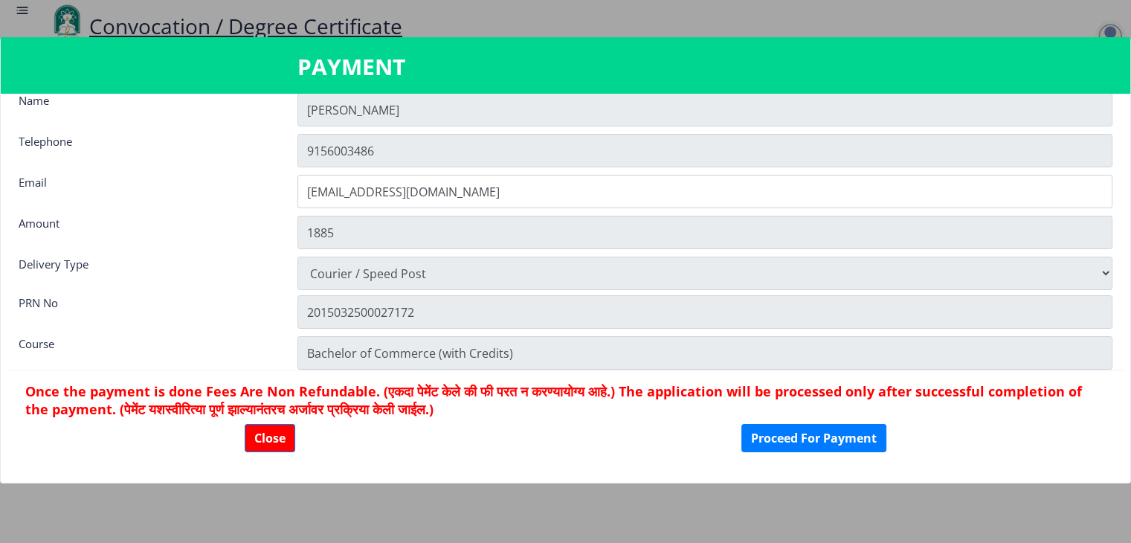
scroll to position [0, 0]
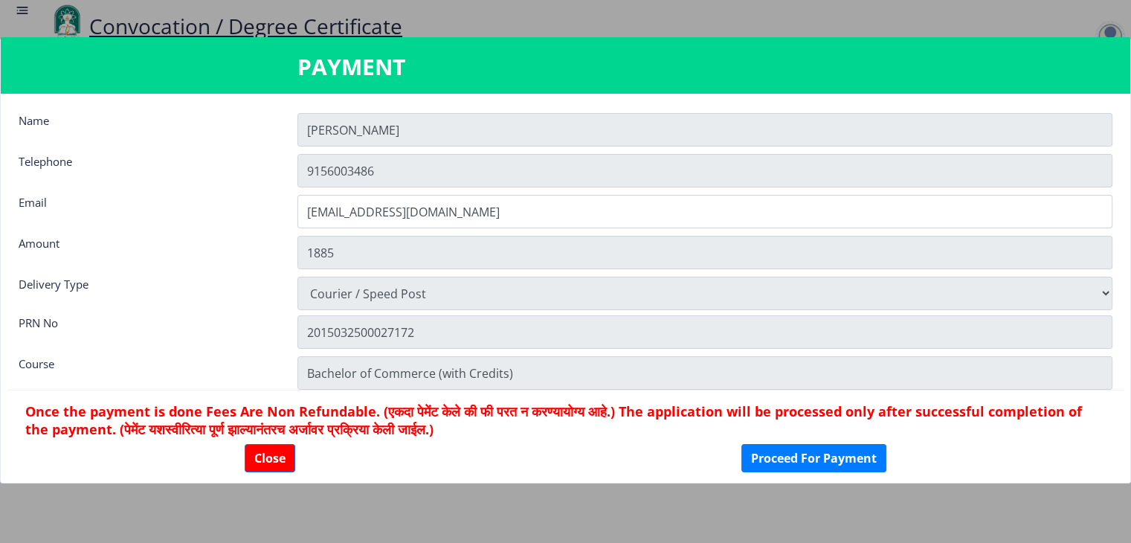
click at [402, 132] on input "Allauddin" at bounding box center [705, 129] width 815 height 33
click at [372, 128] on input "Allauddin" at bounding box center [705, 129] width 815 height 33
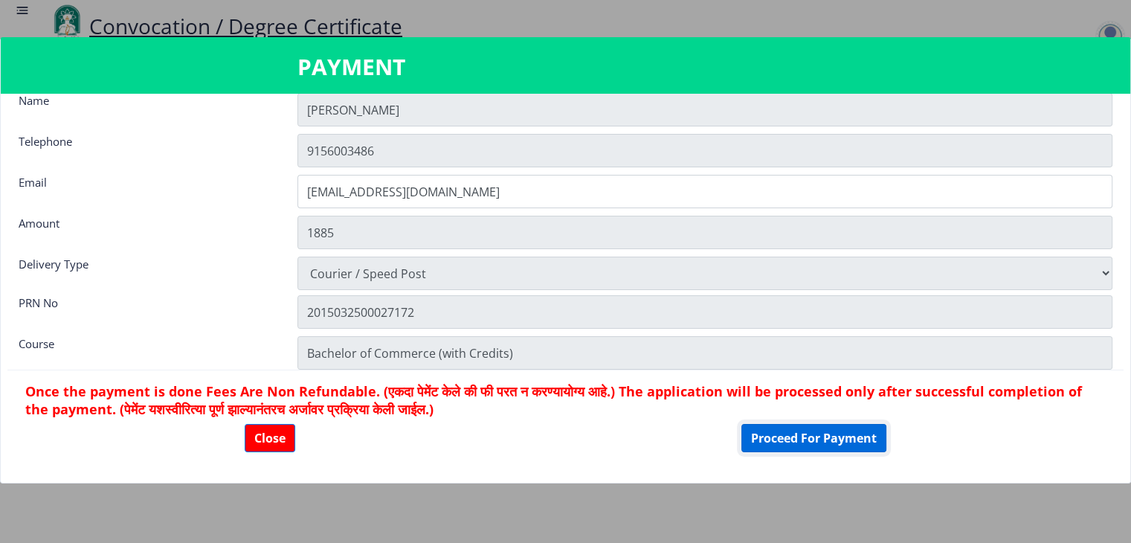
click at [848, 427] on button "Proceed For Payment" at bounding box center [814, 438] width 145 height 28
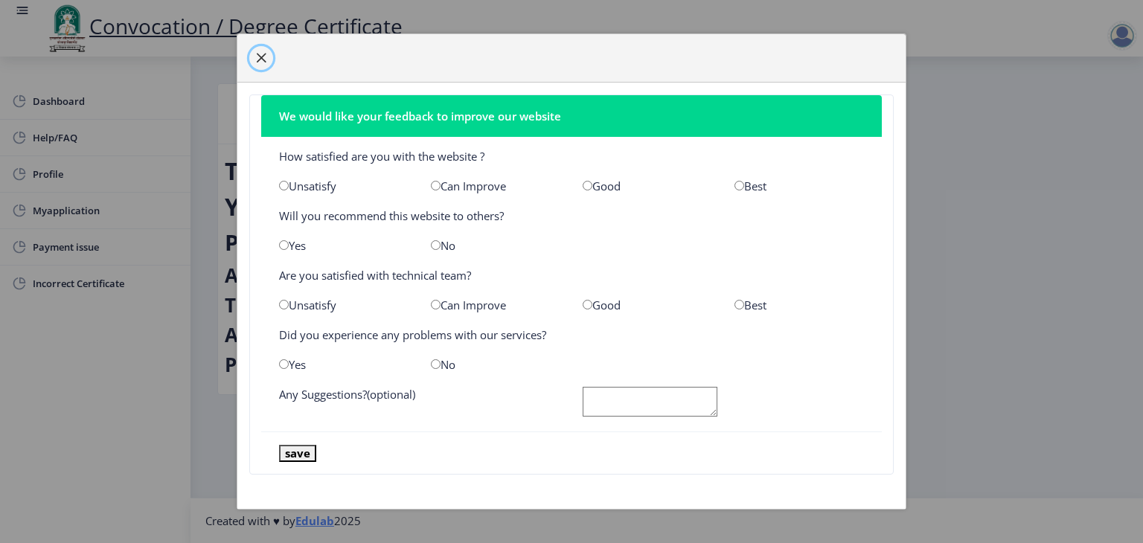
click at [268, 60] on button "button" at bounding box center [261, 58] width 24 height 24
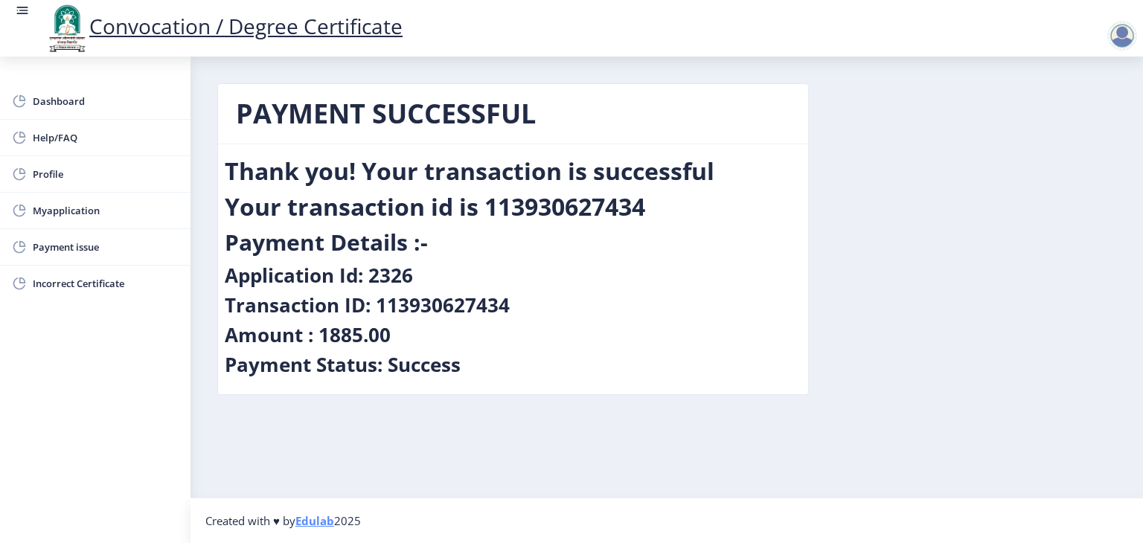
click at [693, 355] on div "Payment Status: Success" at bounding box center [513, 368] width 576 height 30
click at [83, 199] on link "Myapplication" at bounding box center [95, 211] width 190 height 36
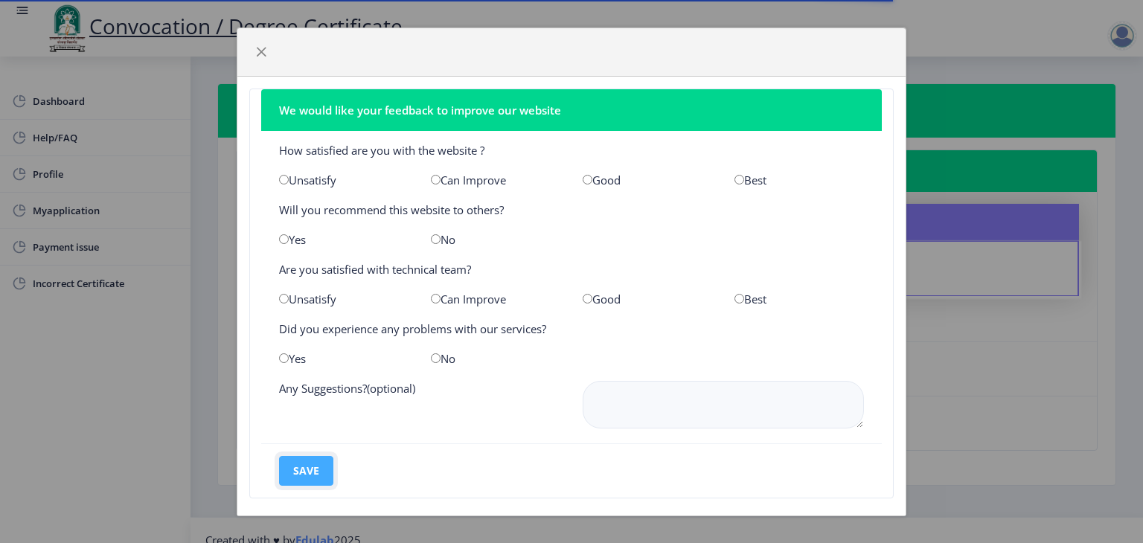
click at [313, 473] on button "save" at bounding box center [306, 471] width 54 height 30
click at [315, 463] on button "save" at bounding box center [306, 471] width 54 height 30
click at [259, 49] on span "button" at bounding box center [261, 52] width 12 height 12
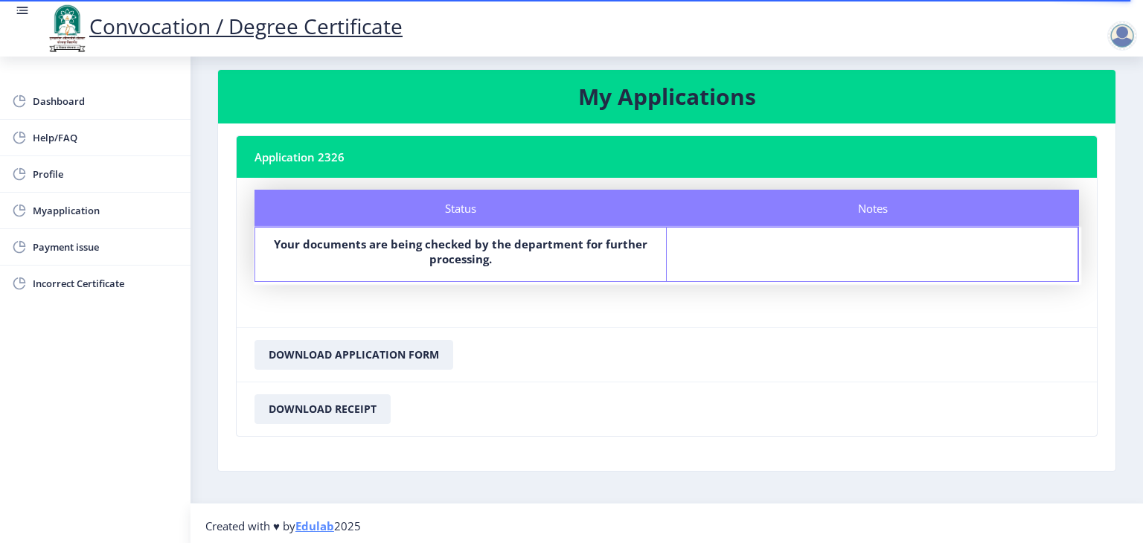
scroll to position [18, 0]
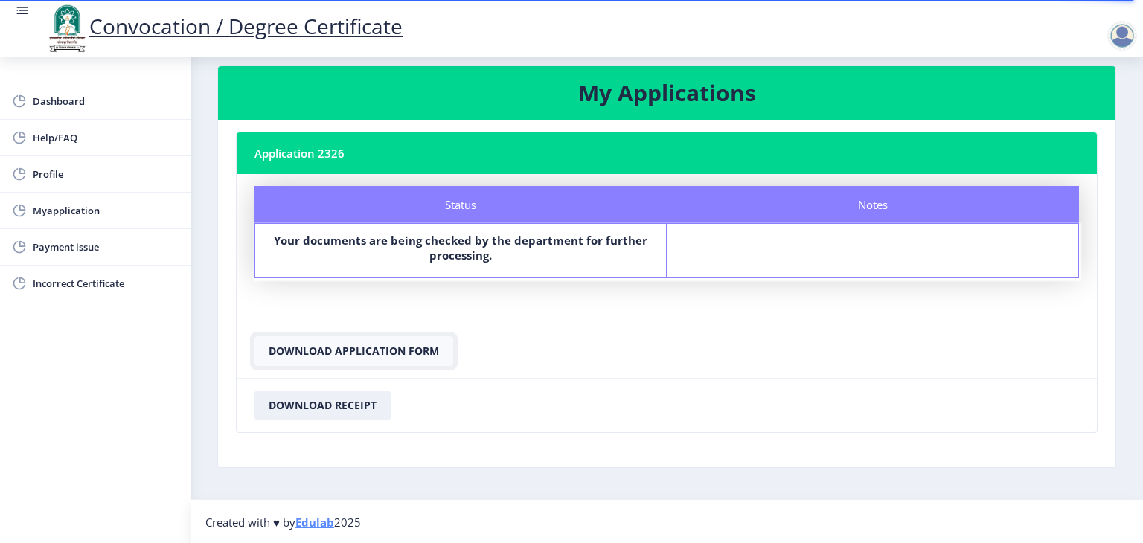
click at [414, 359] on button "Download Application Form" at bounding box center [353, 351] width 199 height 30
click at [321, 405] on button "Download Receipt" at bounding box center [322, 406] width 136 height 30
drag, startPoint x: 1038, startPoint y: 387, endPoint x: 1003, endPoint y: 375, distance: 37.6
click at [1033, 384] on nb-card-footer "Download Receipt" at bounding box center [667, 405] width 860 height 54
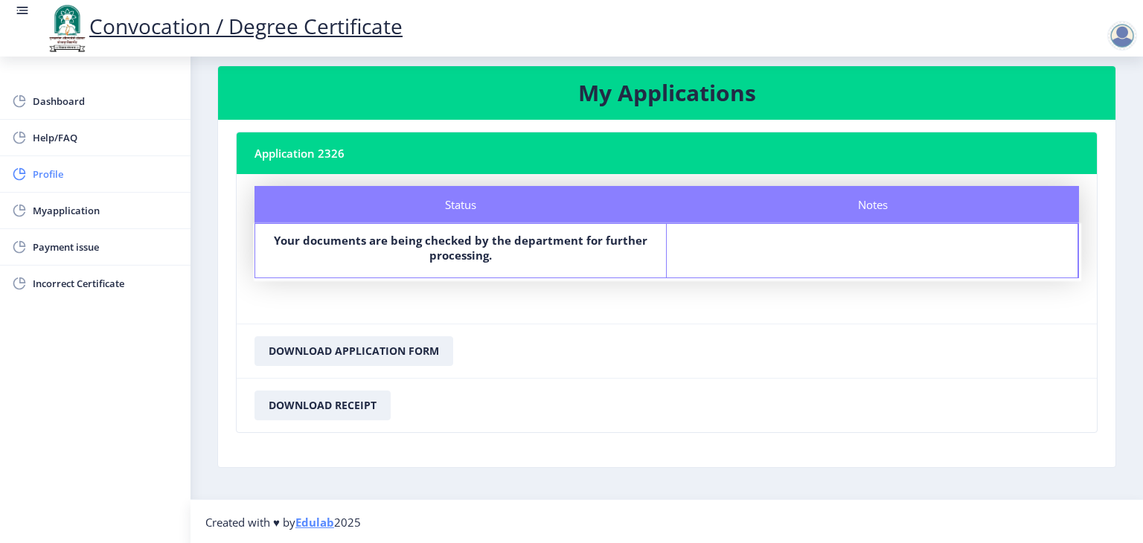
click at [64, 176] on span "Profile" at bounding box center [106, 174] width 146 height 18
select select
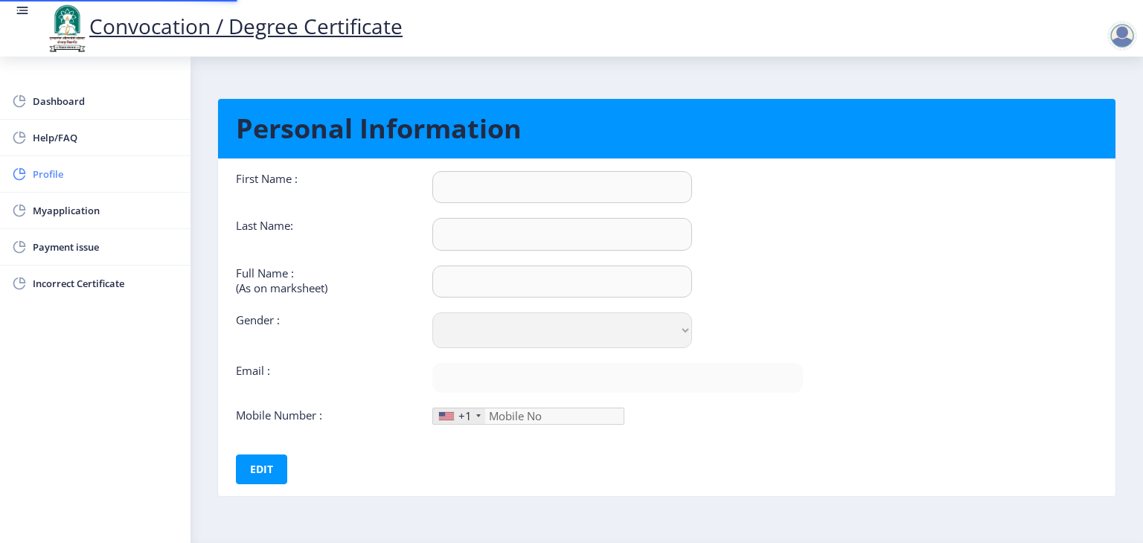
type input "Allauddin"
type input "Navadgi"
type input "allauddin rashidsab navadgi"
select select "Male"
type input "[EMAIL_ADDRESS][DOMAIN_NAME]"
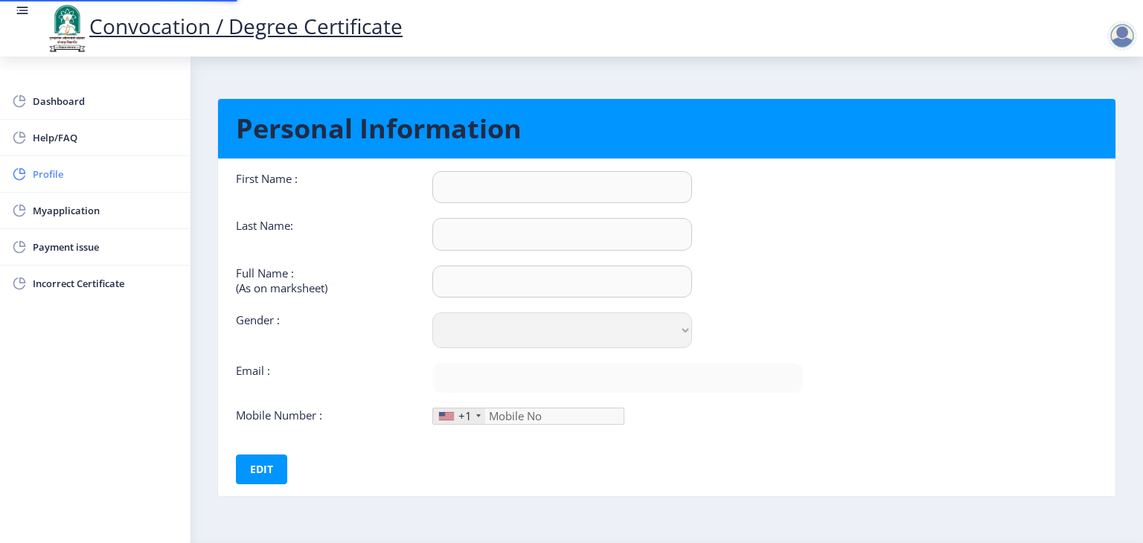
type input "9156003486"
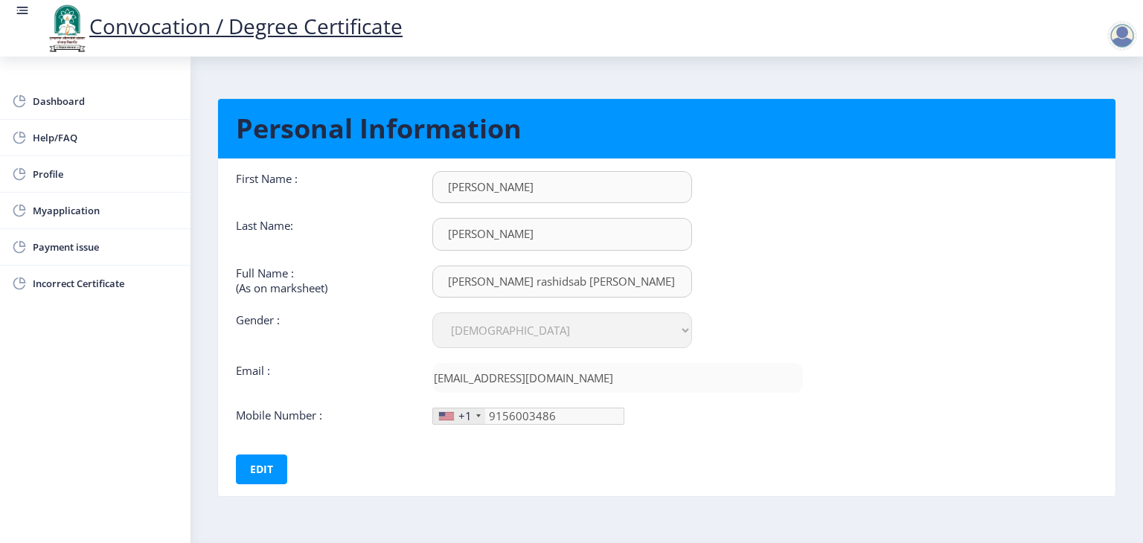
click at [1120, 45] on div at bounding box center [1122, 36] width 30 height 30
click at [1093, 114] on span "Log out" at bounding box center [1082, 116] width 95 height 18
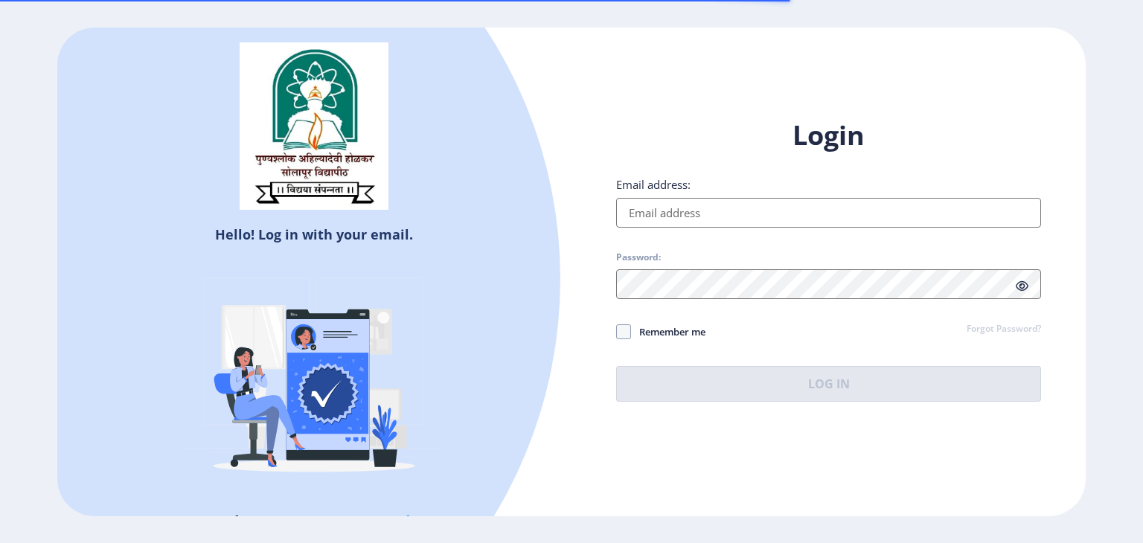
type input "[EMAIL_ADDRESS][DOMAIN_NAME]"
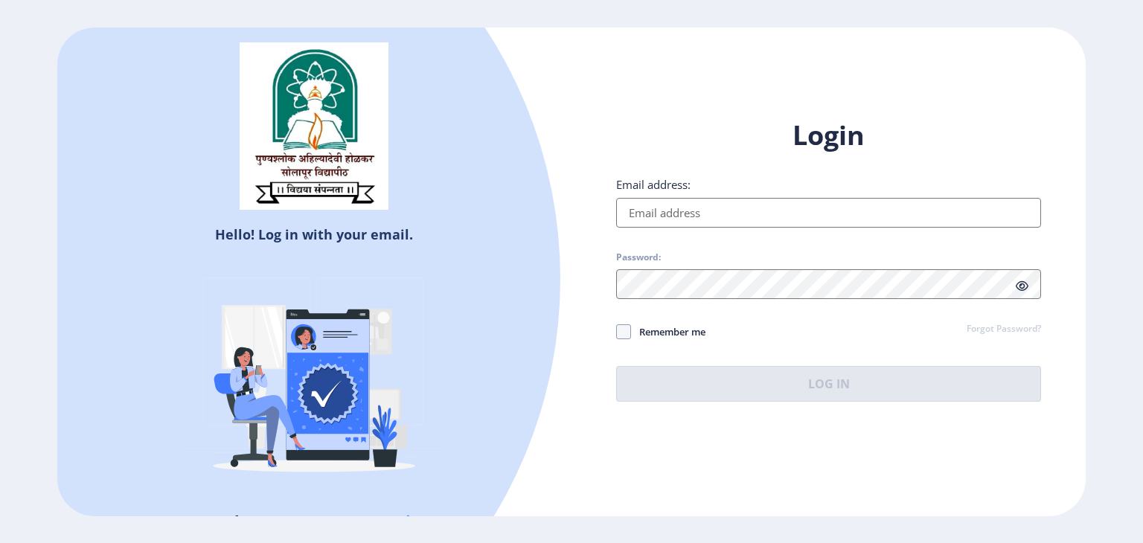
type input "[EMAIL_ADDRESS][DOMAIN_NAME]"
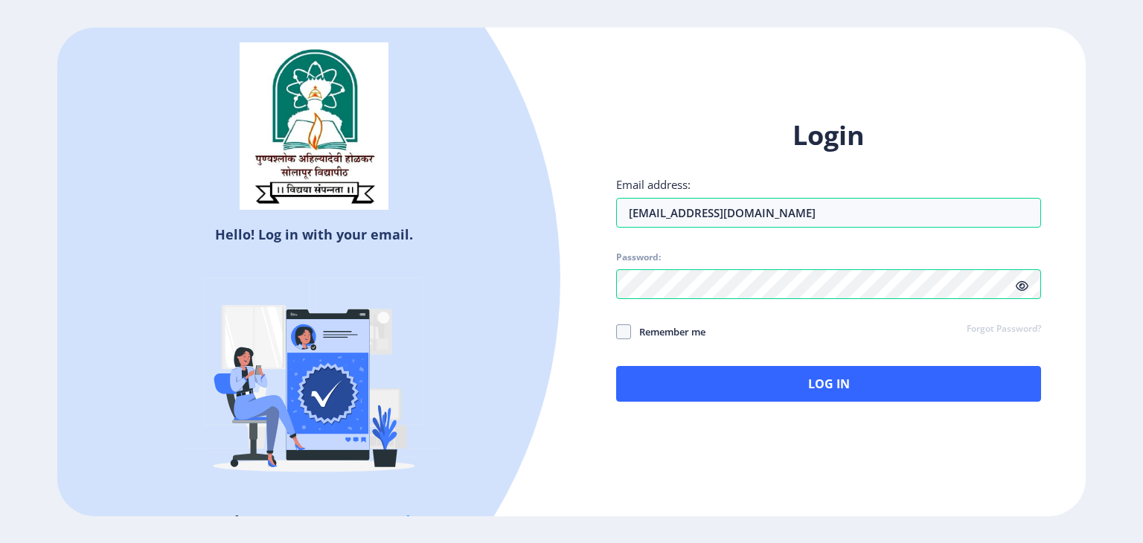
click at [1024, 292] on span at bounding box center [1021, 285] width 13 height 15
